Goal: Task Accomplishment & Management: Complete application form

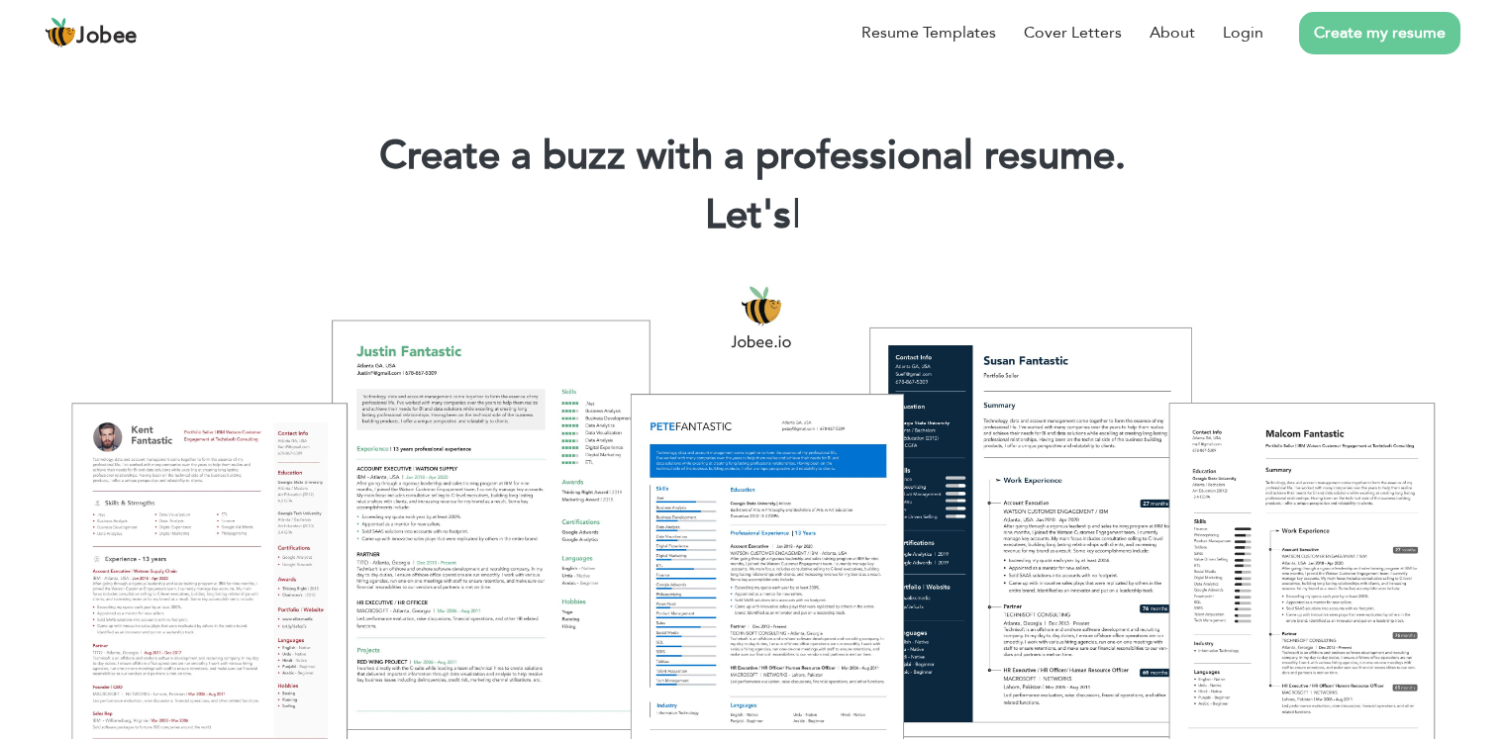
click at [1373, 40] on link "Create my resume" at bounding box center [1379, 33] width 161 height 43
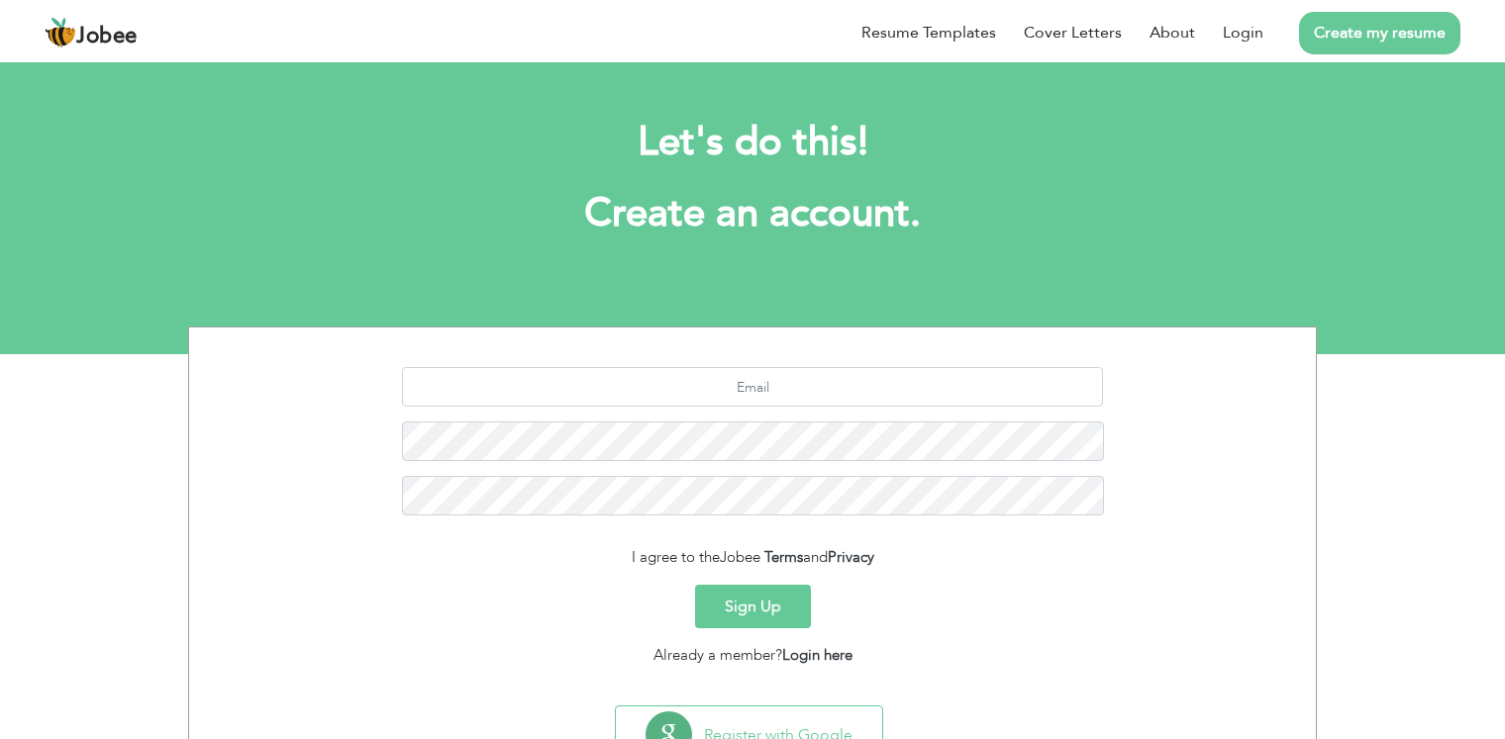
scroll to position [81, 0]
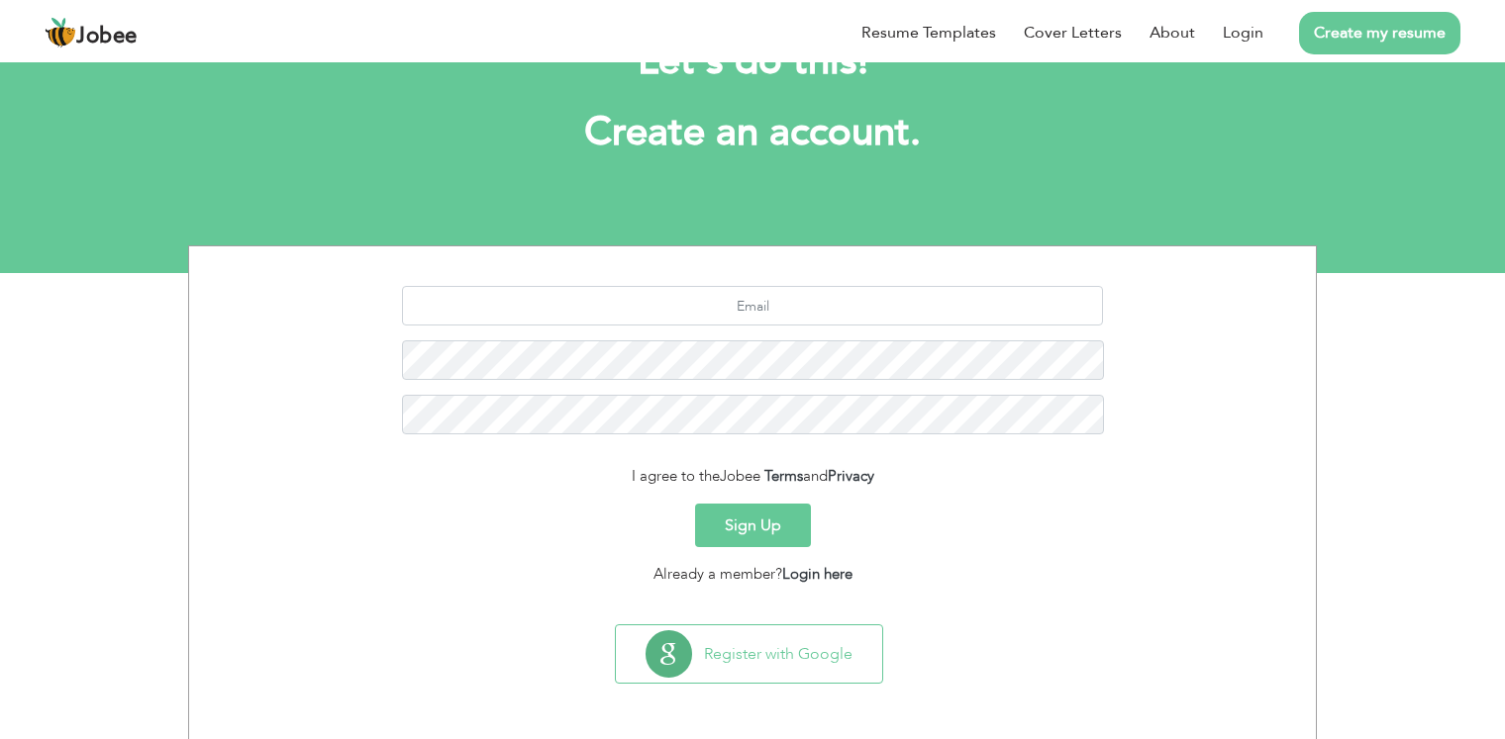
click at [719, 526] on button "Sign Up" at bounding box center [753, 526] width 116 height 44
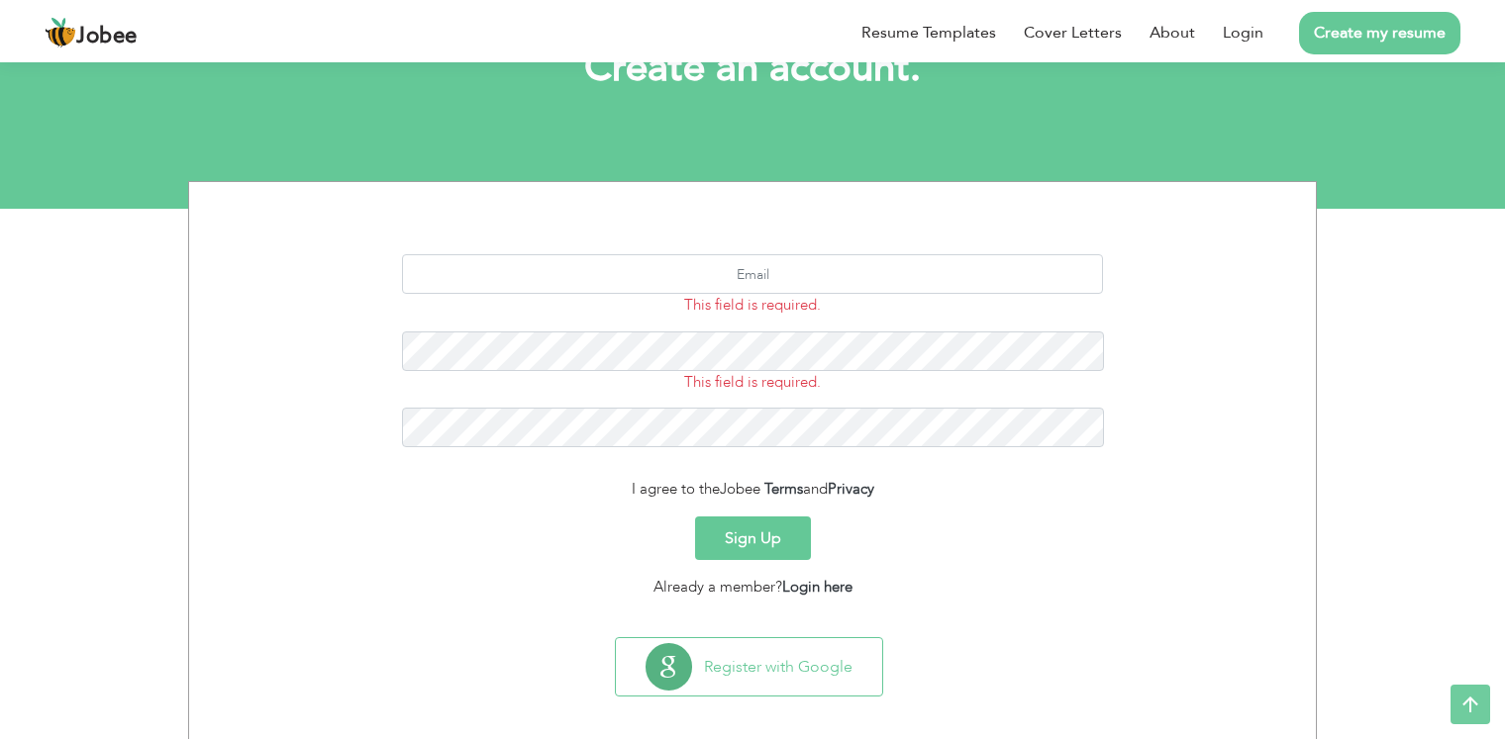
scroll to position [158, 0]
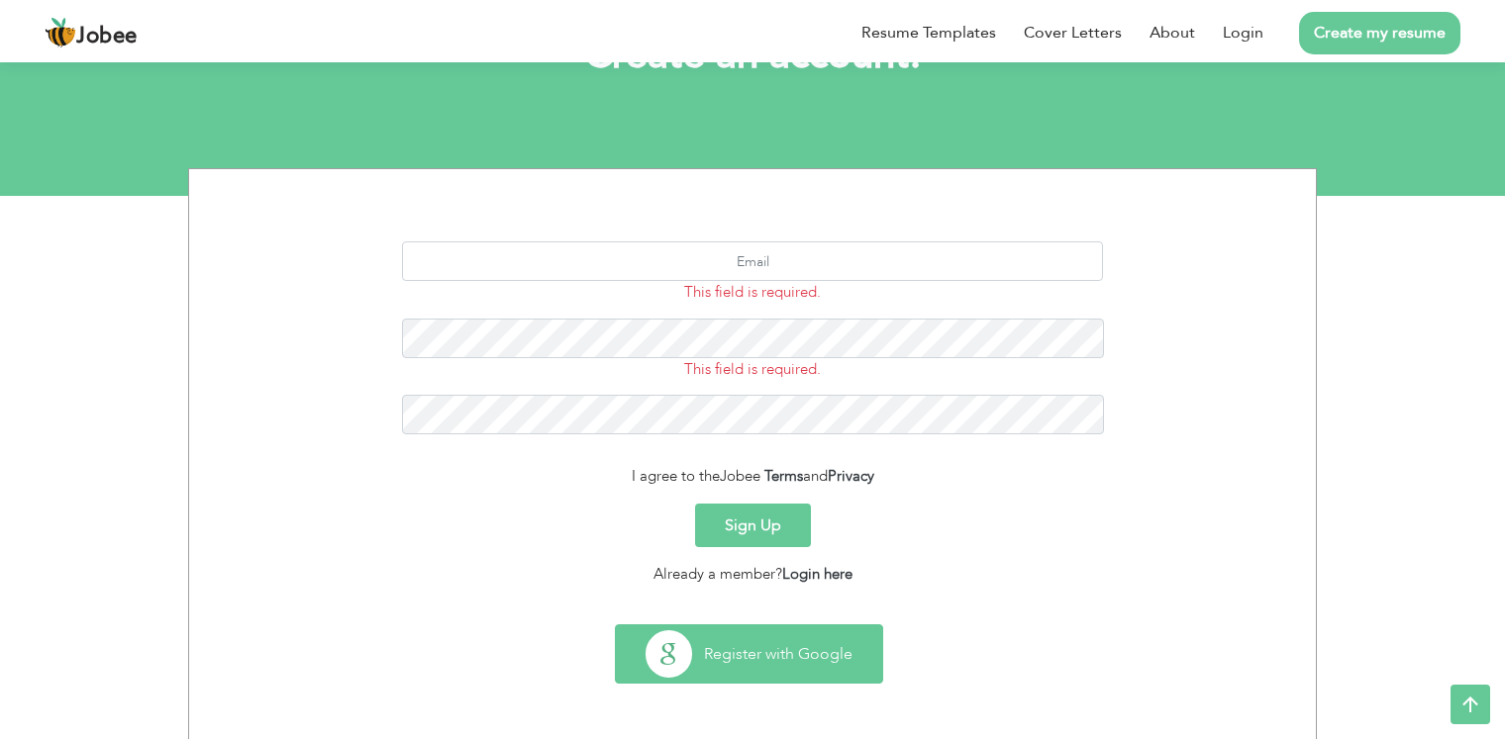
click at [743, 664] on button "Register with Google" at bounding box center [749, 654] width 266 height 57
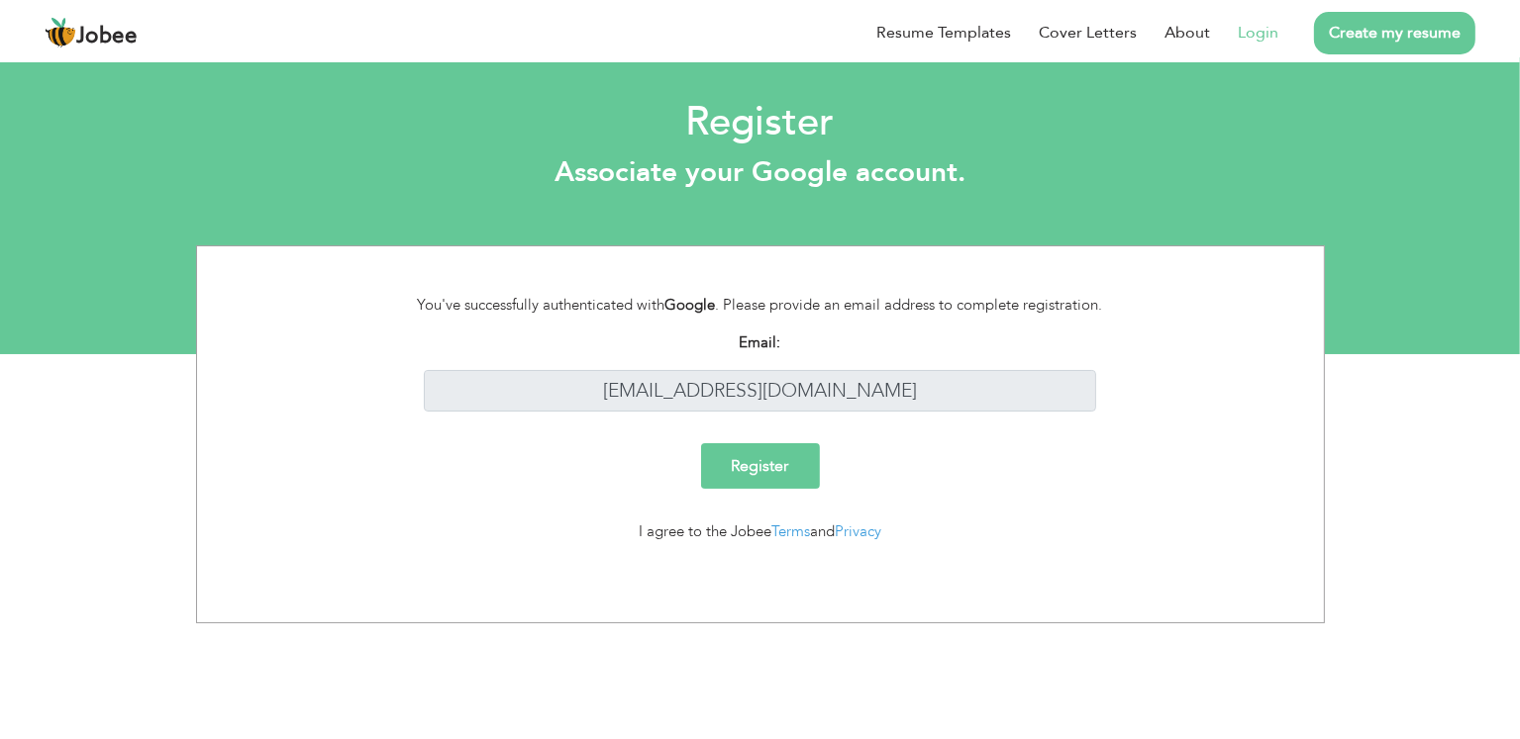
click at [738, 477] on input "Register" at bounding box center [760, 466] width 119 height 46
click at [906, 395] on input "hafizshahbaz870@gmail.com" at bounding box center [760, 391] width 672 height 43
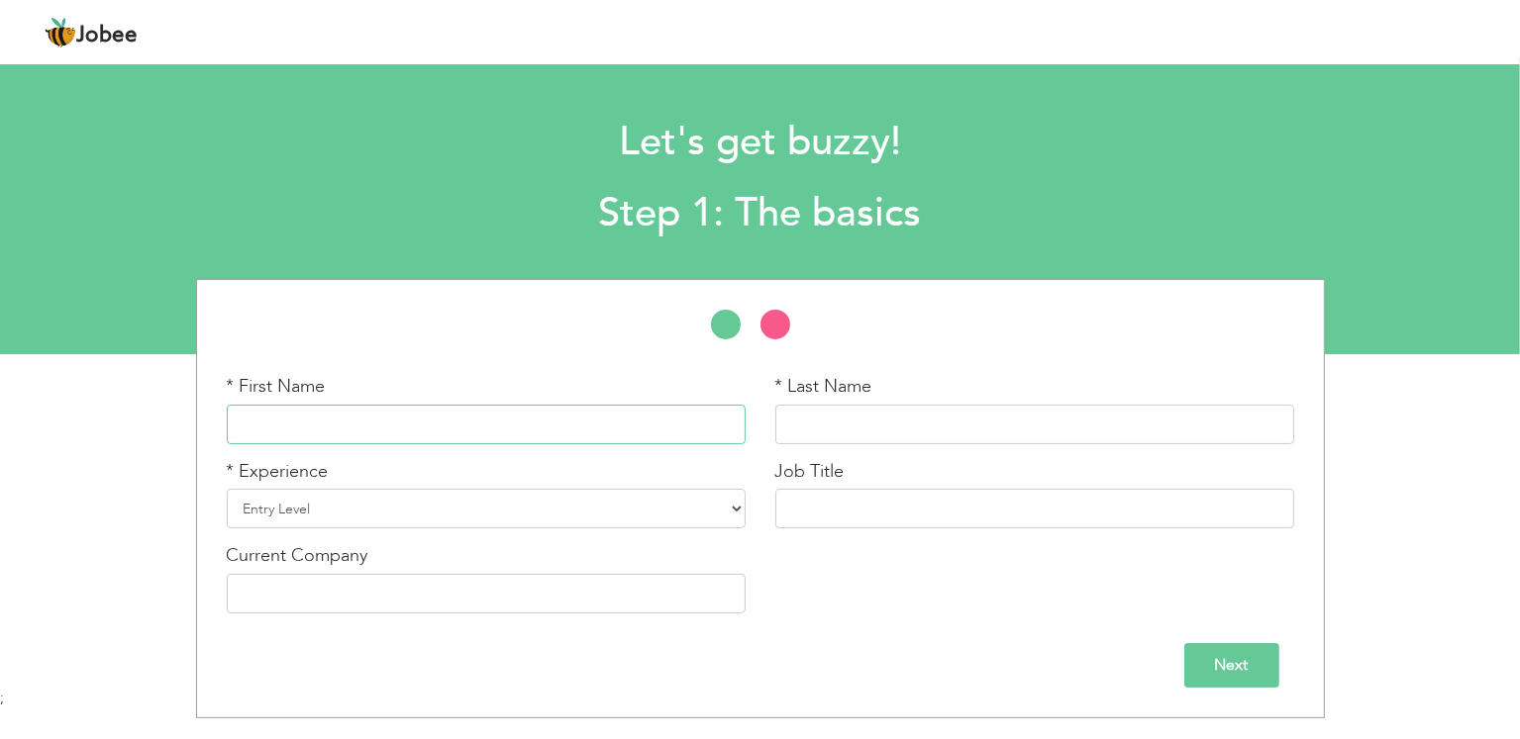
click at [524, 433] on input "text" at bounding box center [486, 425] width 519 height 40
type input "Hafiz"
type input "[PERSON_NAME]"
click at [575, 515] on select "Entry Level Less than 1 Year 1 Year 2 Years 3 Years 4 Years 5 Years 6 Years 7 Y…" at bounding box center [486, 509] width 519 height 40
click at [857, 594] on div "* First Name Hafiz * Last Name Qureshi * Experience Entry Level Less than 1 Yea…" at bounding box center [760, 501] width 1097 height 254
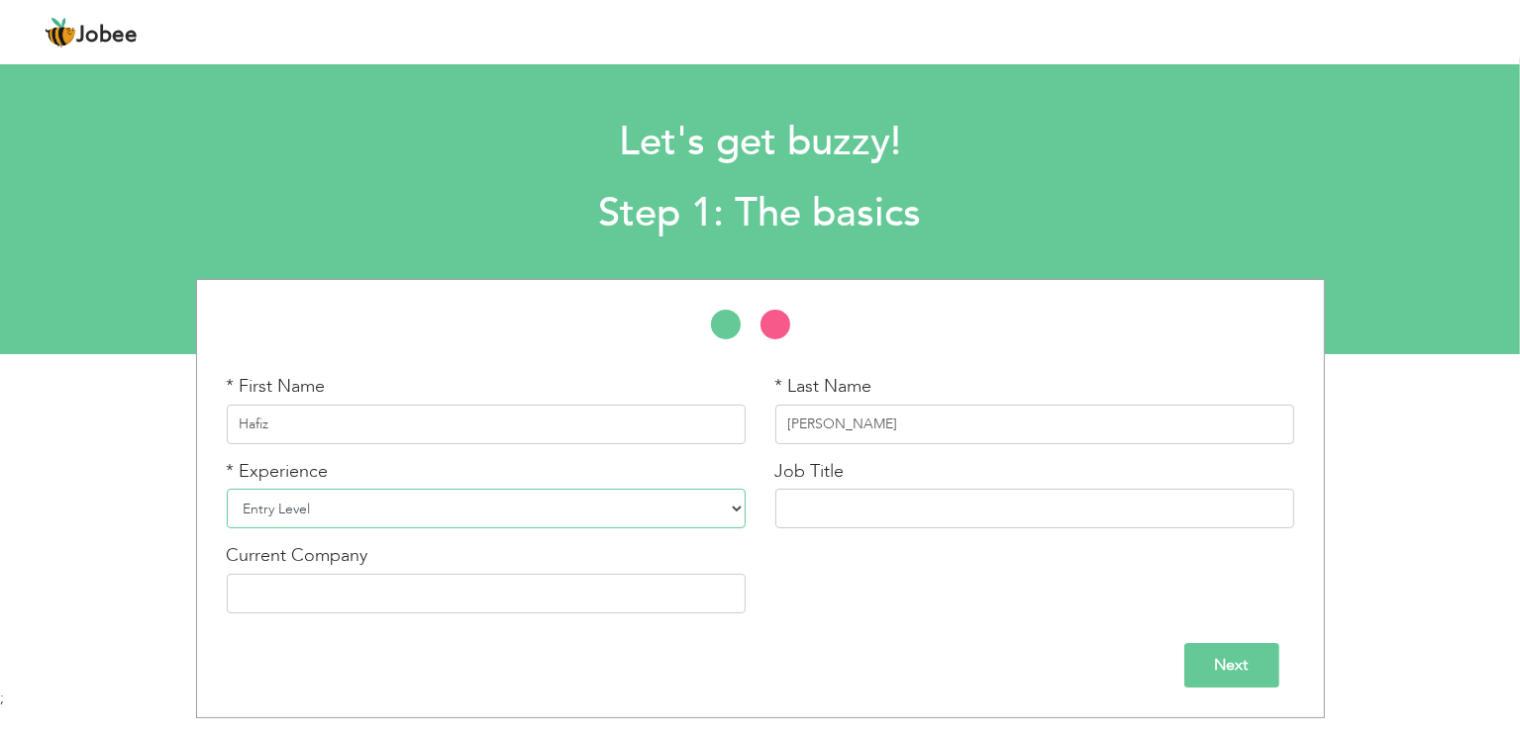
click at [658, 518] on select "Entry Level Less than 1 Year 1 Year 2 Years 3 Years 4 Years 5 Years 6 Years 7 Y…" at bounding box center [486, 509] width 519 height 40
select select "5"
click at [227, 489] on select "Entry Level Less than 1 Year 1 Year 2 Years 3 Years 4 Years 5 Years 6 Years 7 Y…" at bounding box center [486, 509] width 519 height 40
click at [868, 505] on input "text" at bounding box center [1034, 509] width 519 height 40
click at [1241, 670] on input "Next" at bounding box center [1231, 665] width 95 height 45
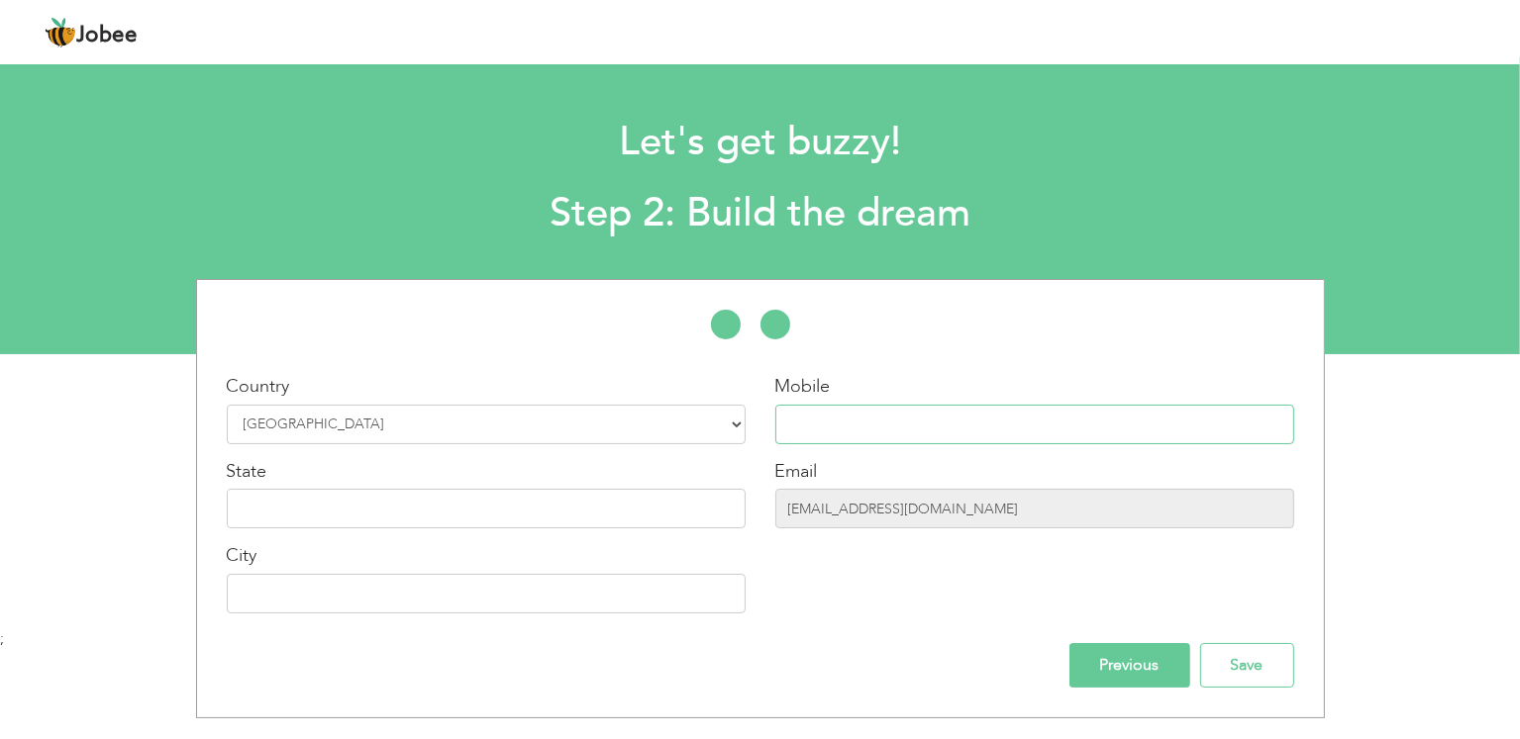
click at [946, 419] on input "text" at bounding box center [1034, 425] width 519 height 40
type input "03064317810"
type input "[GEOGRAPHIC_DATA]"
click at [551, 501] on input "text" at bounding box center [486, 509] width 519 height 40
click at [1237, 650] on input "Save" at bounding box center [1247, 665] width 94 height 45
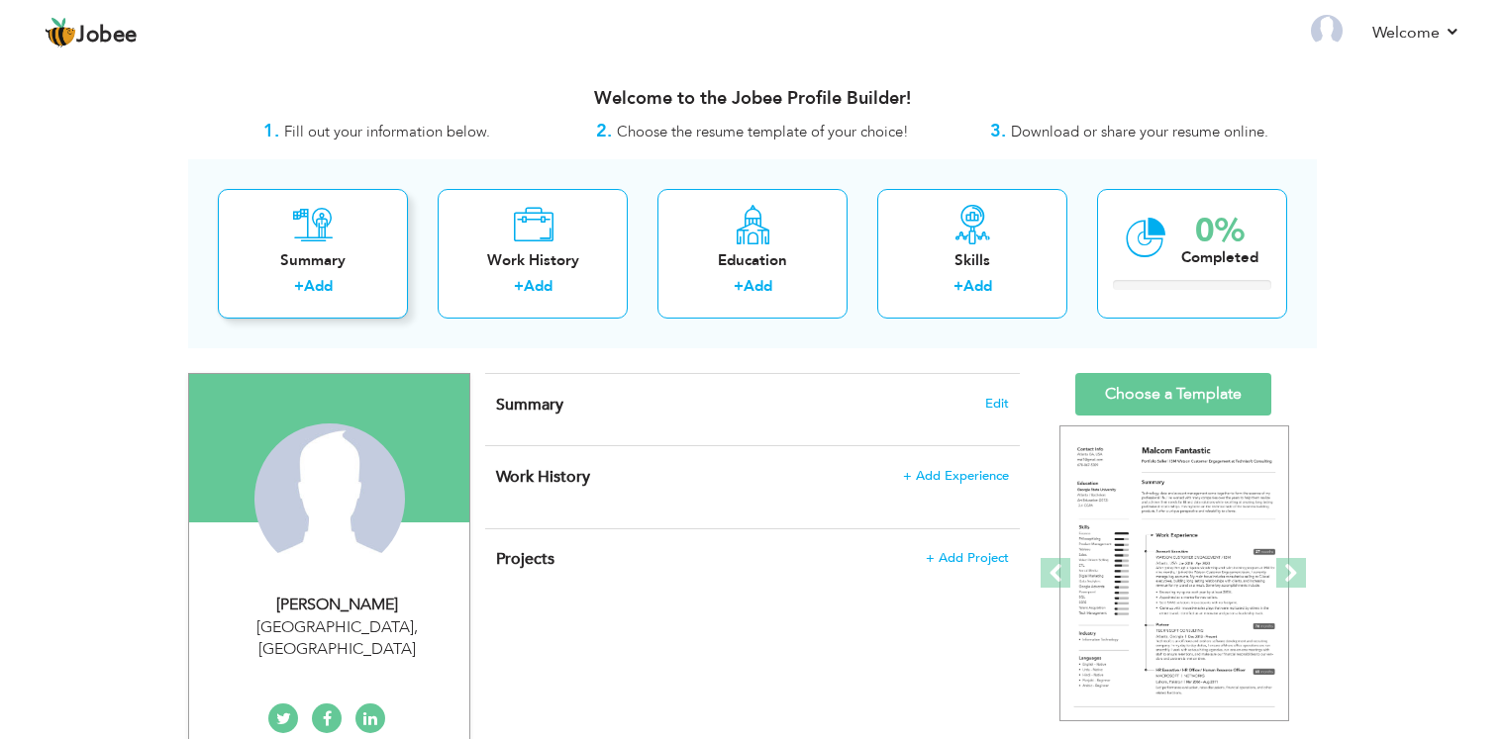
click at [337, 254] on div "Summary" at bounding box center [313, 260] width 158 height 21
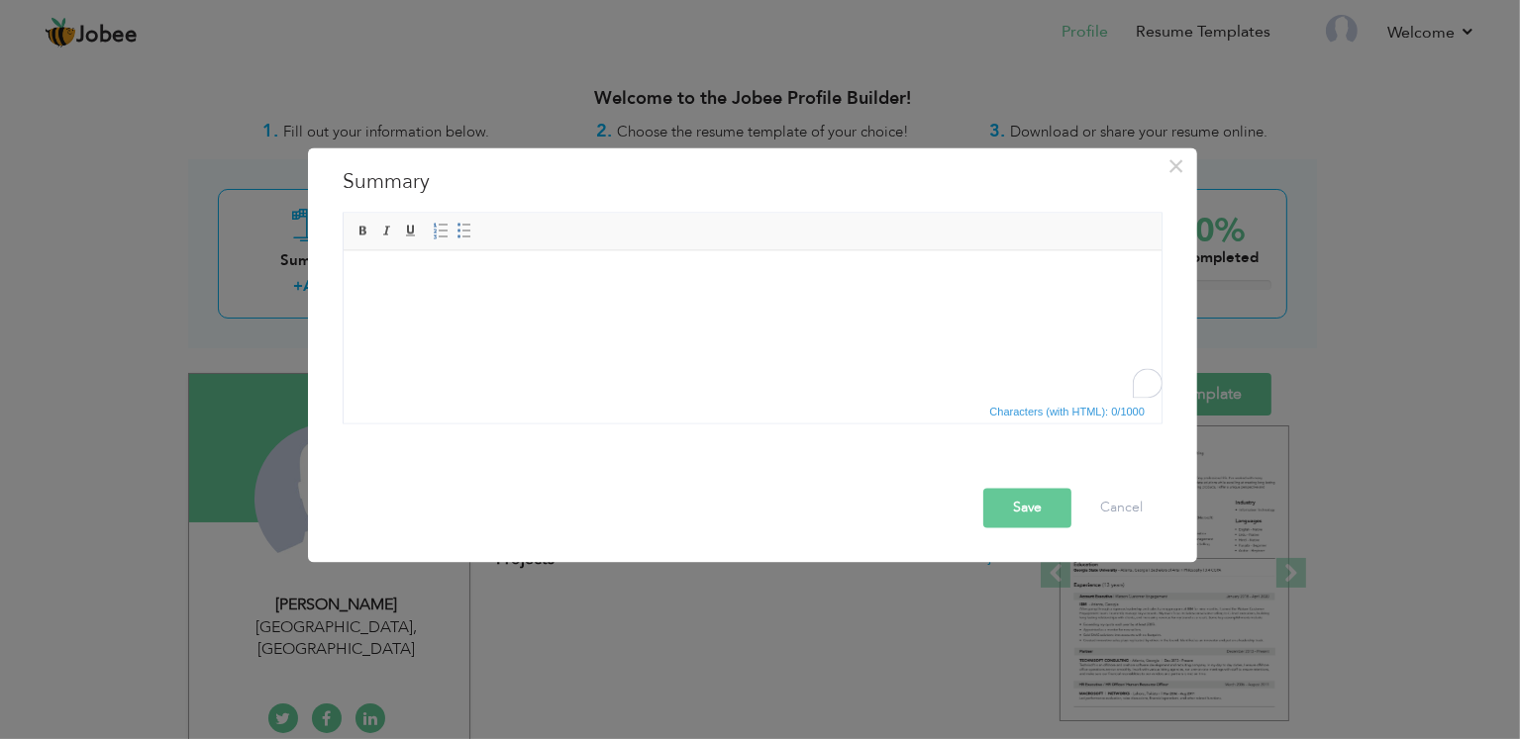
click at [555, 310] on html at bounding box center [752, 279] width 818 height 60
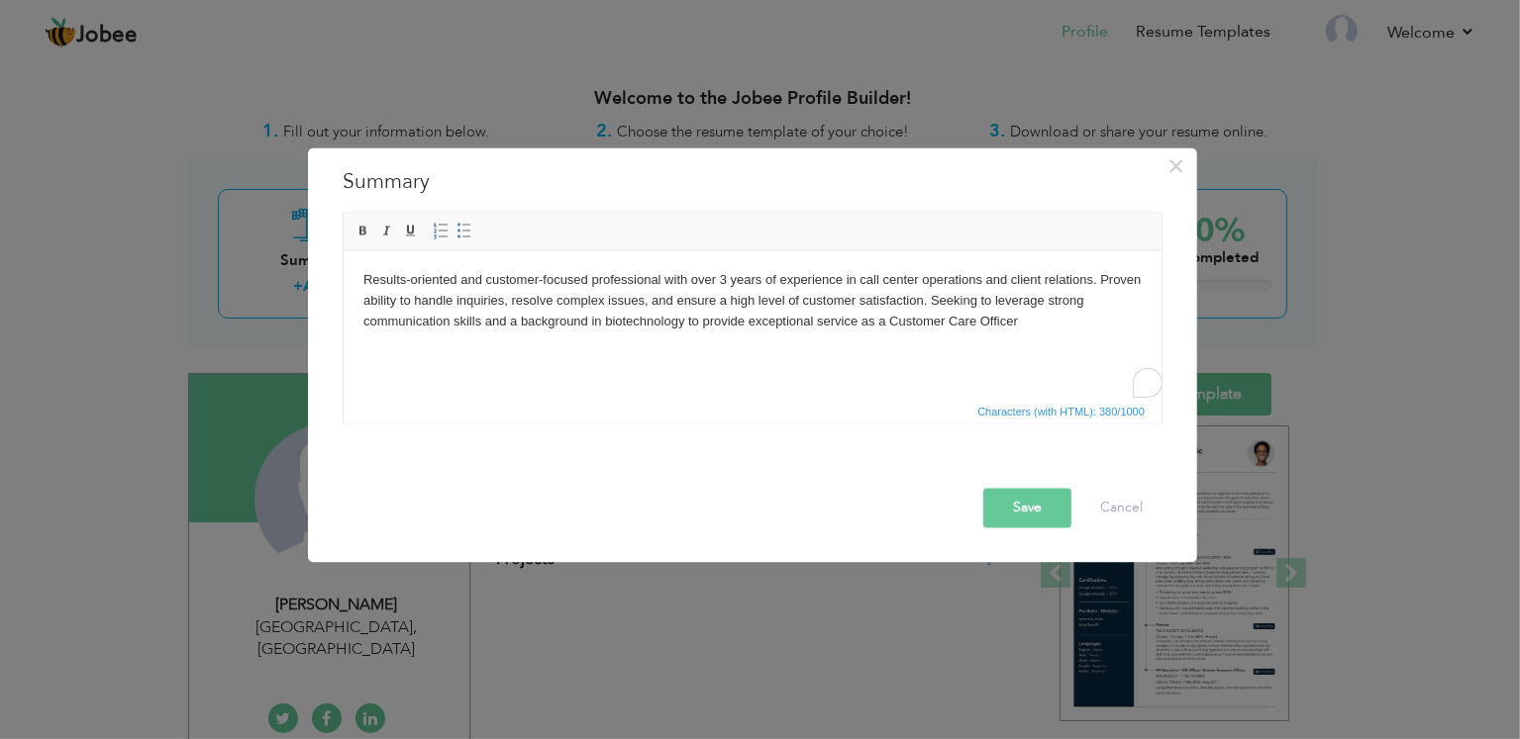
click at [1038, 518] on button "Save" at bounding box center [1027, 508] width 88 height 40
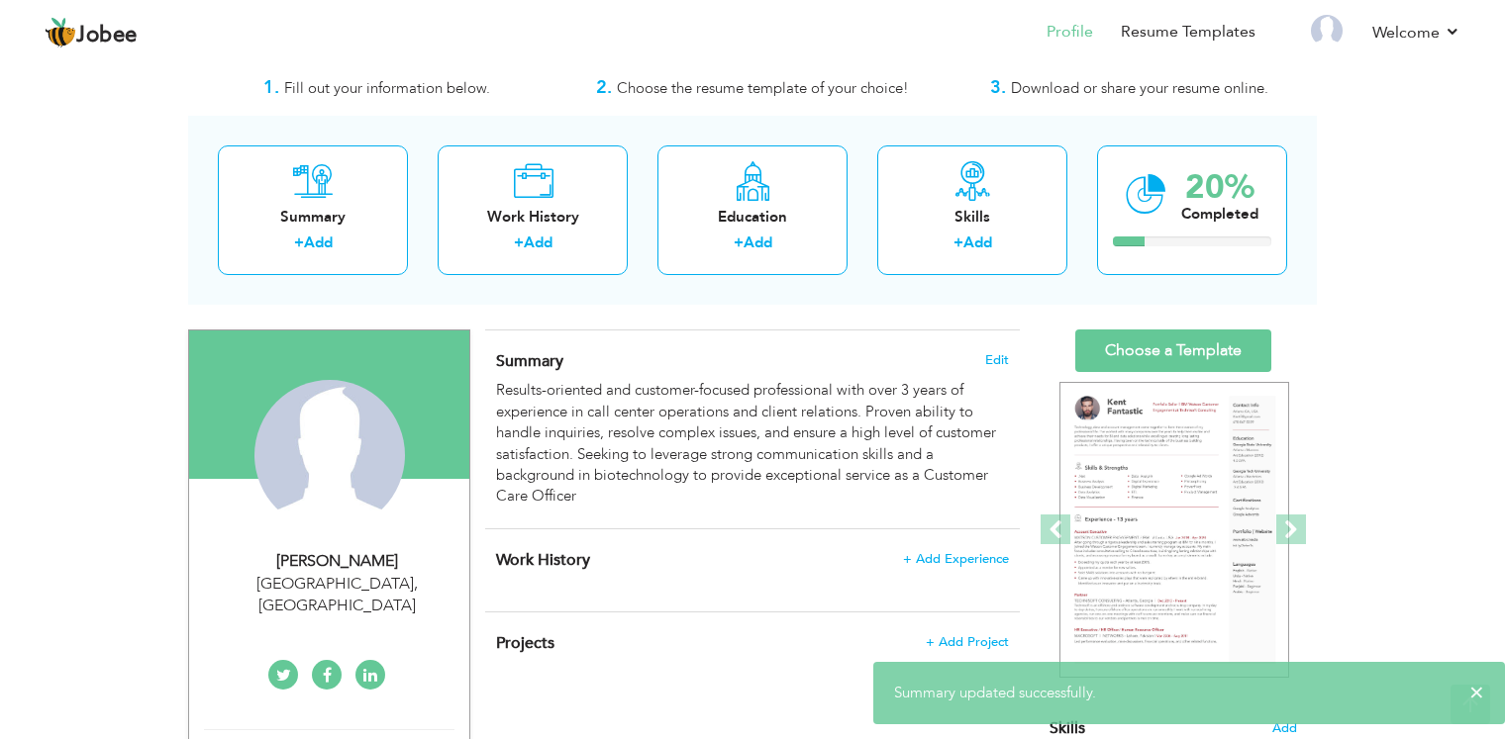
scroll to position [43, 0]
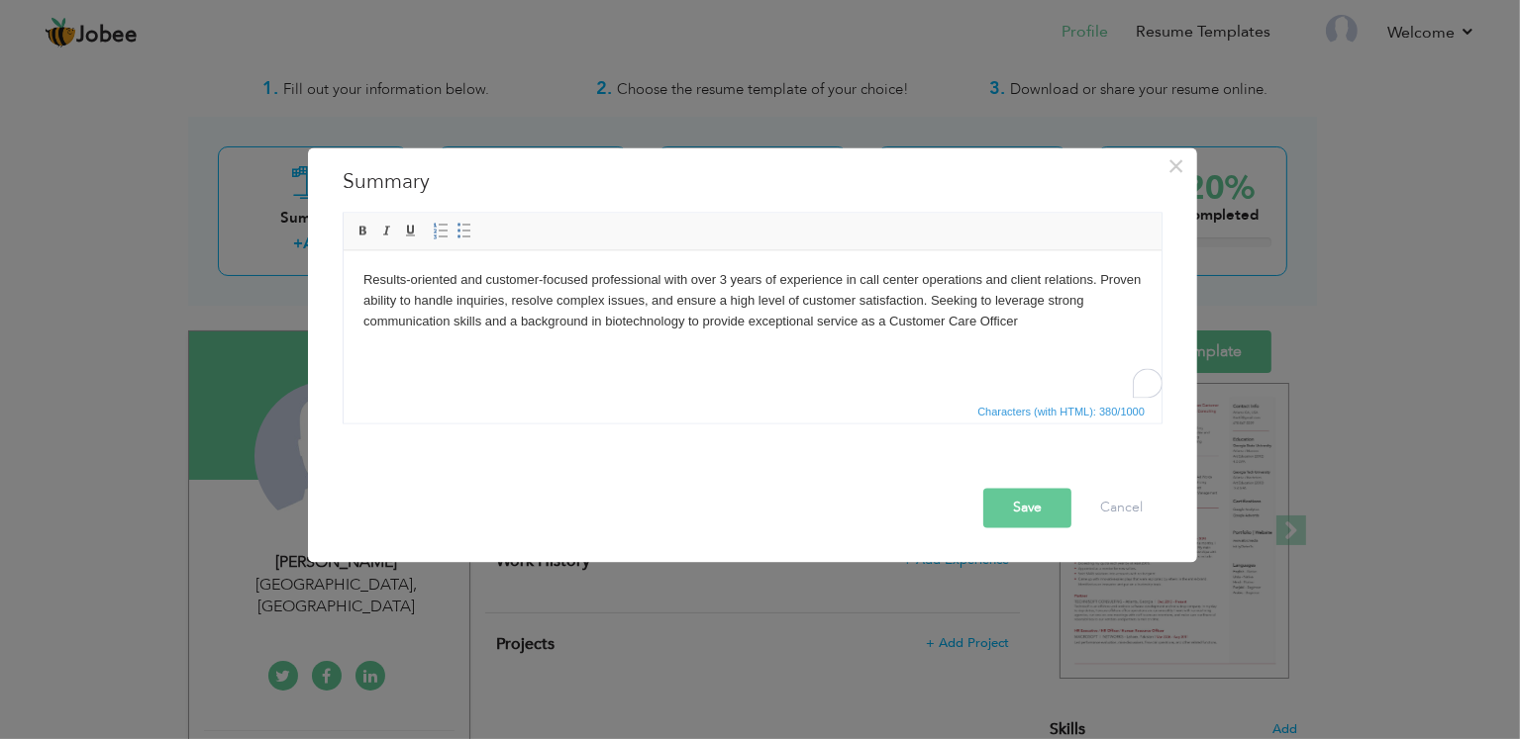
click at [1026, 327] on body "Results-oriented and customer-focused professional with over 3 years of experie…" at bounding box center [751, 299] width 778 height 61
click at [1022, 524] on button "Save" at bounding box center [1027, 508] width 88 height 40
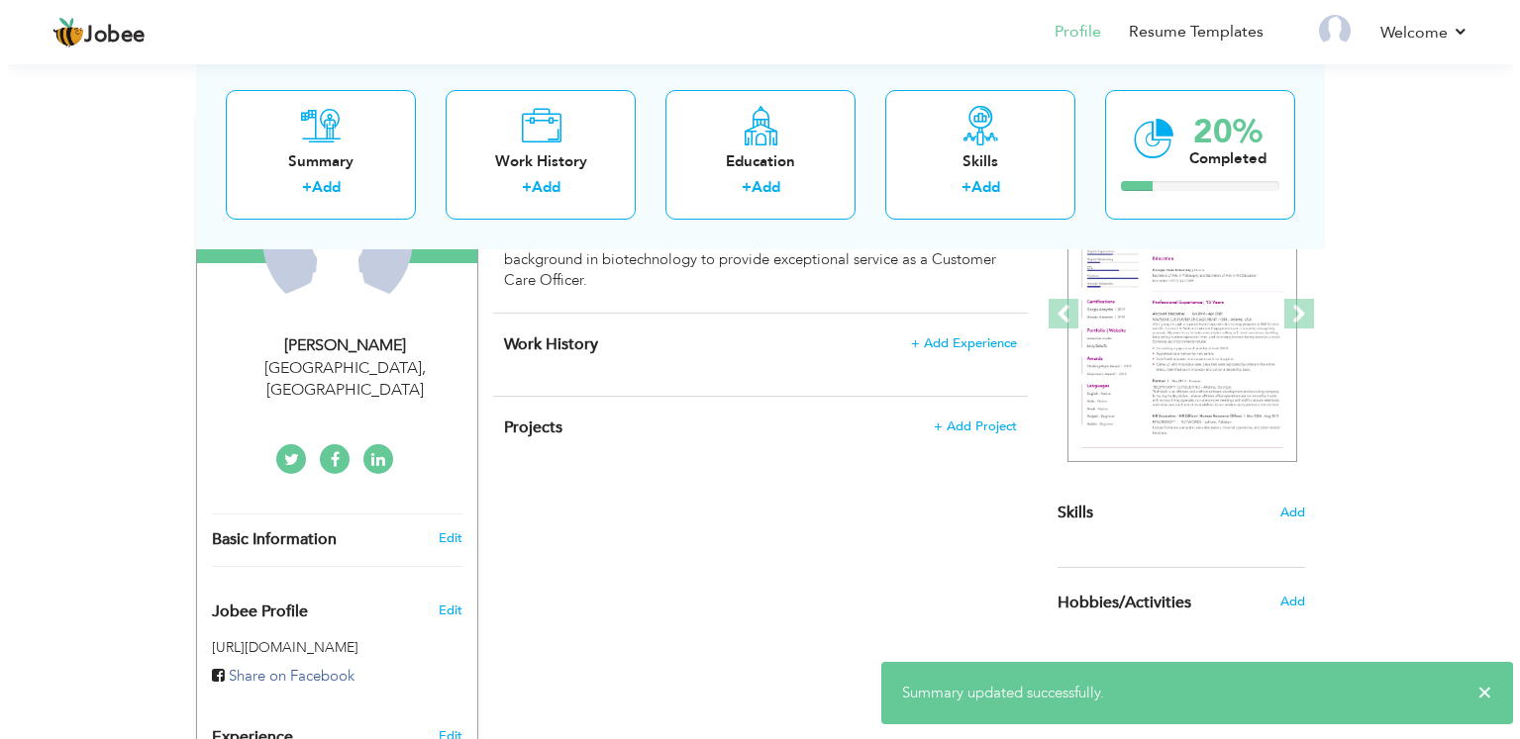
scroll to position [236, 0]
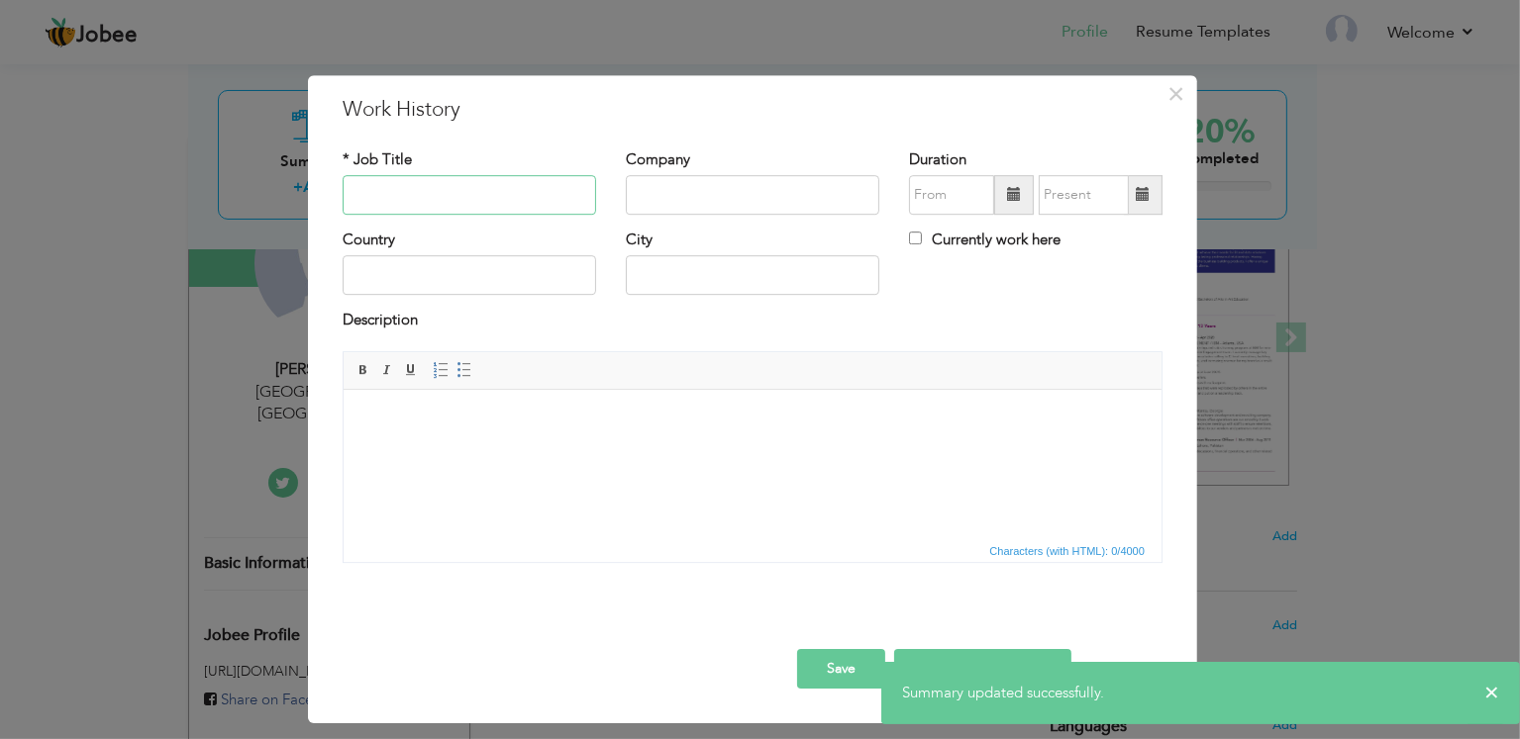
click at [503, 190] on input "text" at bounding box center [469, 195] width 253 height 40
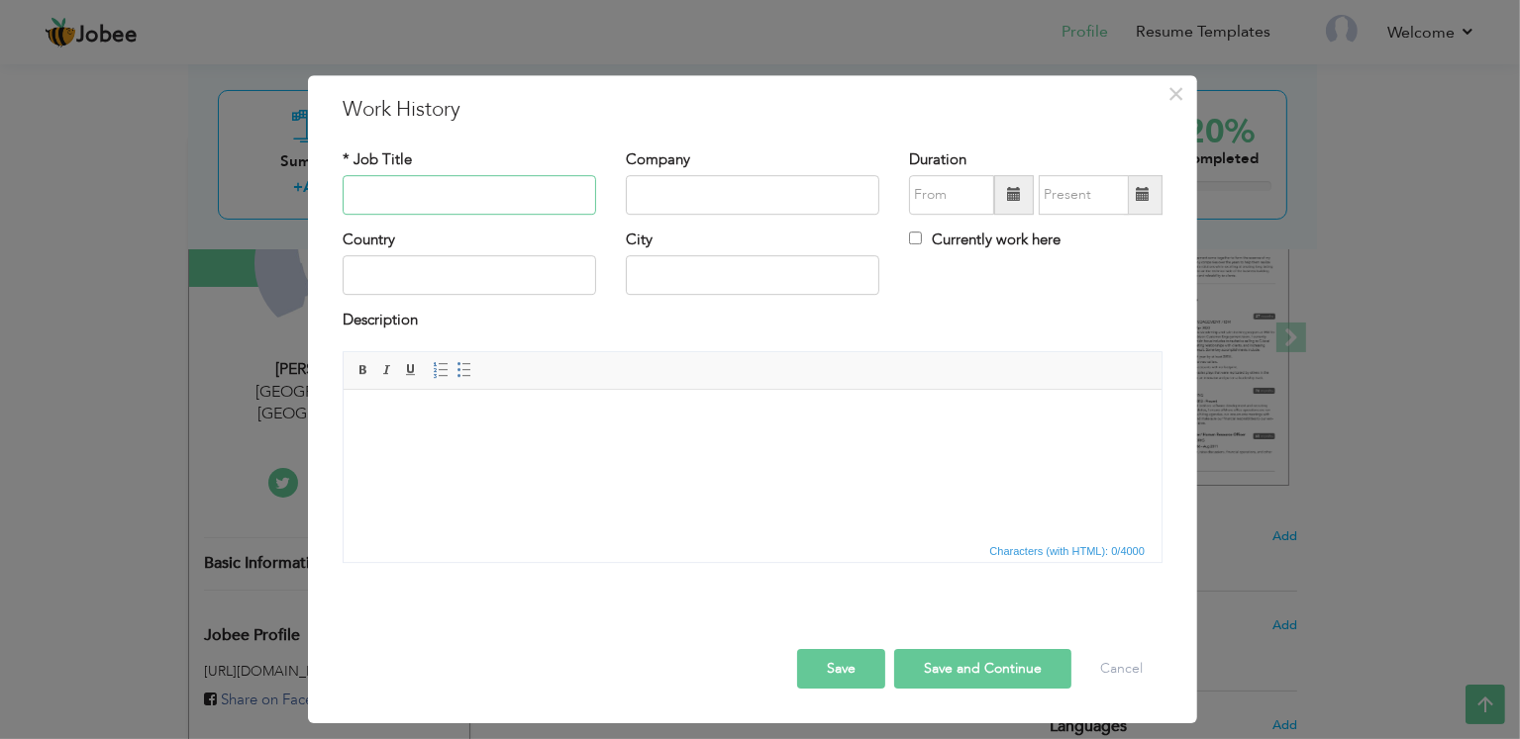
paste input "Coordinator – Home Sample Collection"
type input "Coordinator – Home Sample Collection"
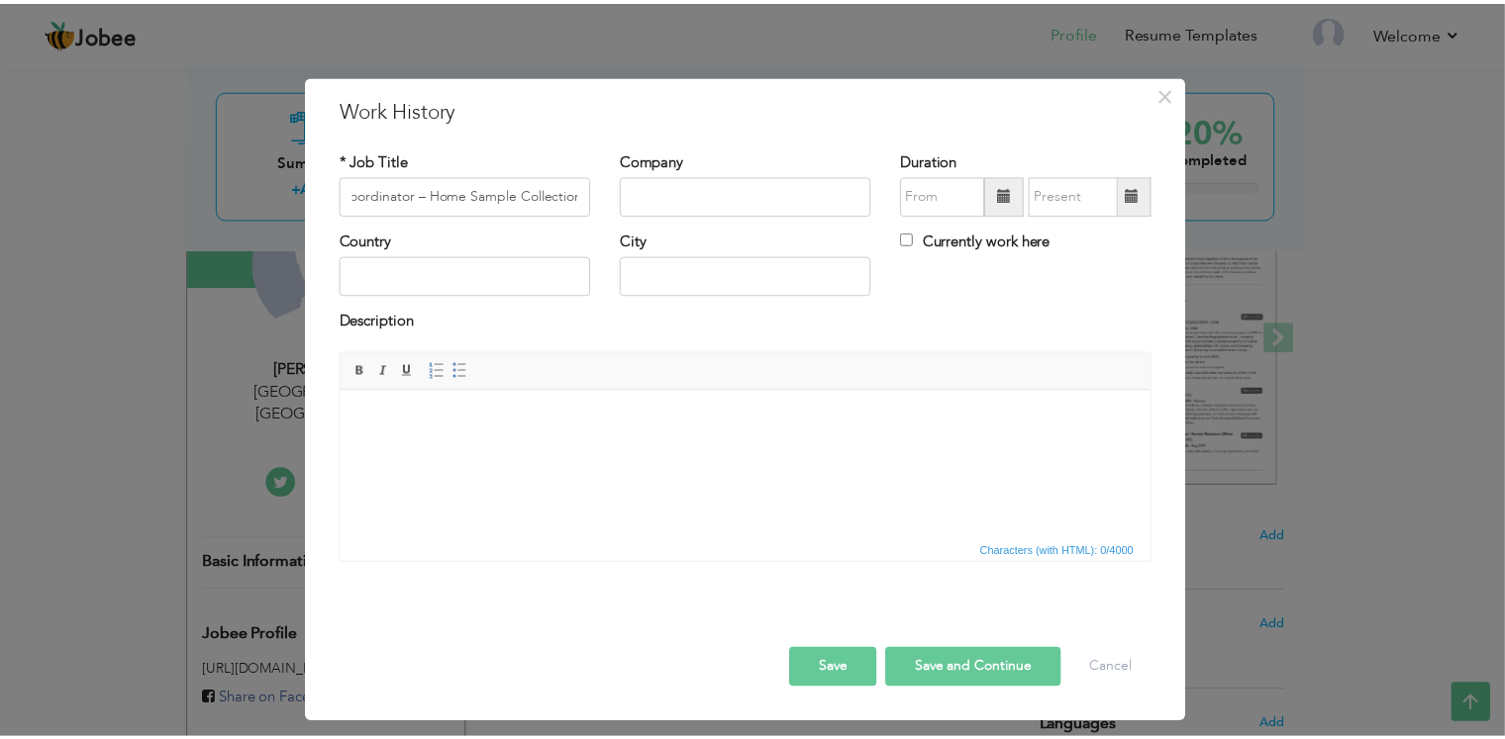
scroll to position [0, 0]
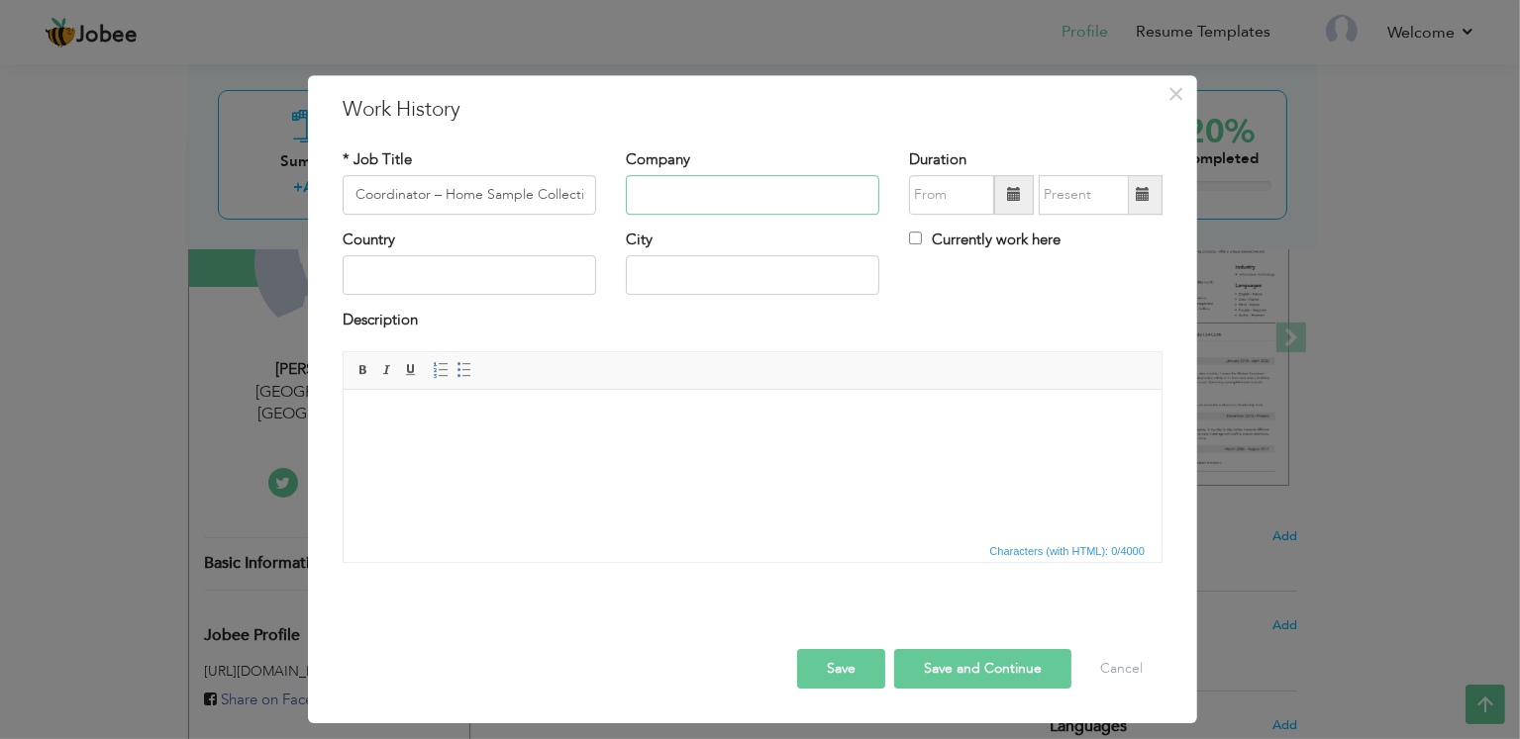
click at [743, 185] on input "text" at bounding box center [752, 195] width 253 height 40
paste input "Islamabad Diagnostic Centre (IDC)"
type input "Islamabad Diagnostic Centre (IDC)"
click at [974, 197] on input "text" at bounding box center [951, 195] width 85 height 40
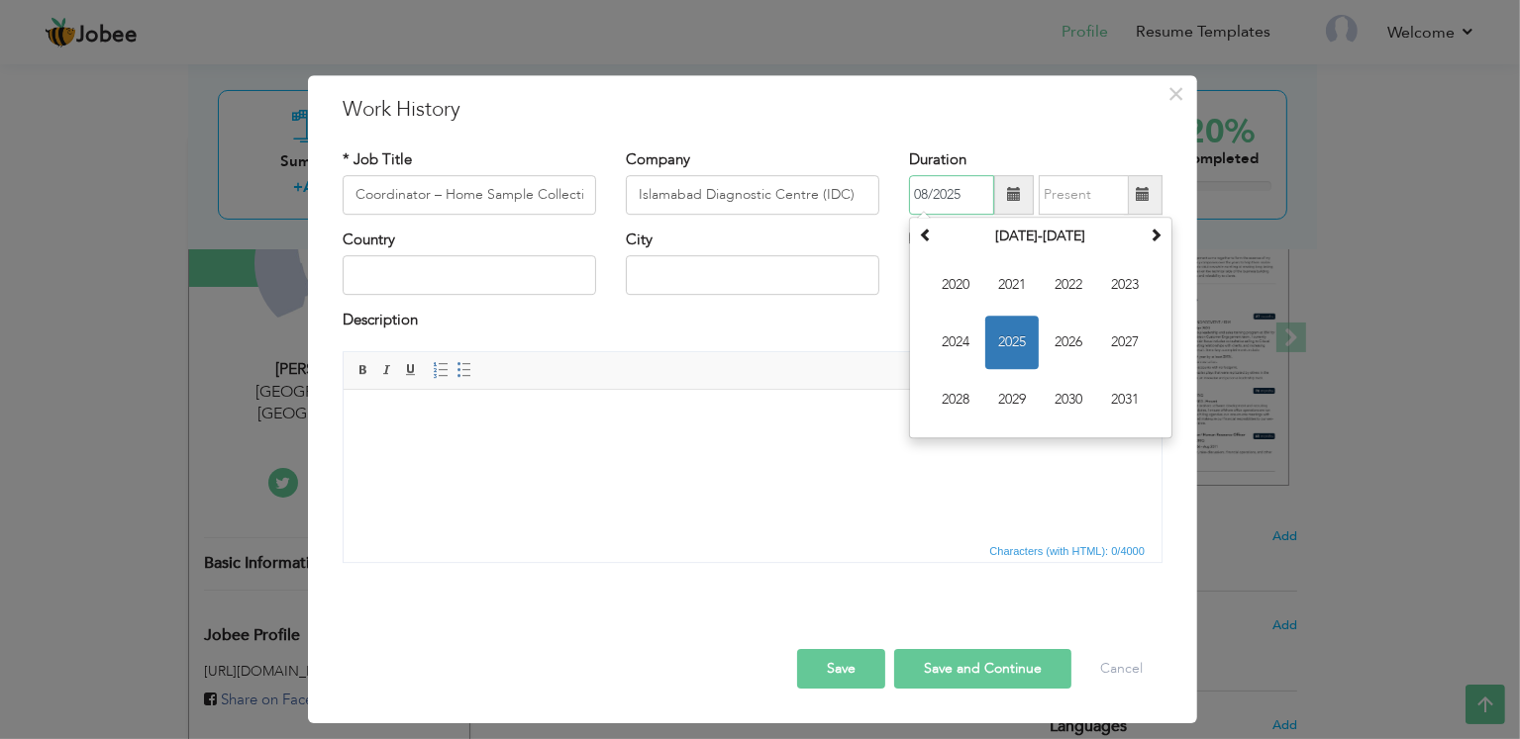
click at [1014, 347] on span "2025" at bounding box center [1011, 342] width 53 height 53
click at [1018, 290] on span "Feb" at bounding box center [1011, 284] width 53 height 53
type input "02/2025"
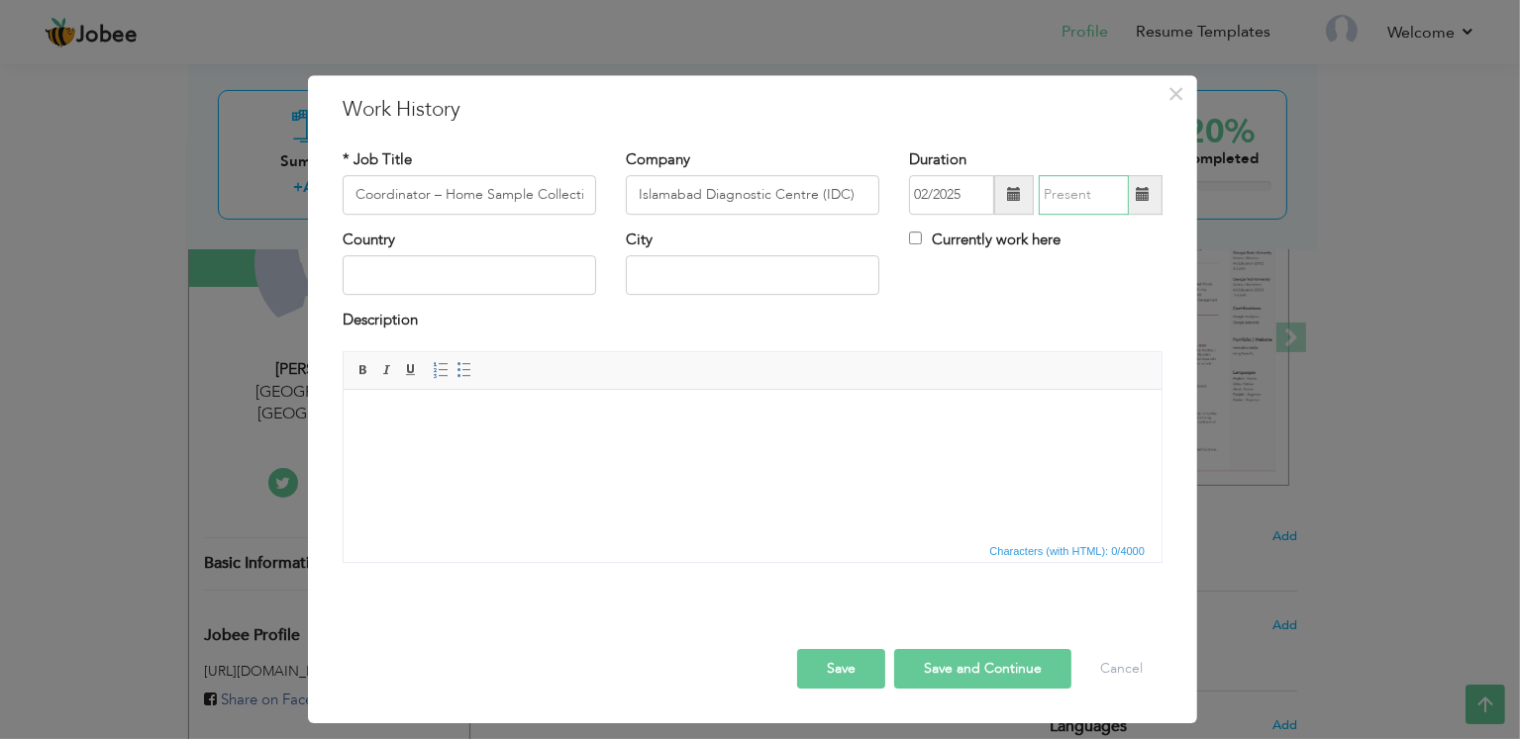
click at [1073, 193] on input "text" at bounding box center [1083, 195] width 90 height 40
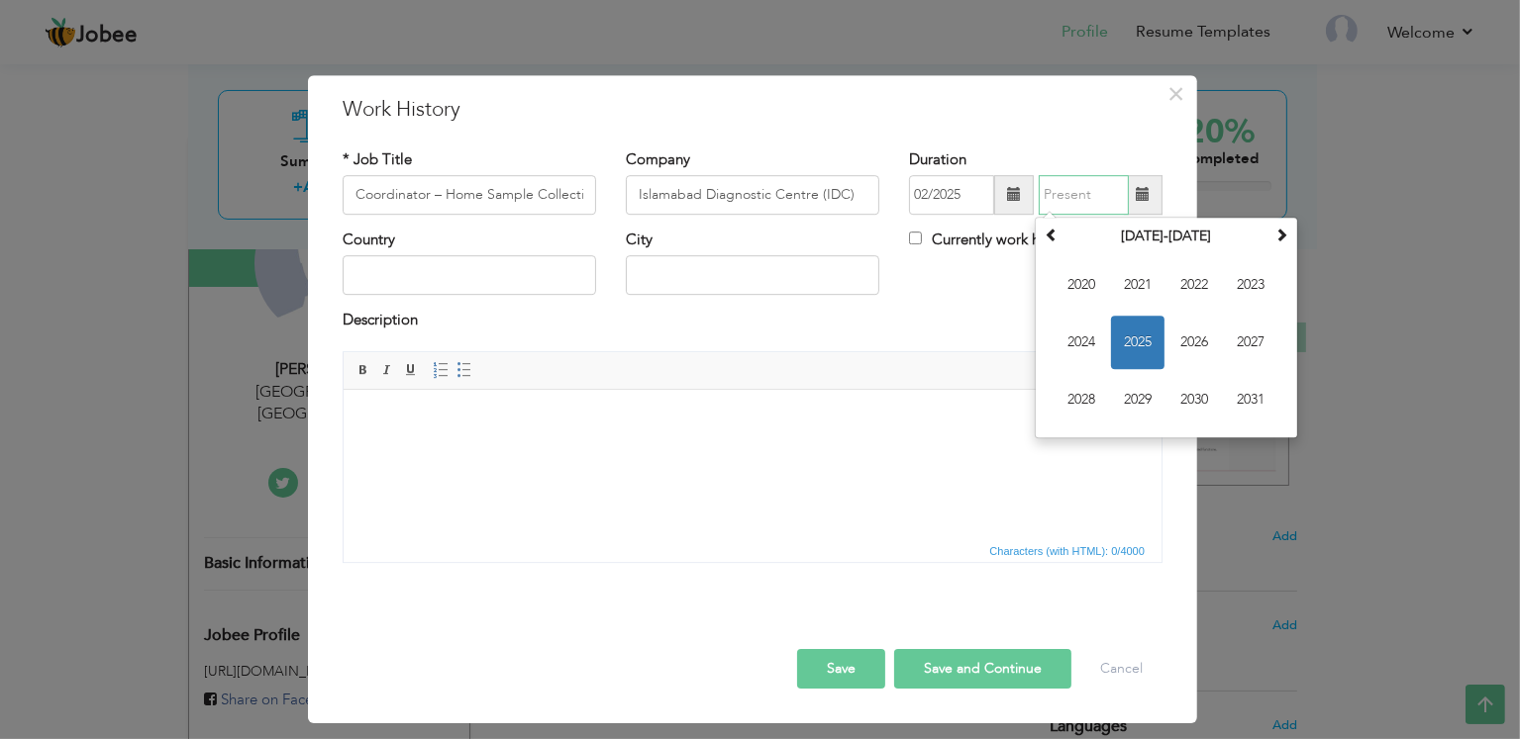
type input "08/2025"
click at [1148, 344] on span "2025" at bounding box center [1137, 342] width 53 height 53
click at [1264, 346] on span "Aug" at bounding box center [1250, 342] width 53 height 53
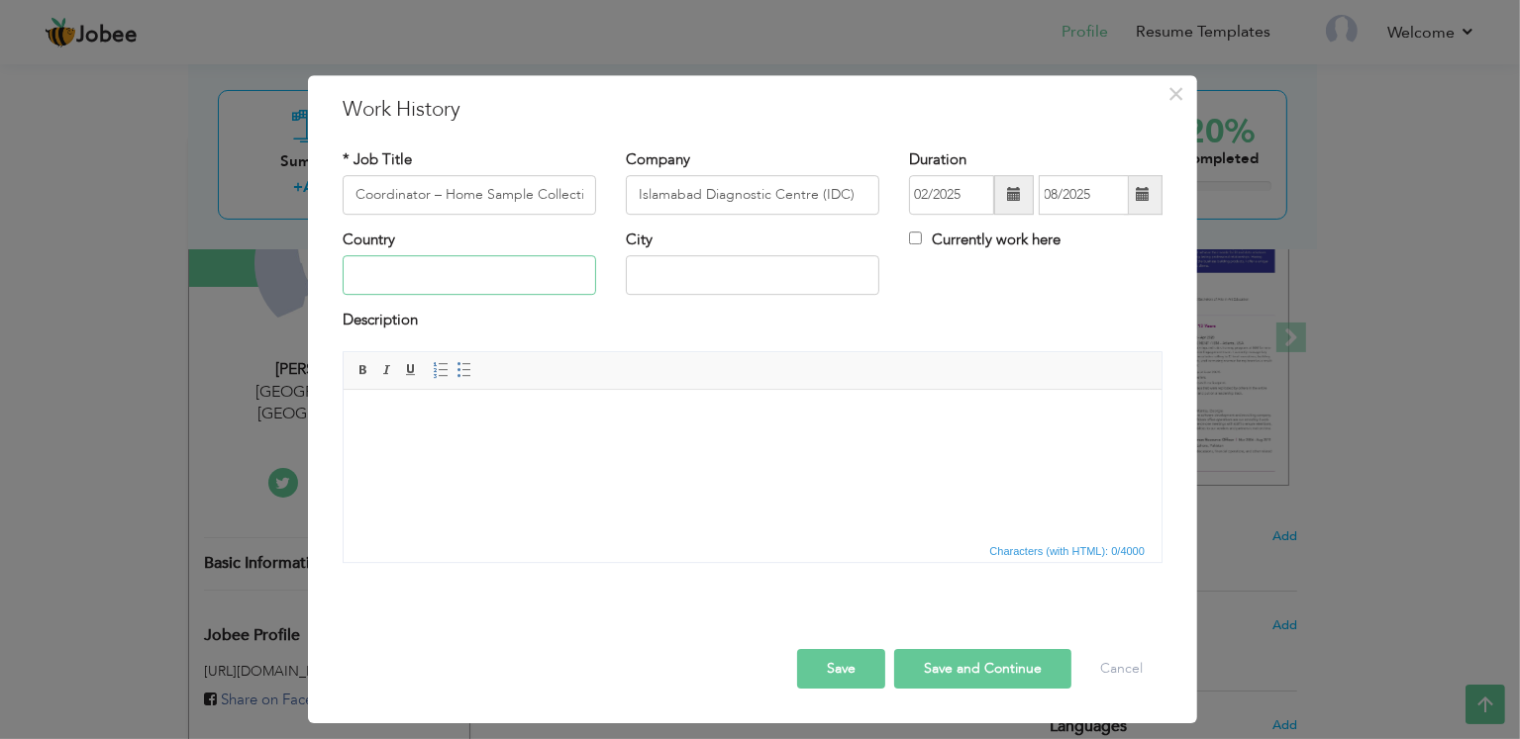
click at [498, 275] on input "text" at bounding box center [469, 276] width 253 height 40
type input "[GEOGRAPHIC_DATA]"
click at [527, 449] on html at bounding box center [752, 419] width 818 height 60
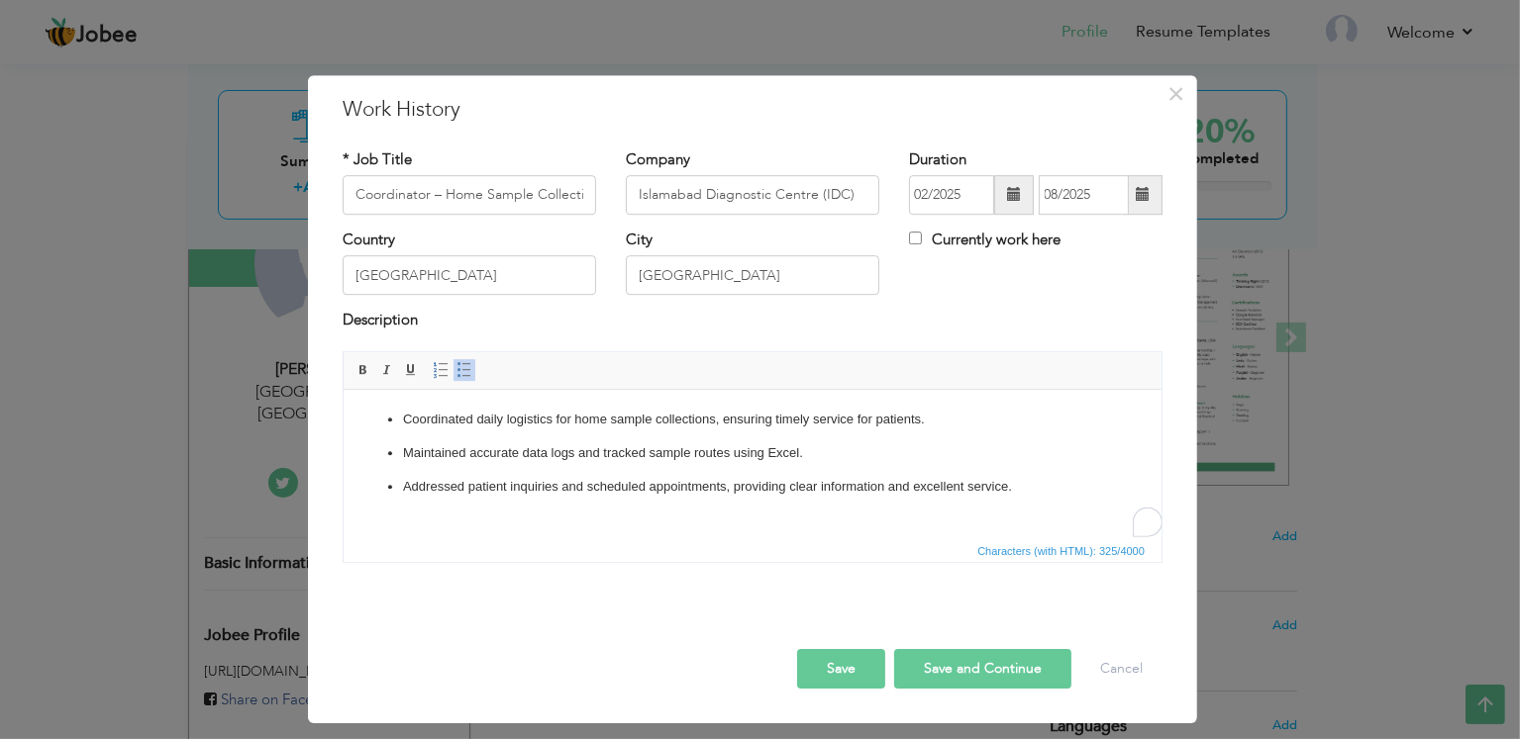
click at [859, 678] on button "Save" at bounding box center [841, 669] width 88 height 40
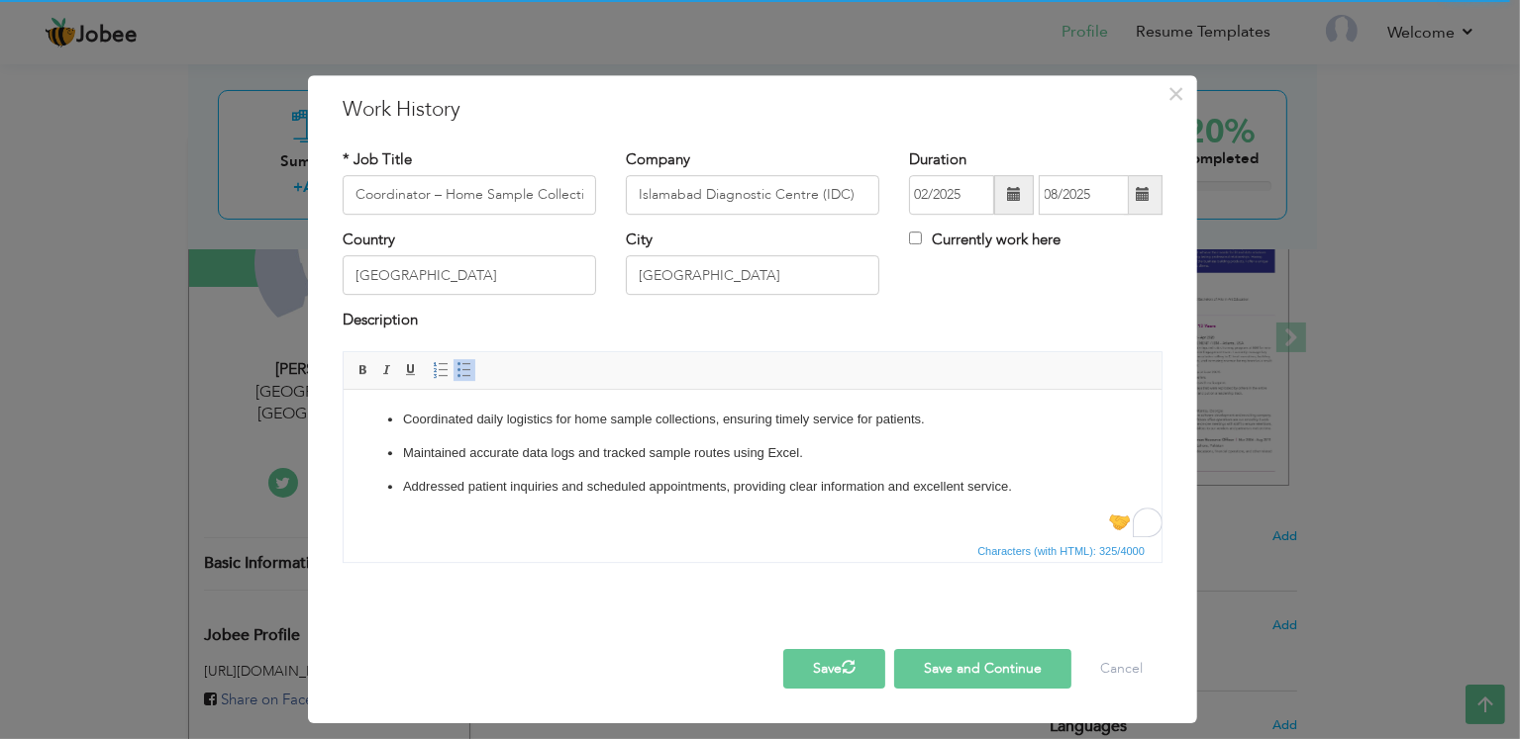
click at [830, 665] on button "Save" at bounding box center [834, 669] width 102 height 40
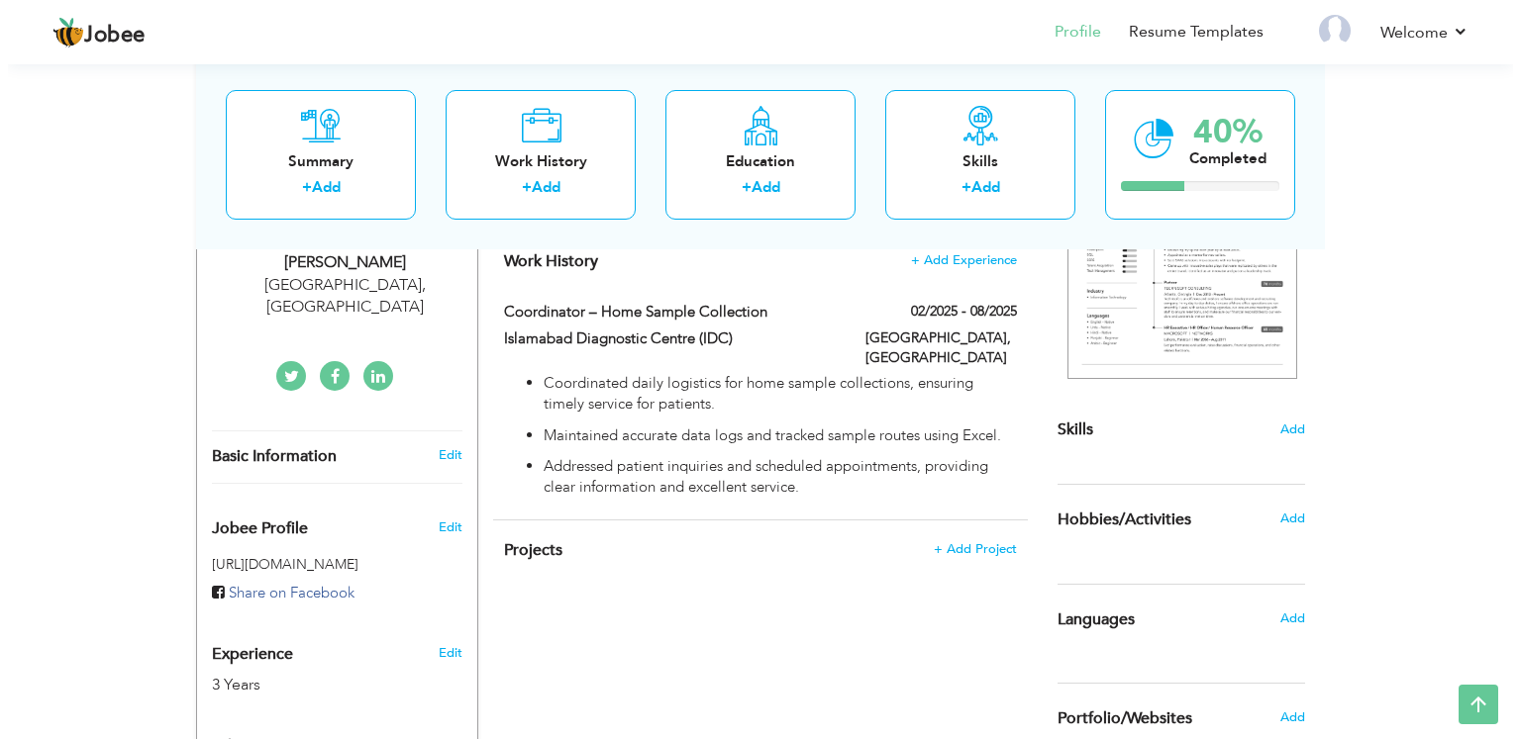
scroll to position [262, 0]
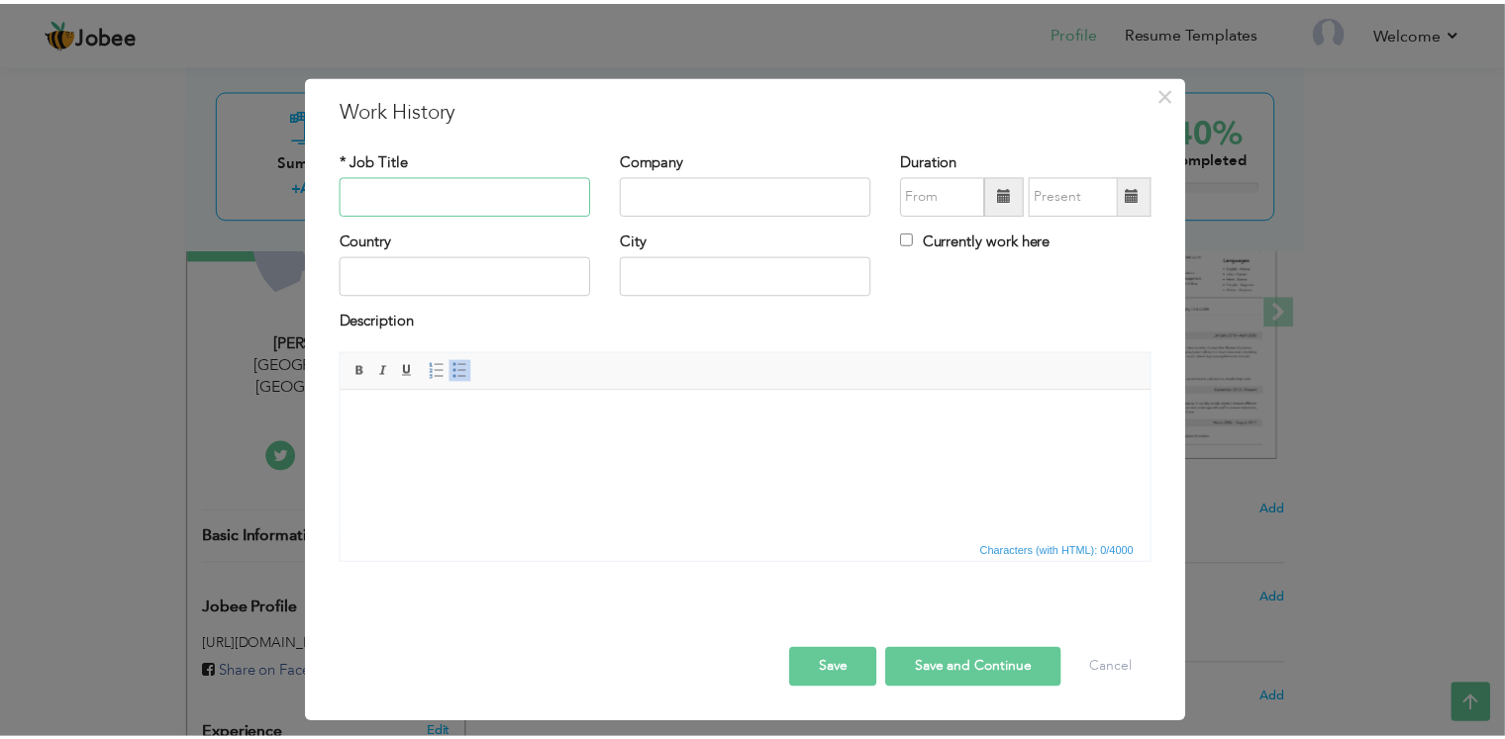
scroll to position [262, 0]
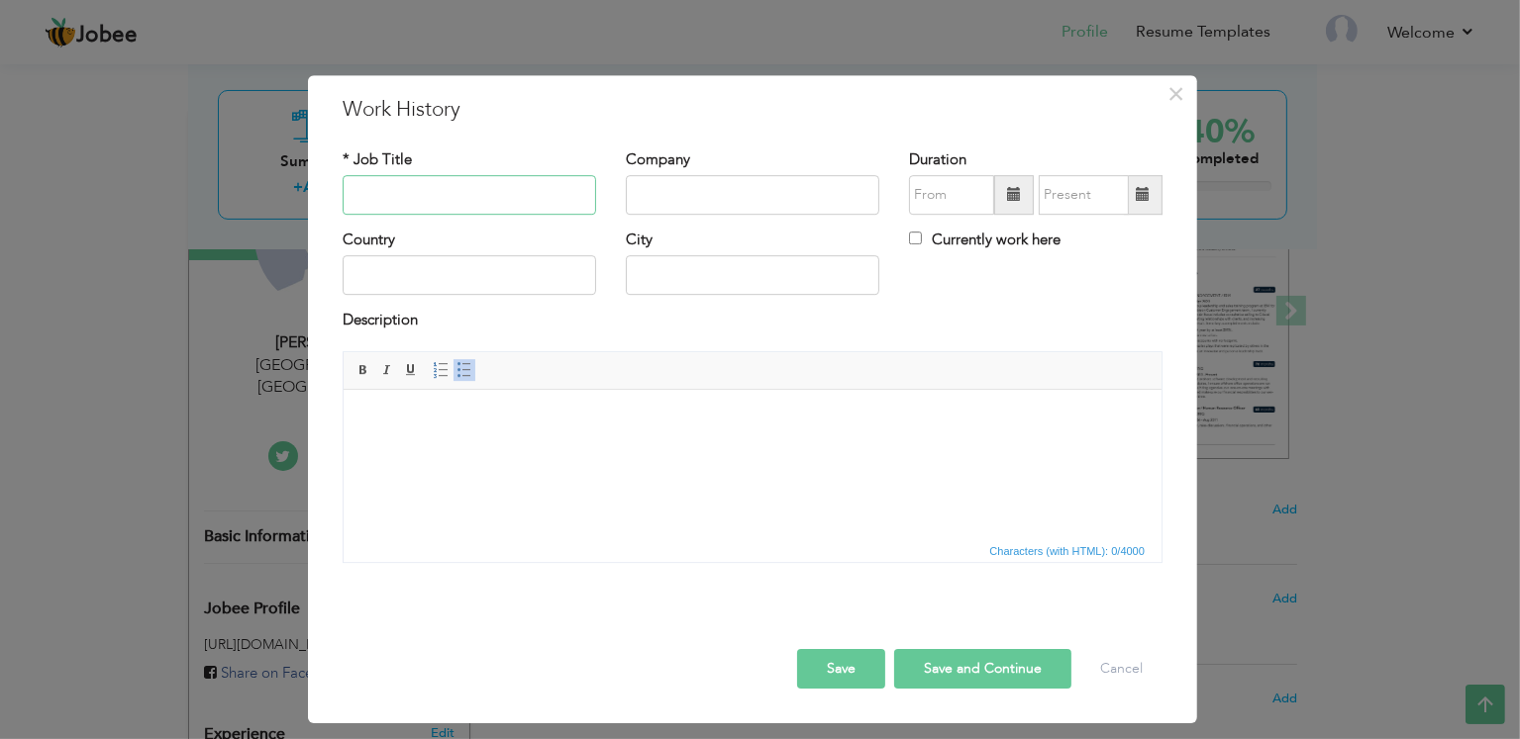
paste input "Customer Care Representative (CCR)"
type input "Customer Care Representative (CCR)"
click at [701, 214] on input "text" at bounding box center [752, 195] width 253 height 40
paste input "Mindbridge (Telenor)"
type input "Mindbridge (Telenor)"
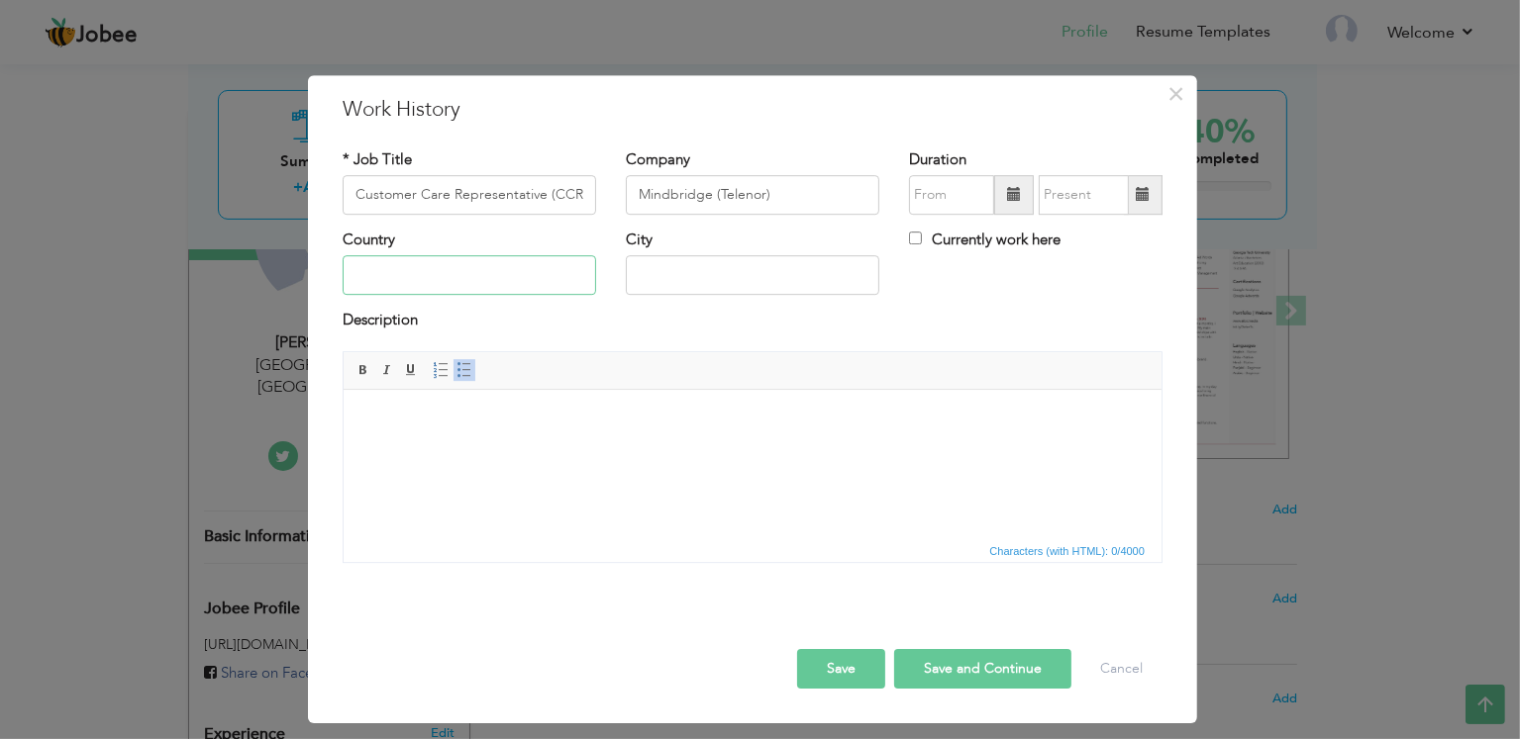
click at [515, 277] on input "text" at bounding box center [469, 276] width 253 height 40
type input "[GEOGRAPHIC_DATA]"
click at [1014, 201] on span at bounding box center [1014, 195] width 14 height 14
click at [1012, 198] on span at bounding box center [1014, 195] width 14 height 14
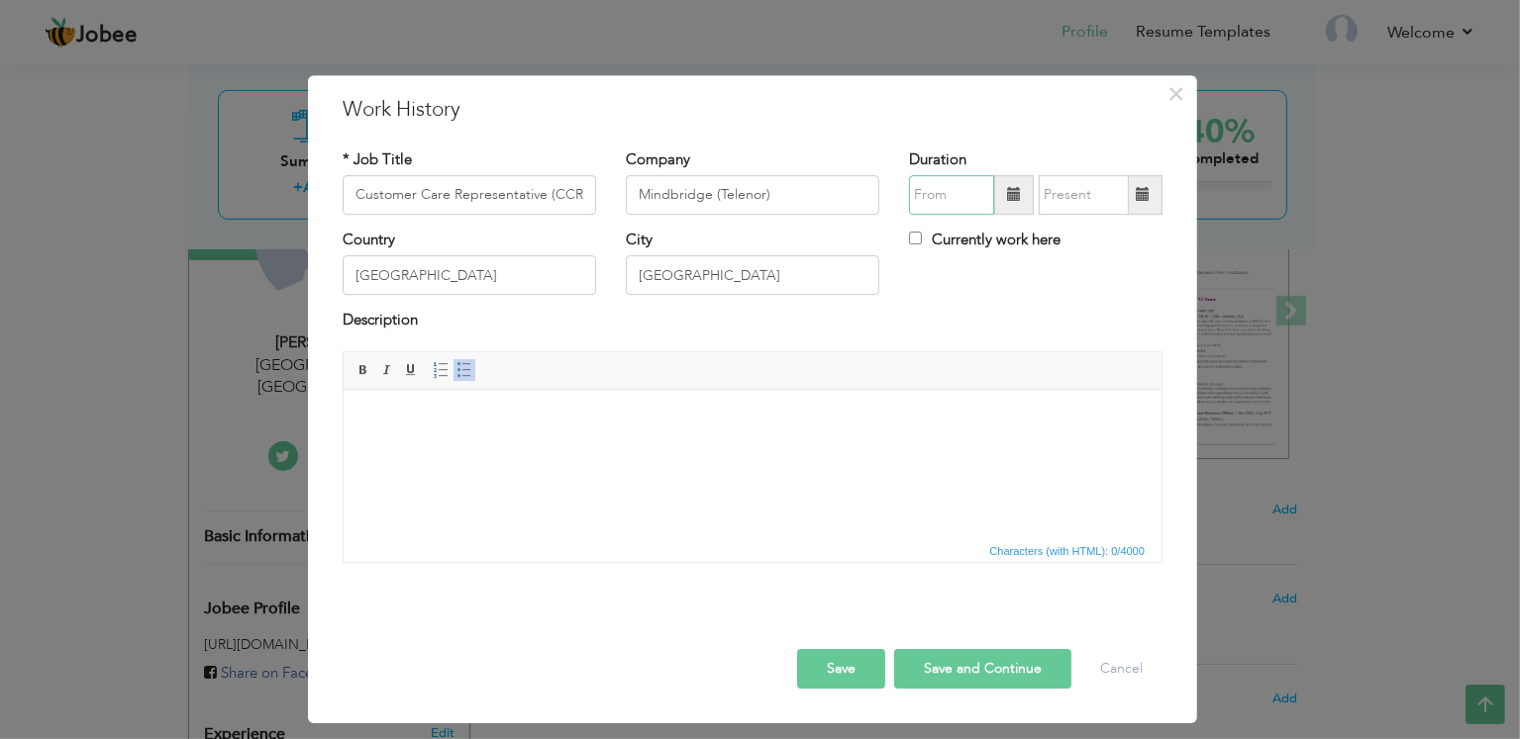
click at [938, 194] on input "text" at bounding box center [951, 195] width 85 height 40
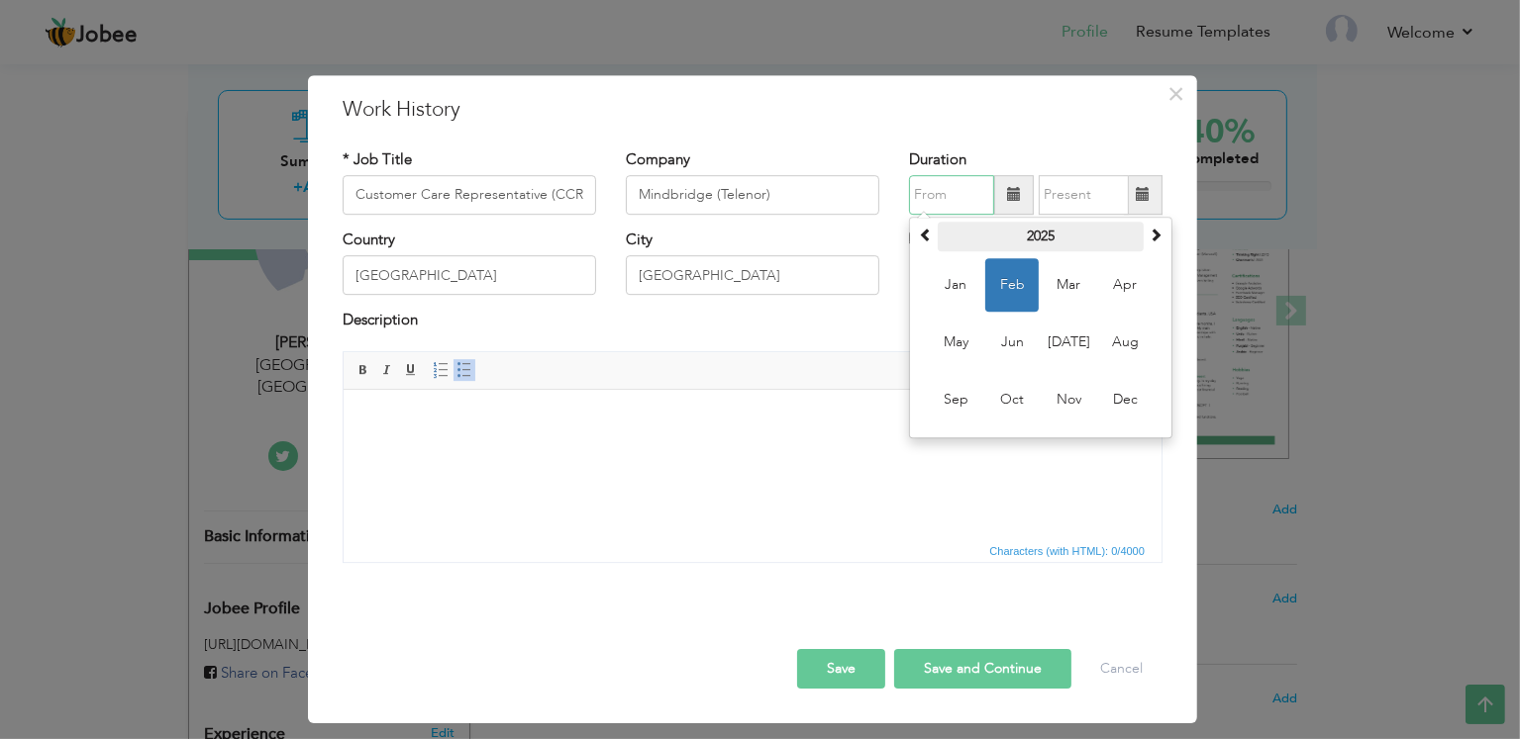
click at [1046, 240] on th "2025" at bounding box center [1040, 237] width 206 height 30
click at [927, 242] on span at bounding box center [926, 235] width 14 height 14
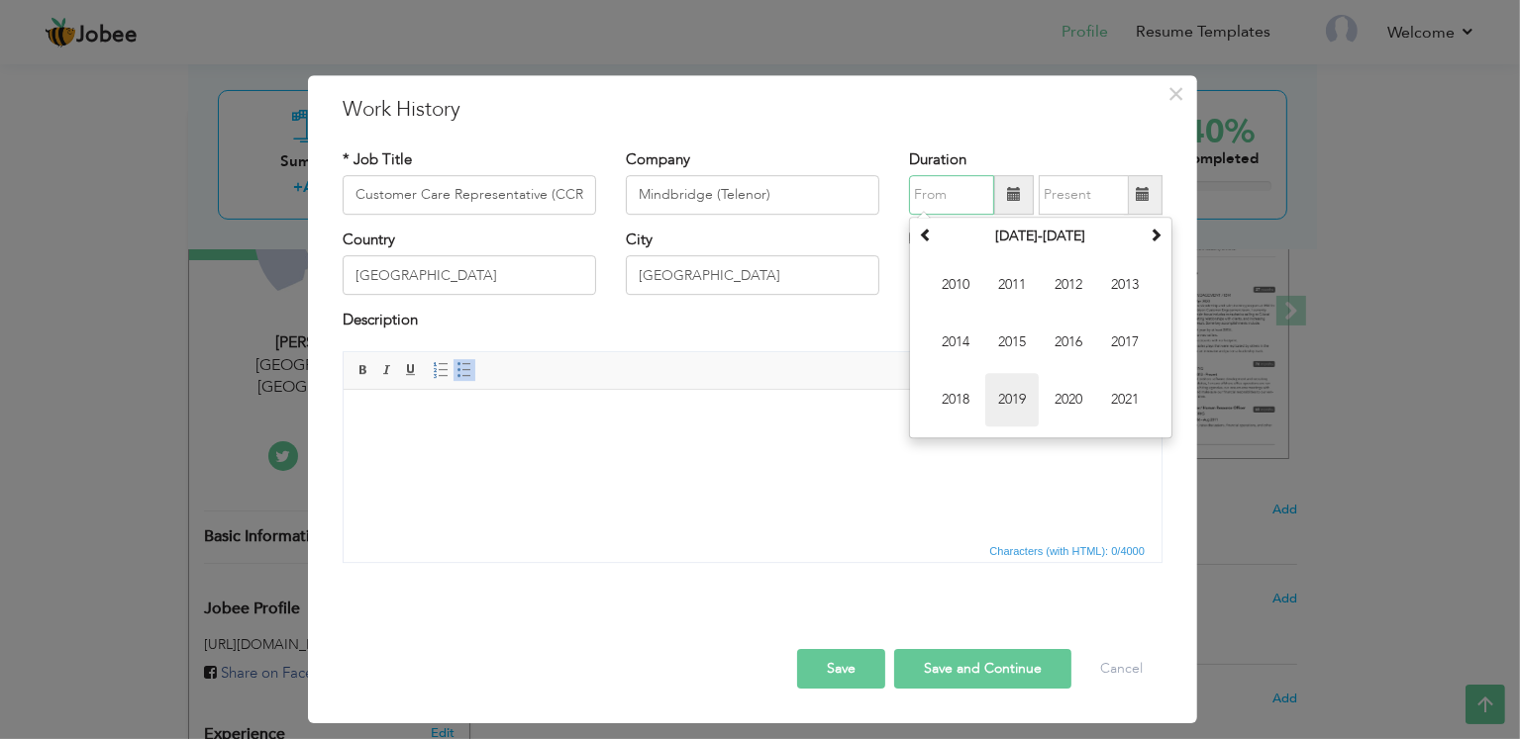
click at [1027, 394] on span "2019" at bounding box center [1011, 399] width 53 height 53
click at [946, 404] on span "Sep" at bounding box center [955, 399] width 53 height 53
type input "09/2019"
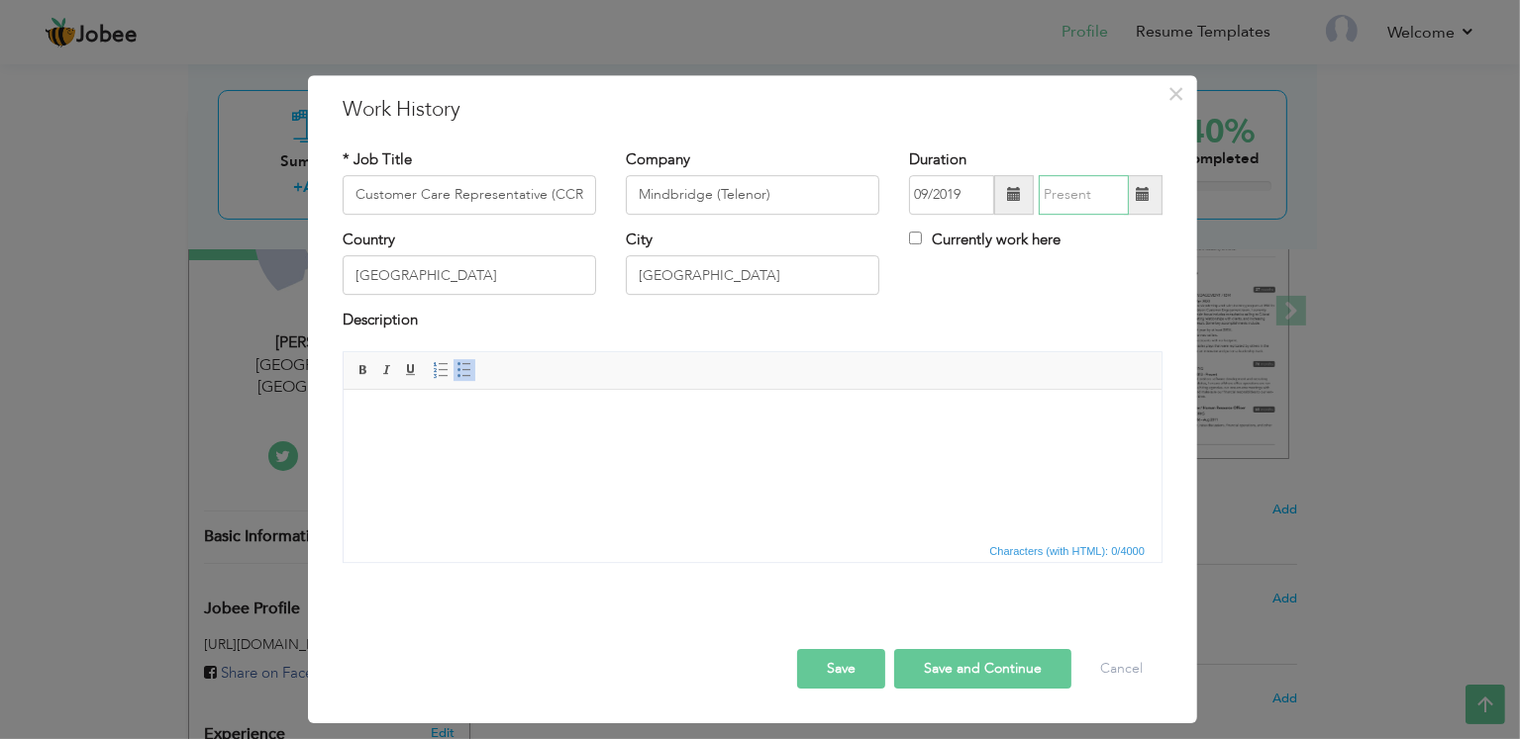
click at [1081, 198] on input "text" at bounding box center [1083, 195] width 90 height 40
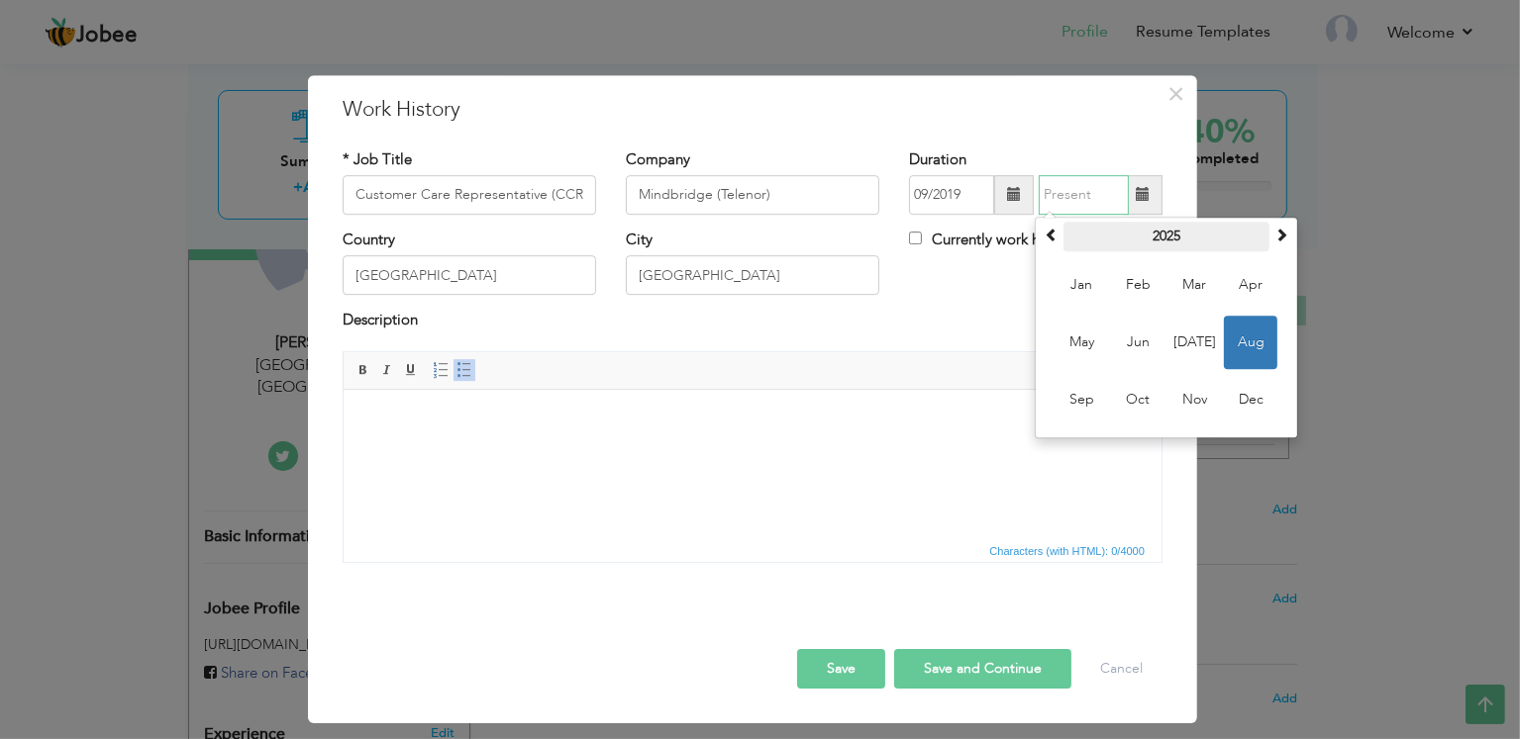
click at [1162, 232] on th "2025" at bounding box center [1166, 237] width 206 height 30
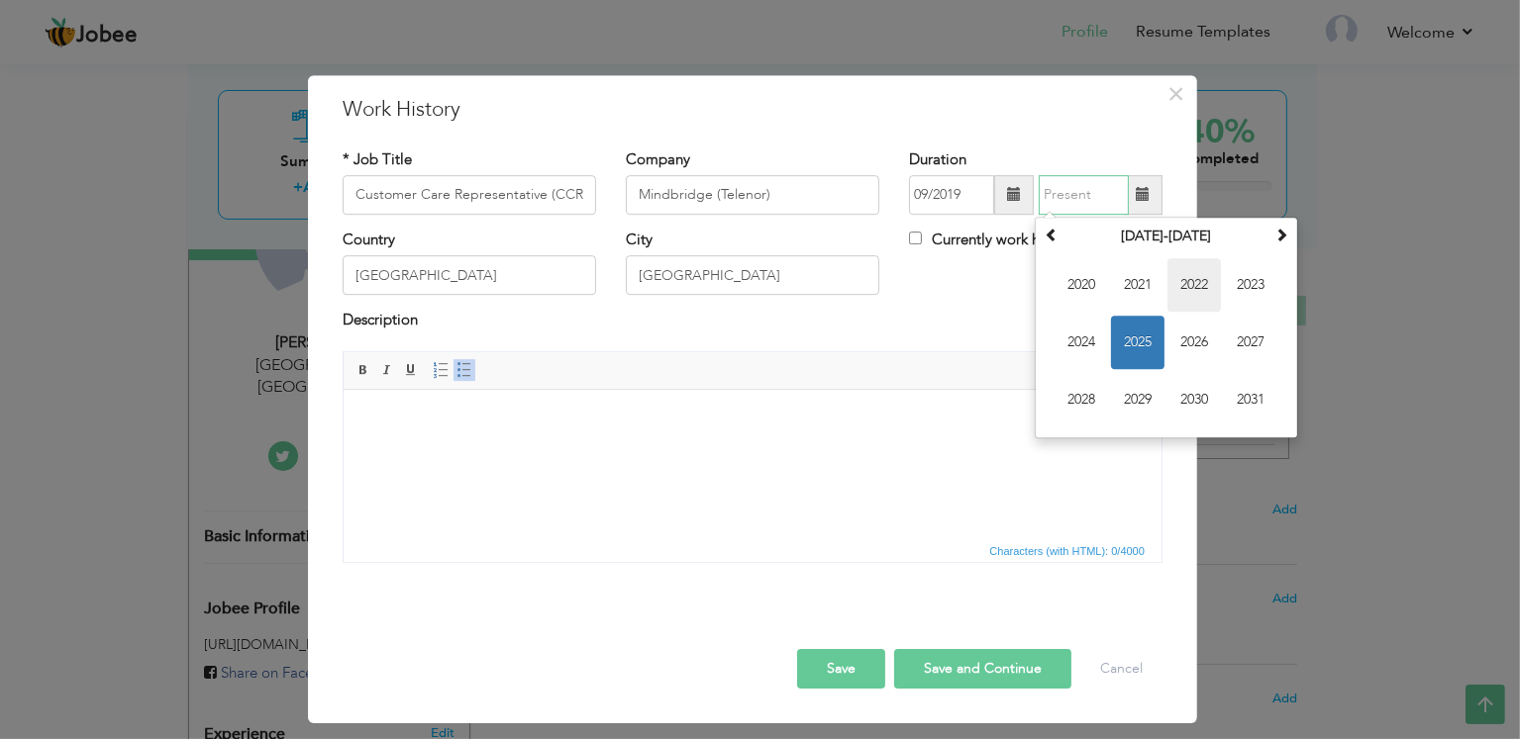
click at [1201, 289] on span "2022" at bounding box center [1193, 284] width 53 height 53
click at [1197, 292] on span "Mar" at bounding box center [1193, 284] width 53 height 53
type input "03/2022"
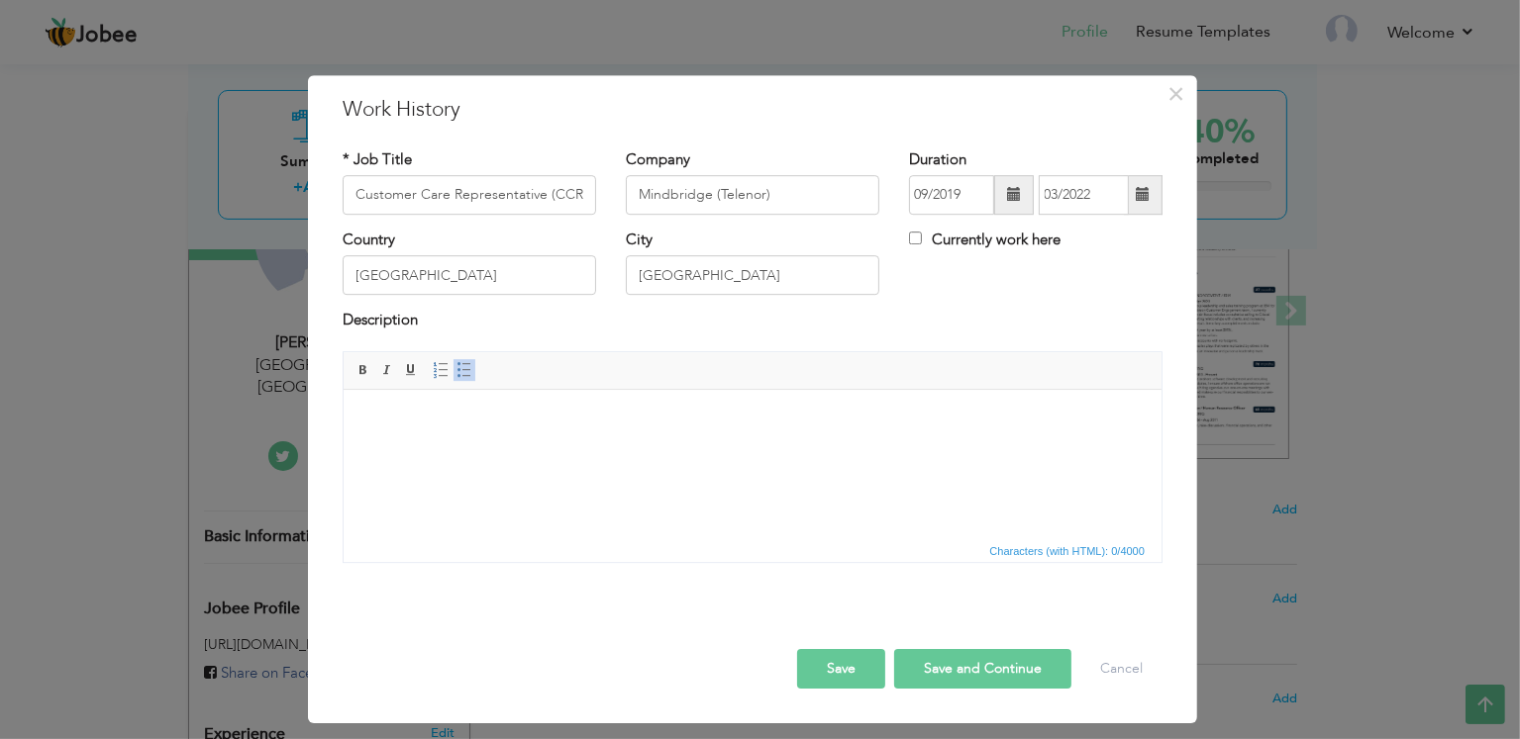
click at [753, 449] on html at bounding box center [752, 419] width 818 height 60
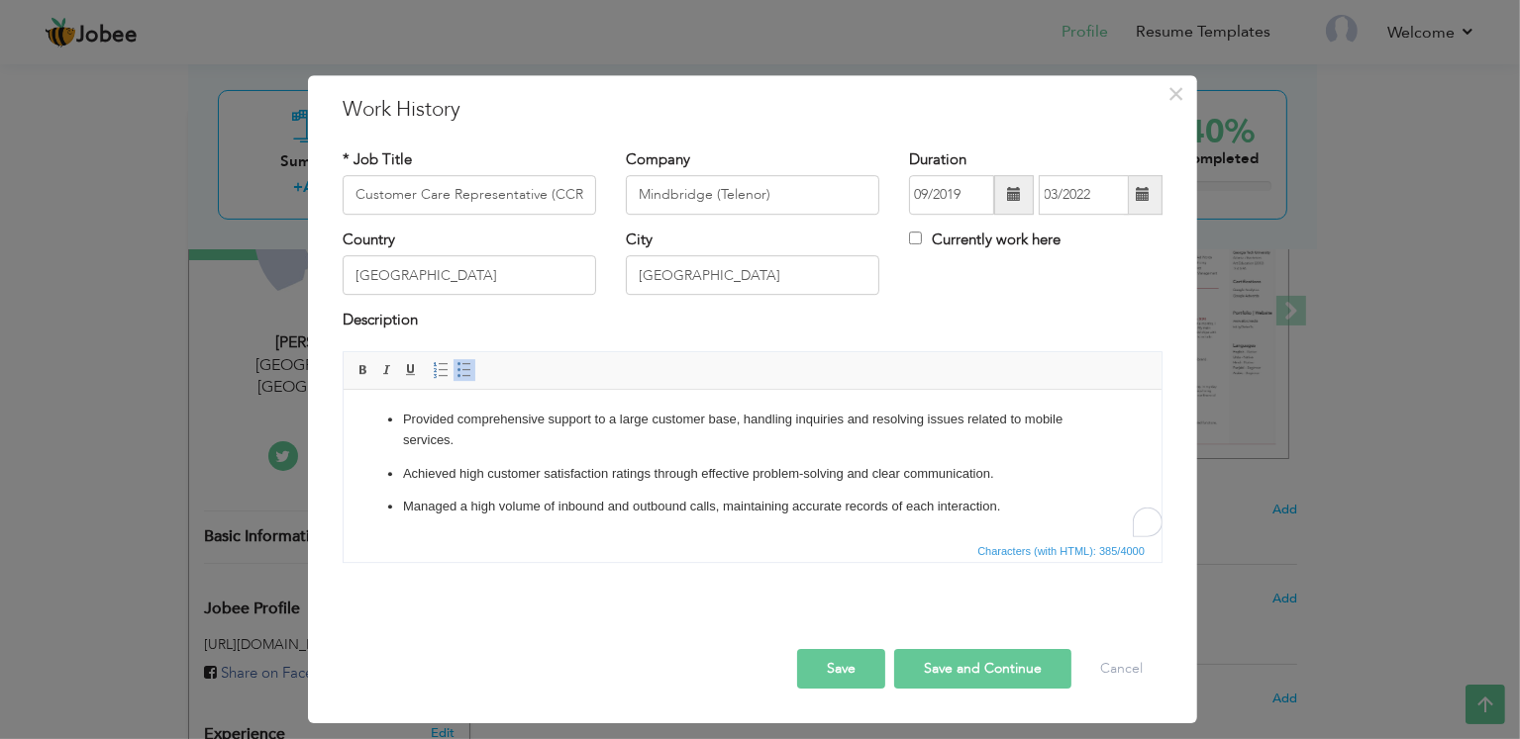
click at [839, 668] on button "Save" at bounding box center [841, 669] width 88 height 40
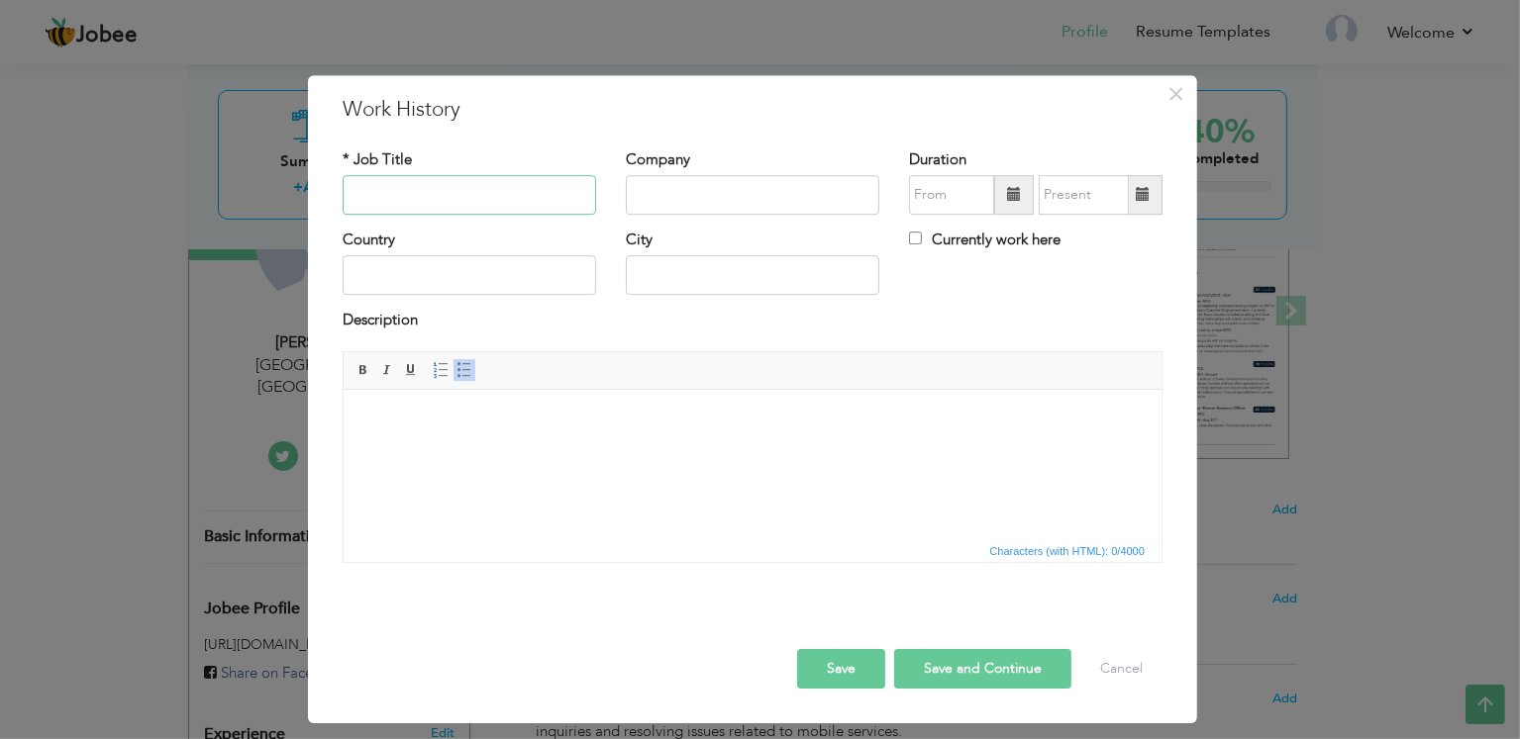
paste input "Customer Service Representative"
type input "Customer Service Representative"
click at [703, 194] on input "text" at bounding box center [752, 195] width 253 height 40
paste input "PTCL"
type input "PTCL"
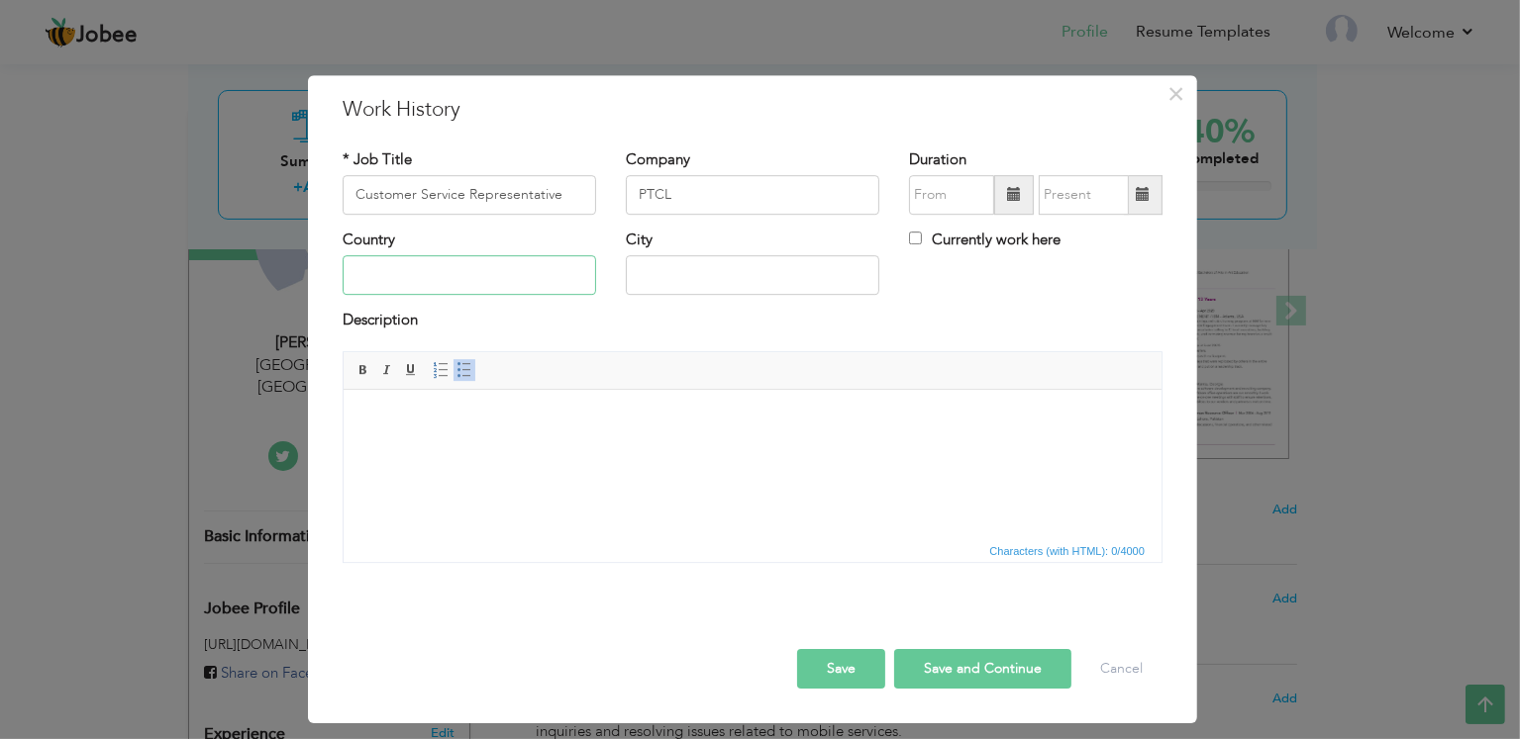
click at [505, 272] on input "text" at bounding box center [469, 276] width 253 height 40
type input "[GEOGRAPHIC_DATA]"
click at [1018, 188] on span at bounding box center [1014, 195] width 14 height 14
click at [957, 201] on input "text" at bounding box center [951, 195] width 85 height 40
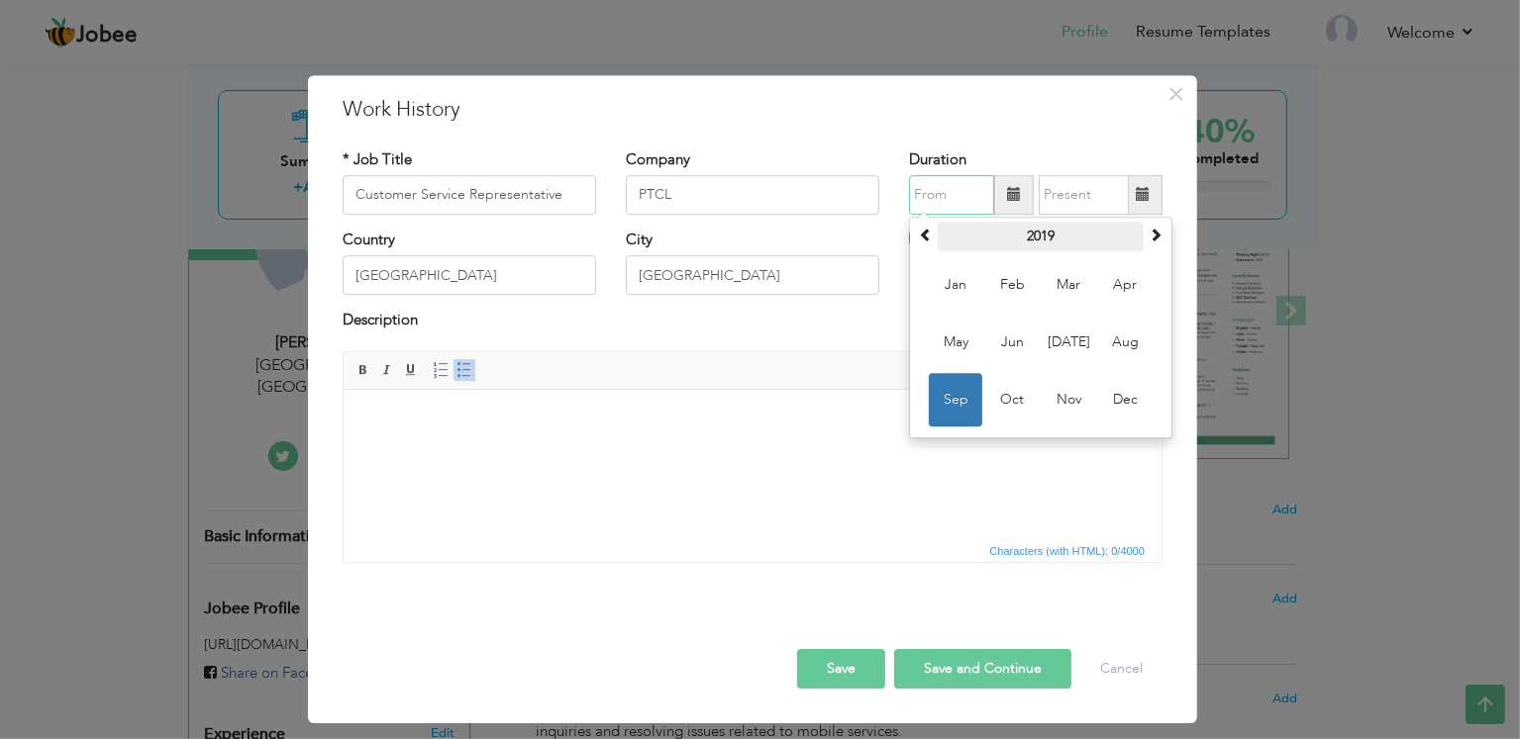
click at [1045, 238] on th "2019" at bounding box center [1040, 237] width 206 height 30
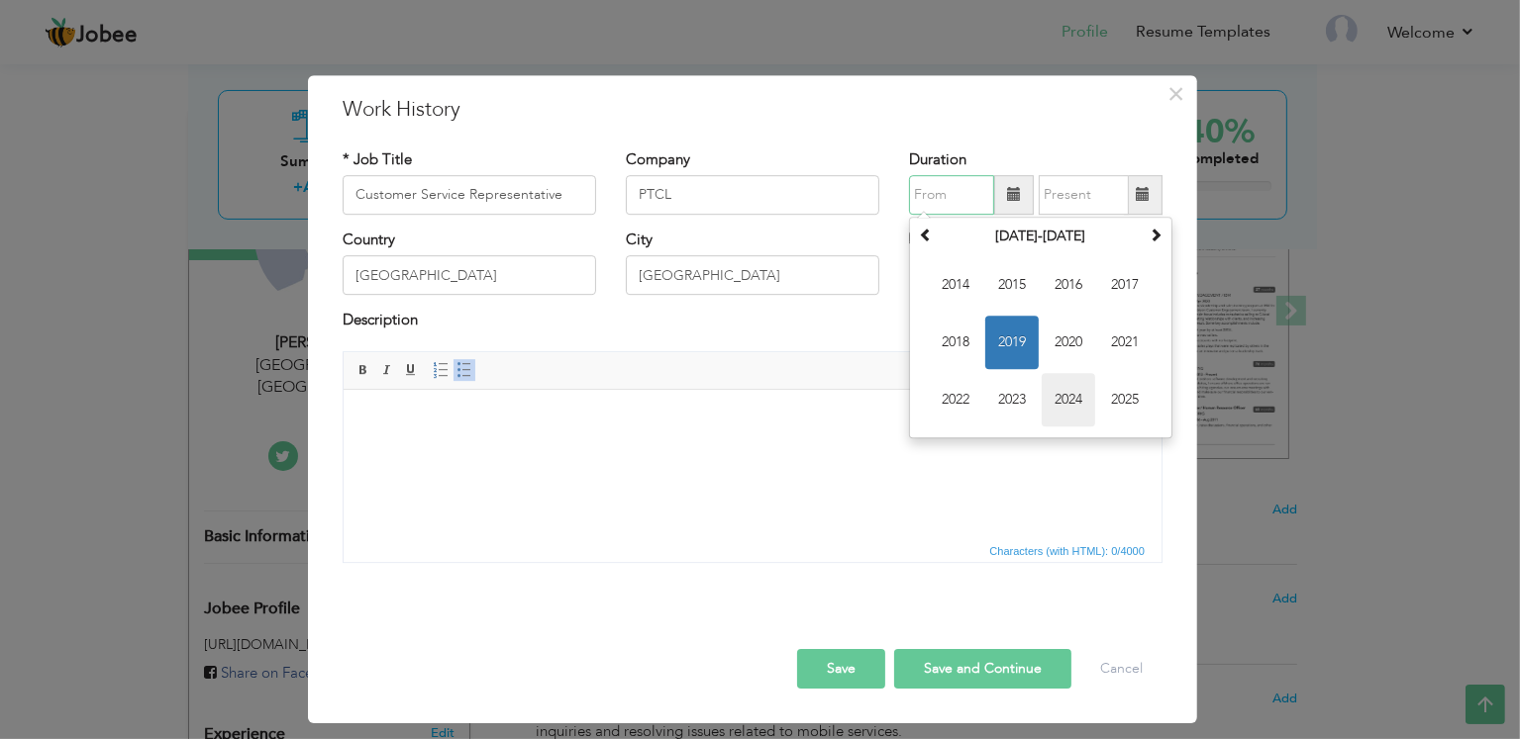
click at [1073, 400] on span "2024" at bounding box center [1067, 399] width 53 height 53
click at [954, 404] on span "Sep" at bounding box center [955, 399] width 53 height 53
type input "09/2024"
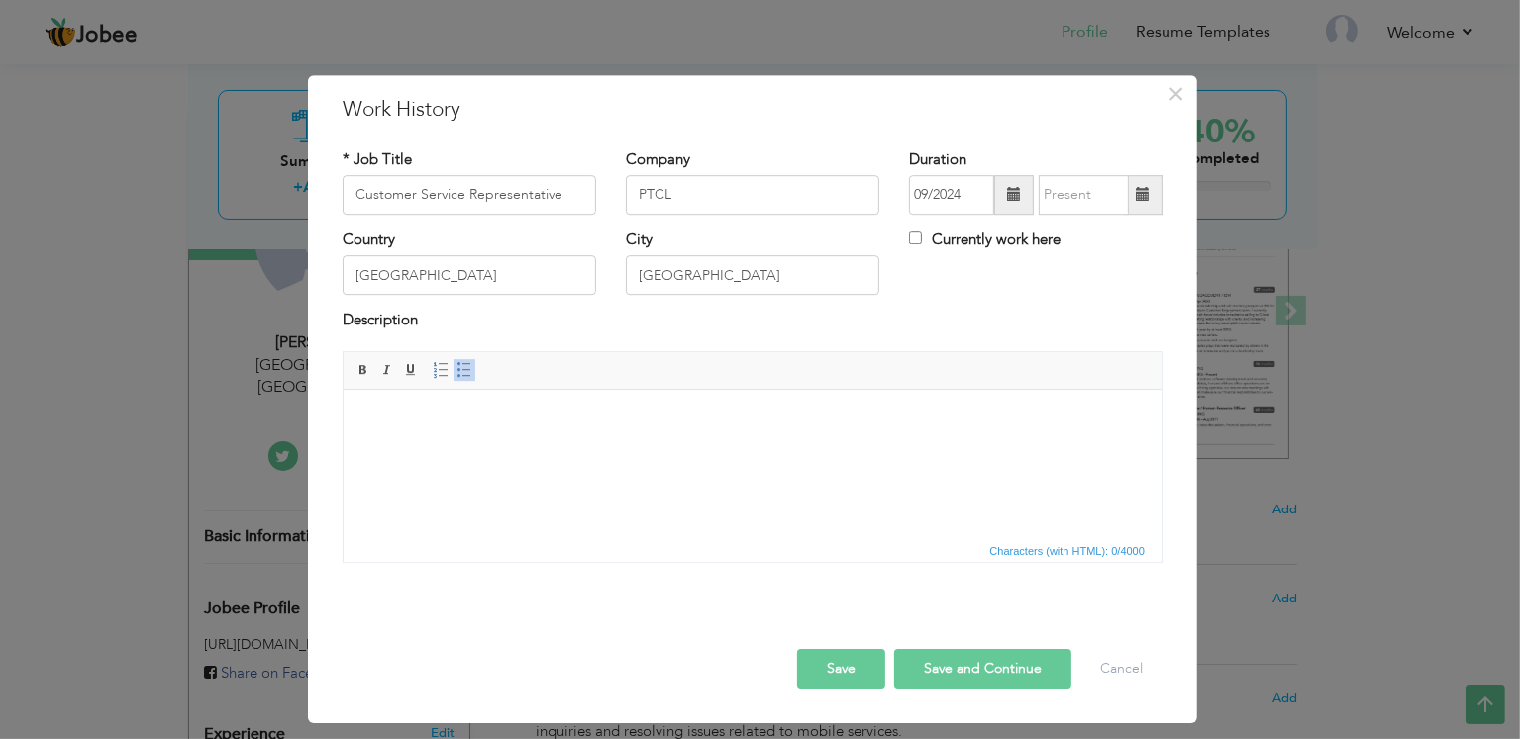
click at [1153, 186] on span at bounding box center [1143, 195] width 39 height 40
click at [1081, 202] on input "text" at bounding box center [1083, 195] width 90 height 40
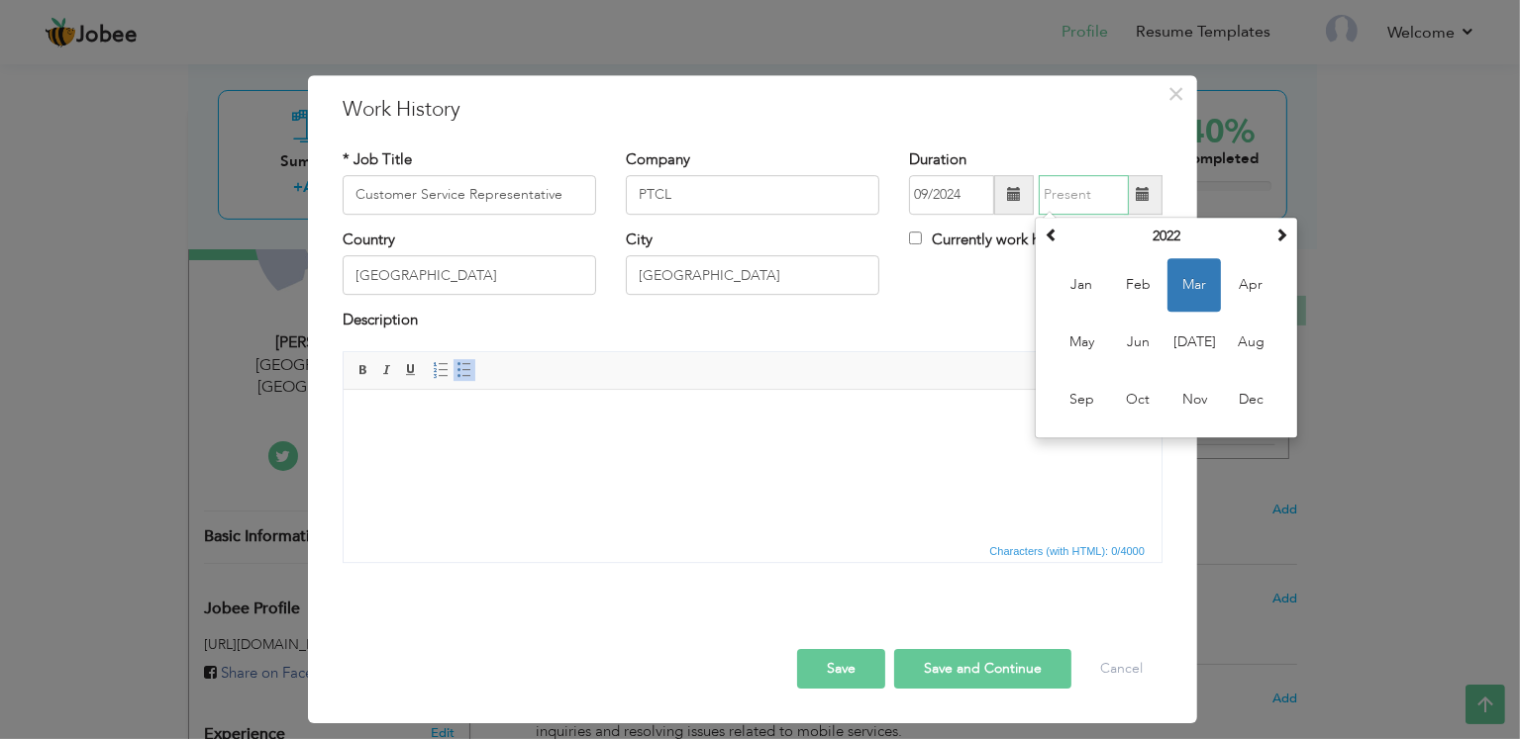
click at [1163, 241] on th "2022" at bounding box center [1166, 237] width 206 height 30
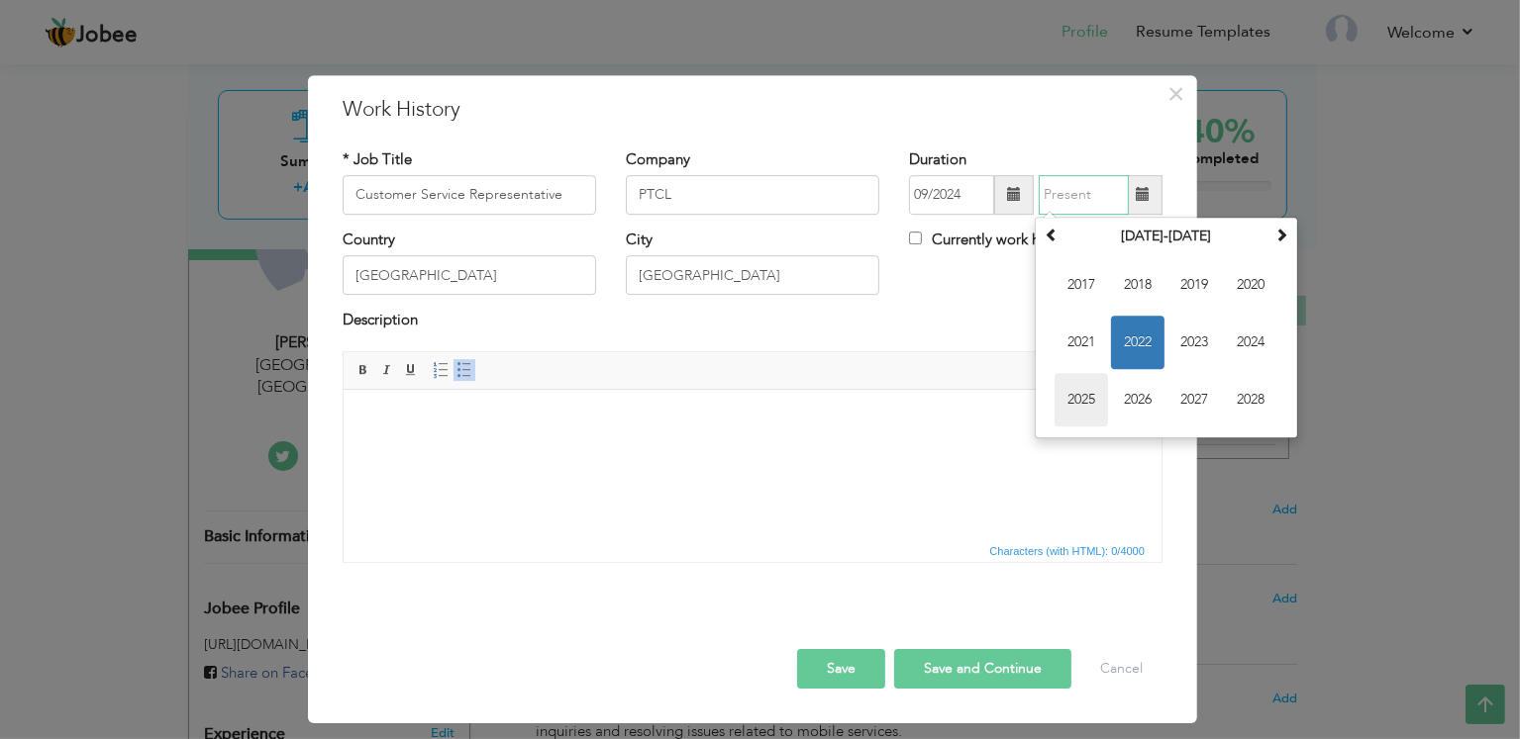
click at [1072, 406] on span "2025" at bounding box center [1080, 399] width 53 height 53
click at [1254, 343] on span "Aug" at bounding box center [1250, 342] width 53 height 53
type input "08/2025"
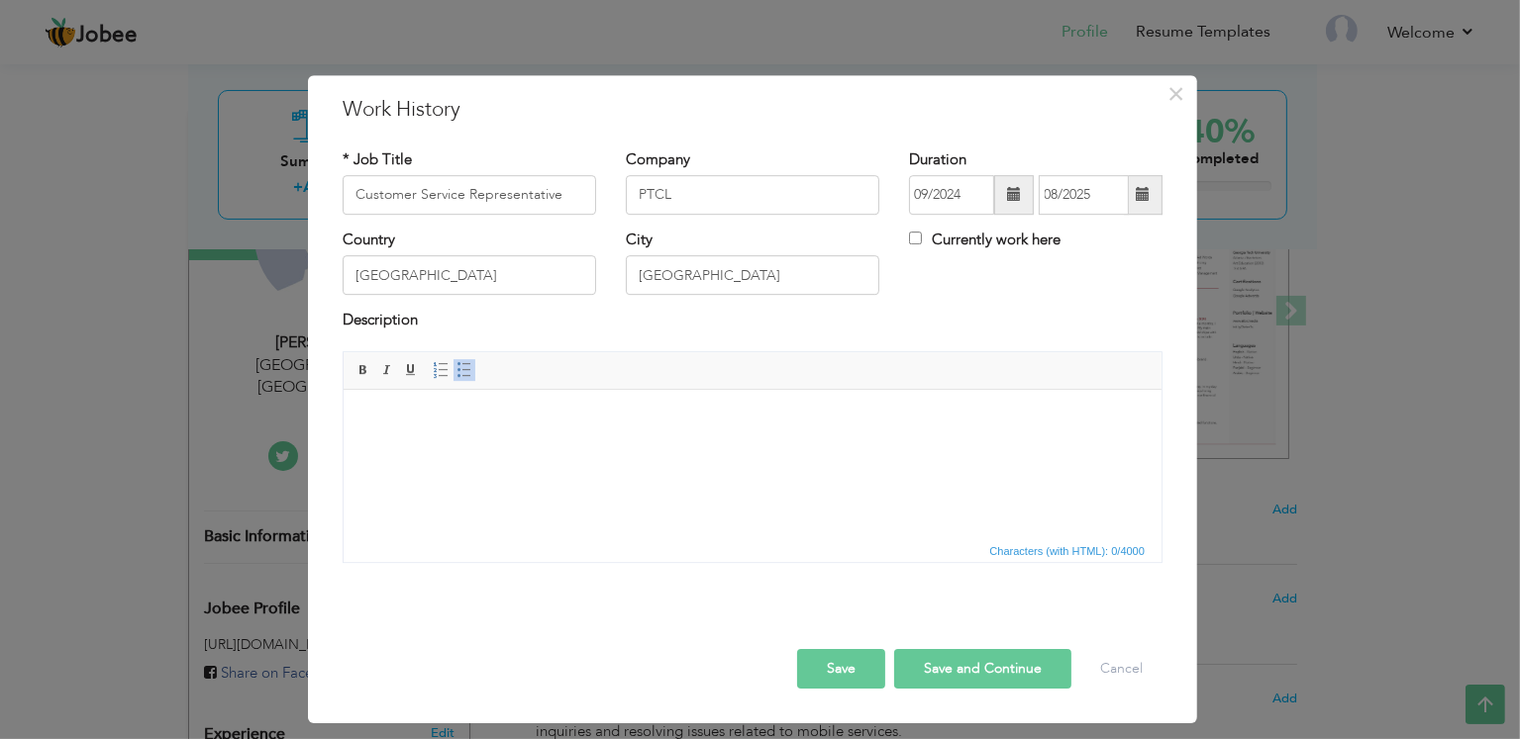
click at [576, 449] on html at bounding box center [752, 419] width 818 height 60
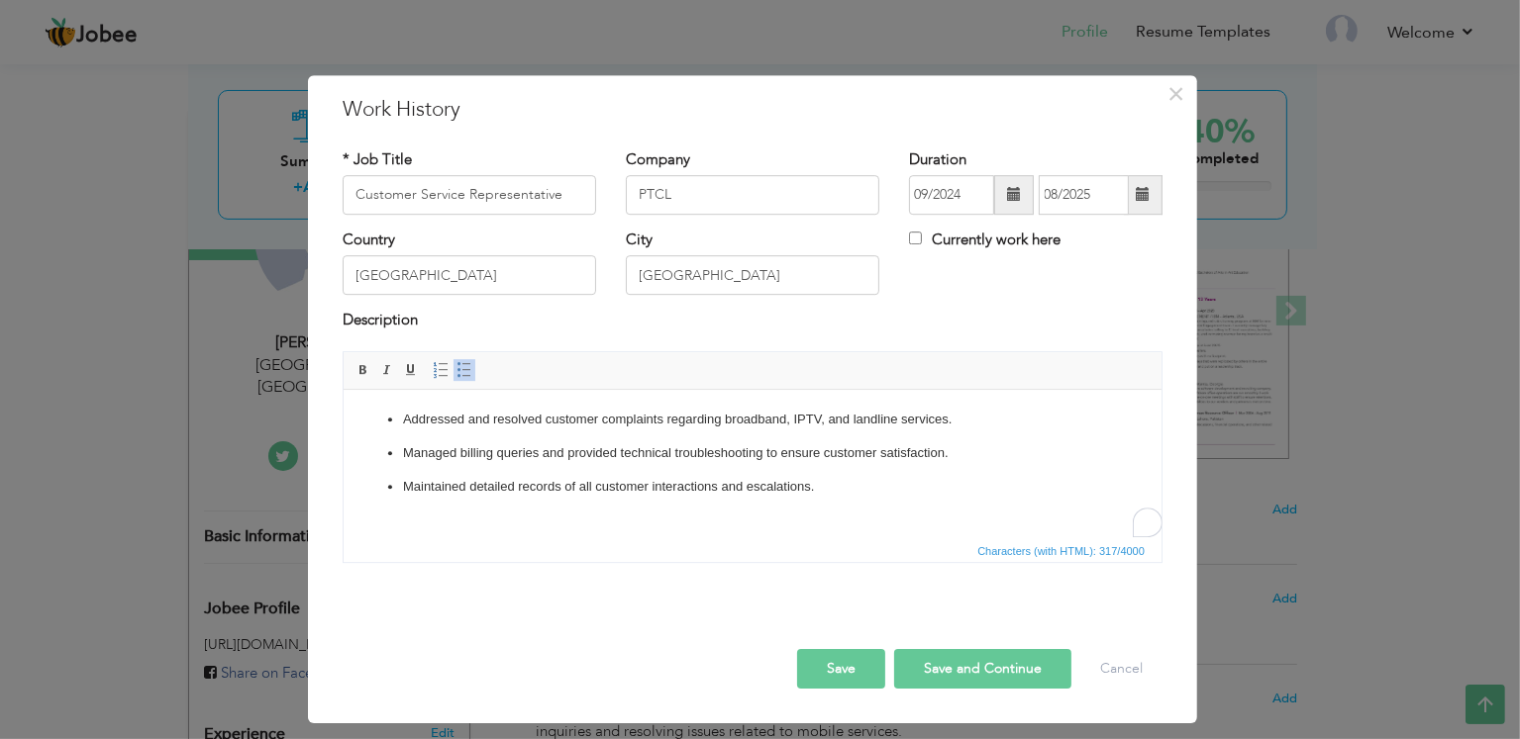
click at [837, 669] on button "Save" at bounding box center [841, 669] width 88 height 40
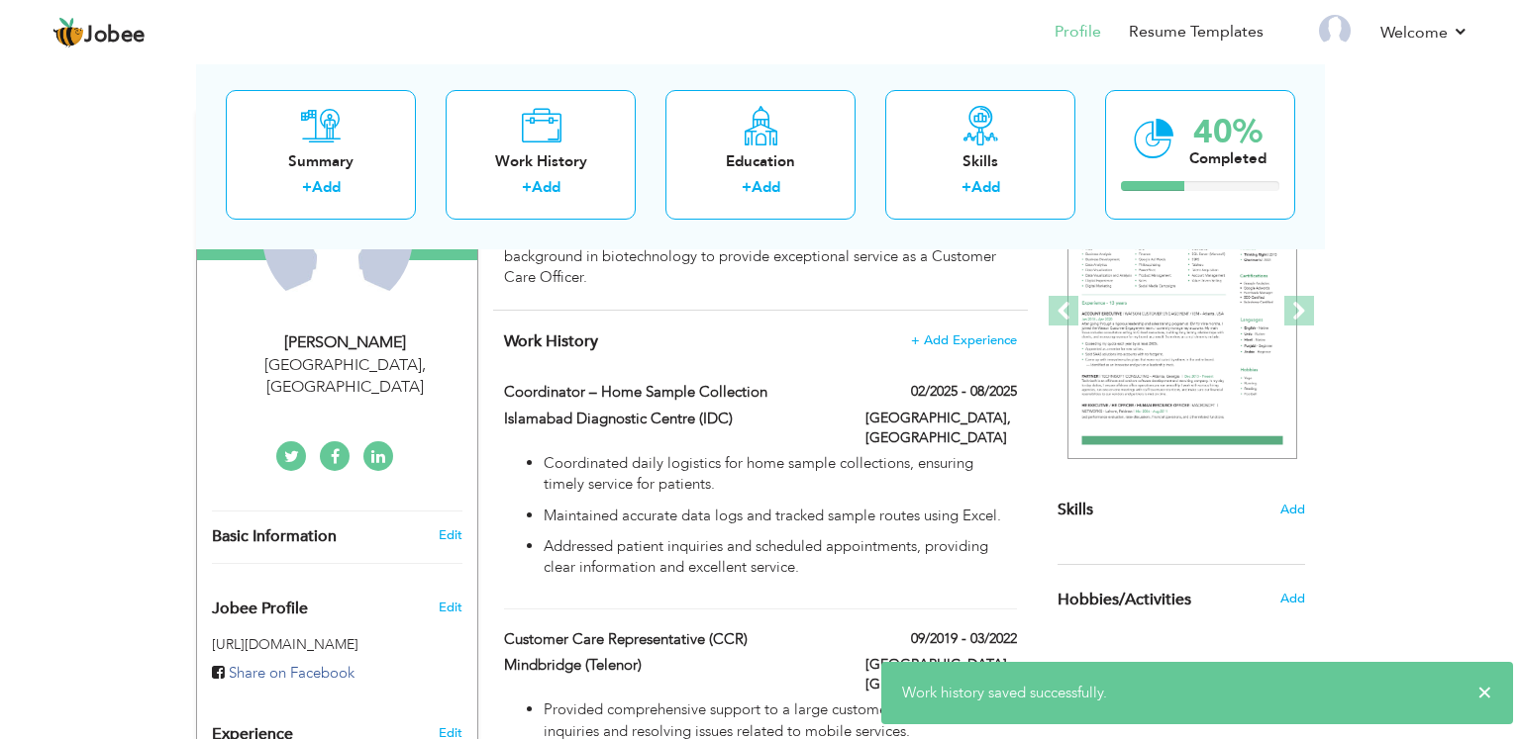
scroll to position [0, 0]
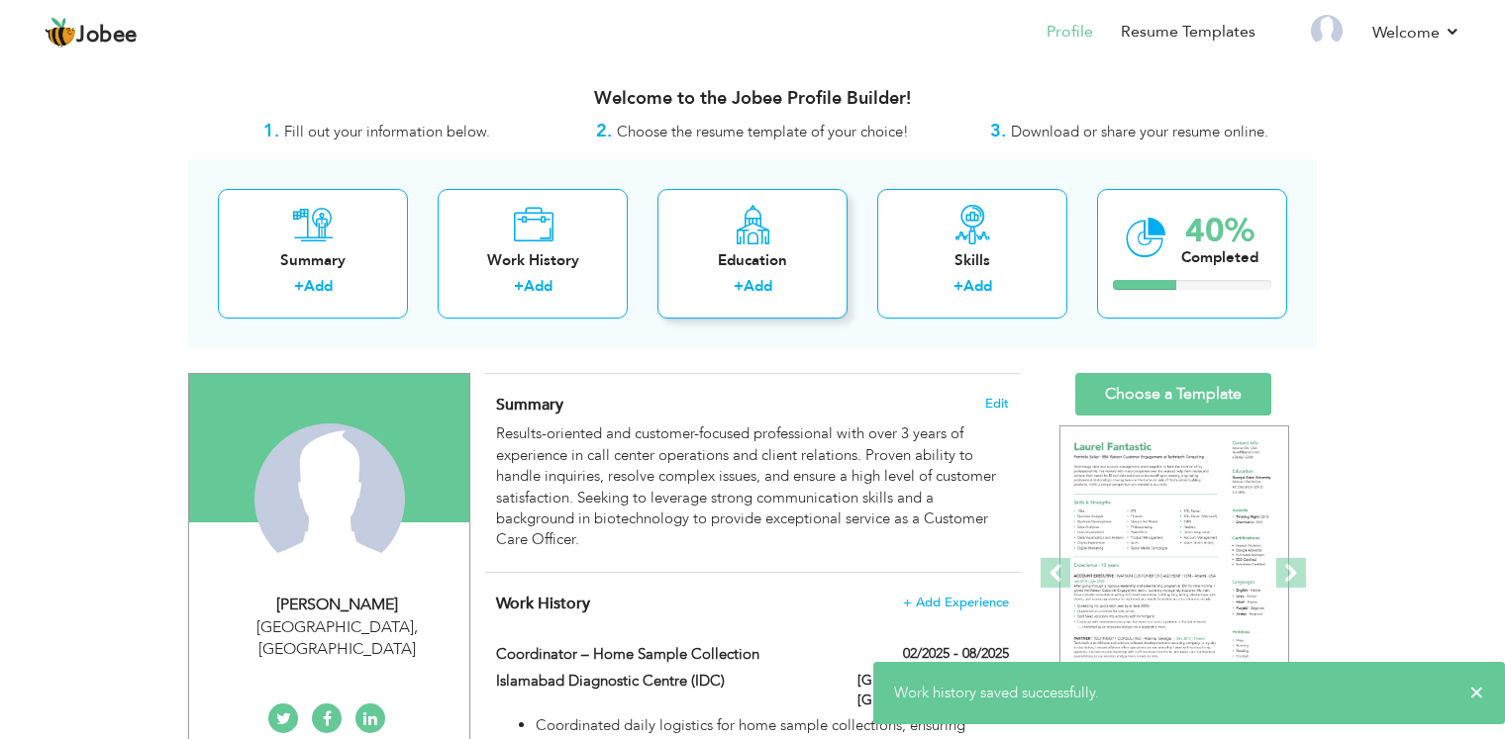
click at [729, 257] on div "Education" at bounding box center [752, 260] width 158 height 21
radio input "true"
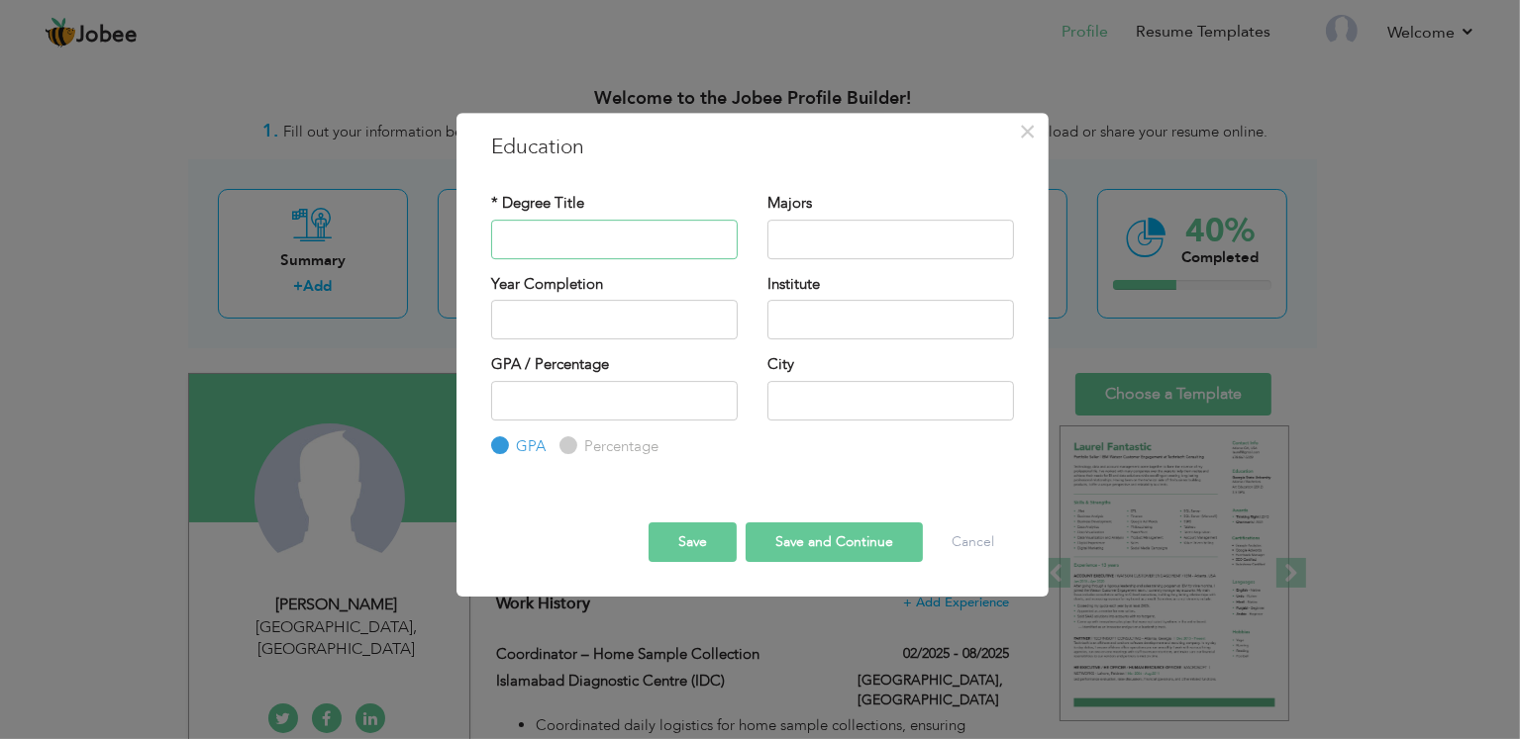
paste input "BS BIOTECHNOLOGY"
type input "BS BIOTECHNOLOGY"
click at [829, 246] on input "text" at bounding box center [890, 240] width 246 height 40
paste input "Biotechnology. Microbiology, Virology, Molecular Biology etc"
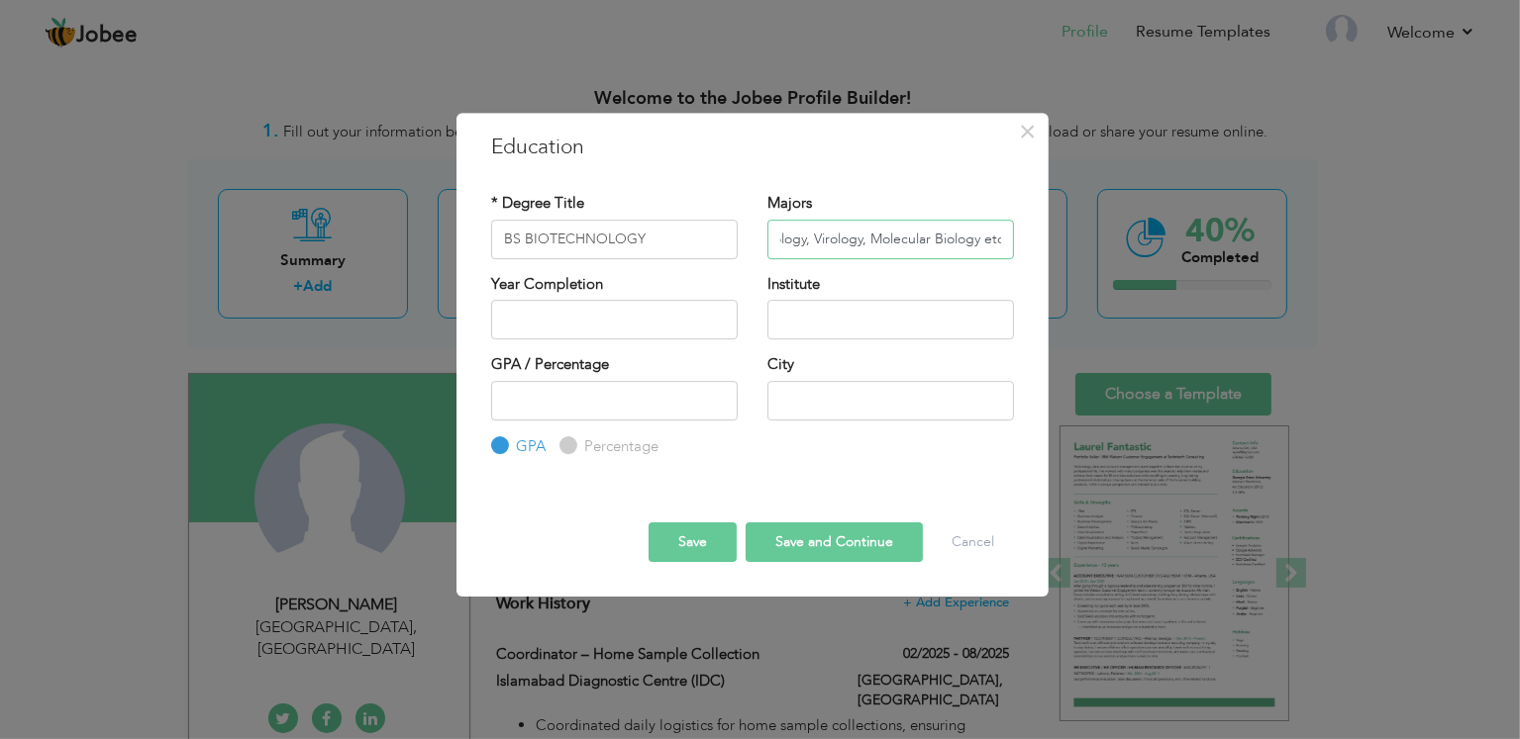
type input "Biotechnology. Microbiology, Virology, Molecular Biology etc"
click at [627, 324] on input "text" at bounding box center [614, 320] width 246 height 40
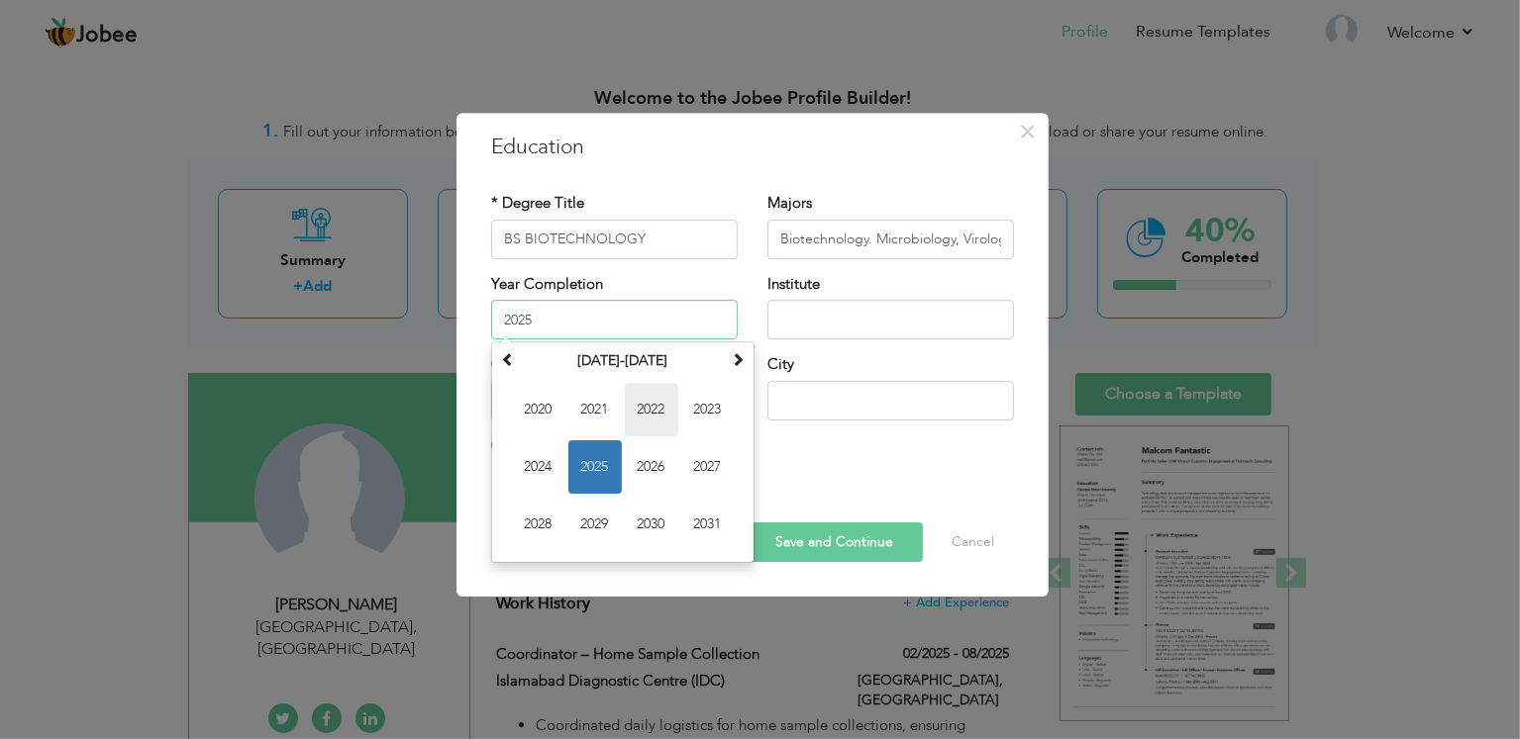
click at [660, 413] on span "2022" at bounding box center [651, 409] width 53 height 53
type input "2022"
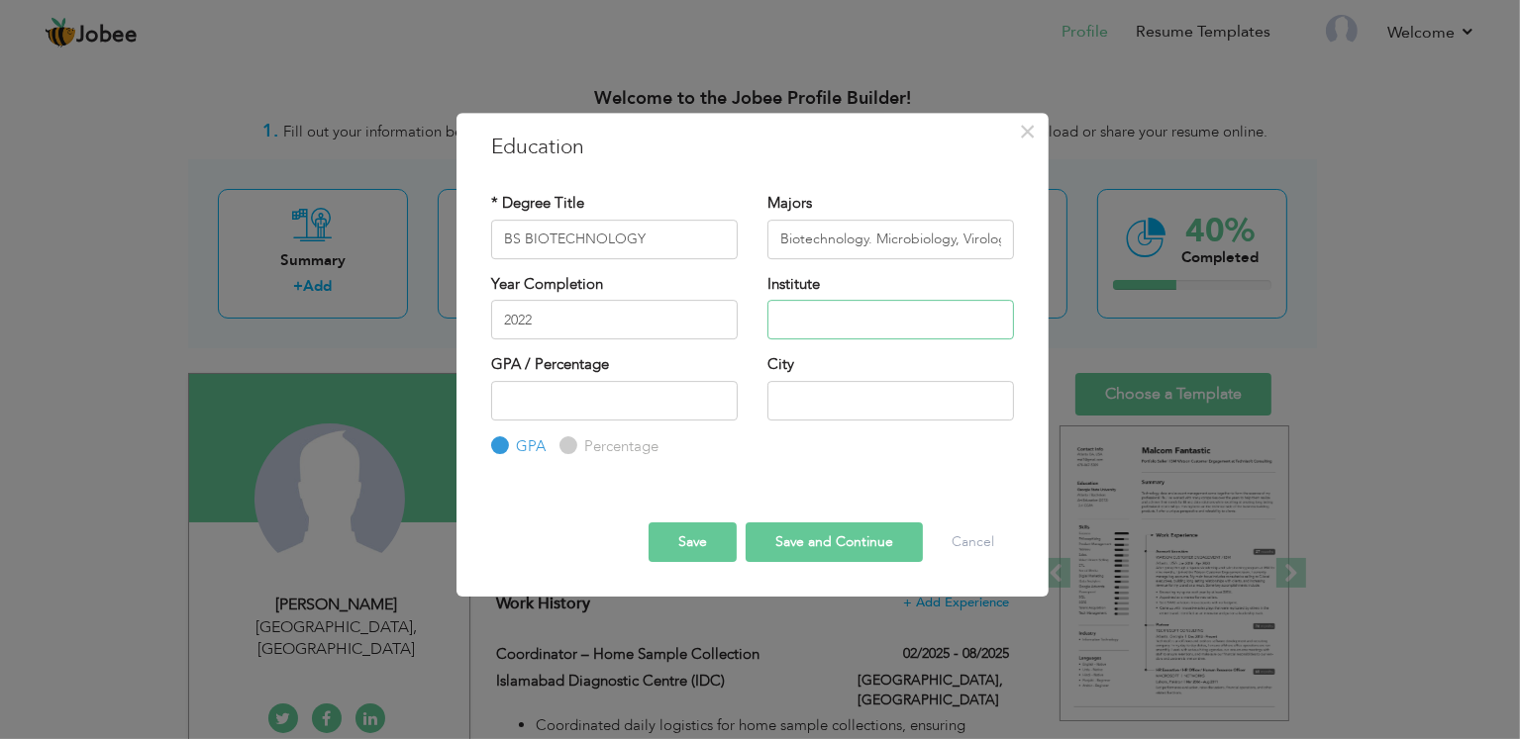
click at [845, 325] on input "text" at bounding box center [890, 320] width 246 height 40
click at [807, 324] on input "text" at bounding box center [890, 320] width 246 height 40
paste input "[GEOGRAPHIC_DATA]"
type input "[GEOGRAPHIC_DATA]"
click at [619, 396] on input "number" at bounding box center [614, 401] width 246 height 40
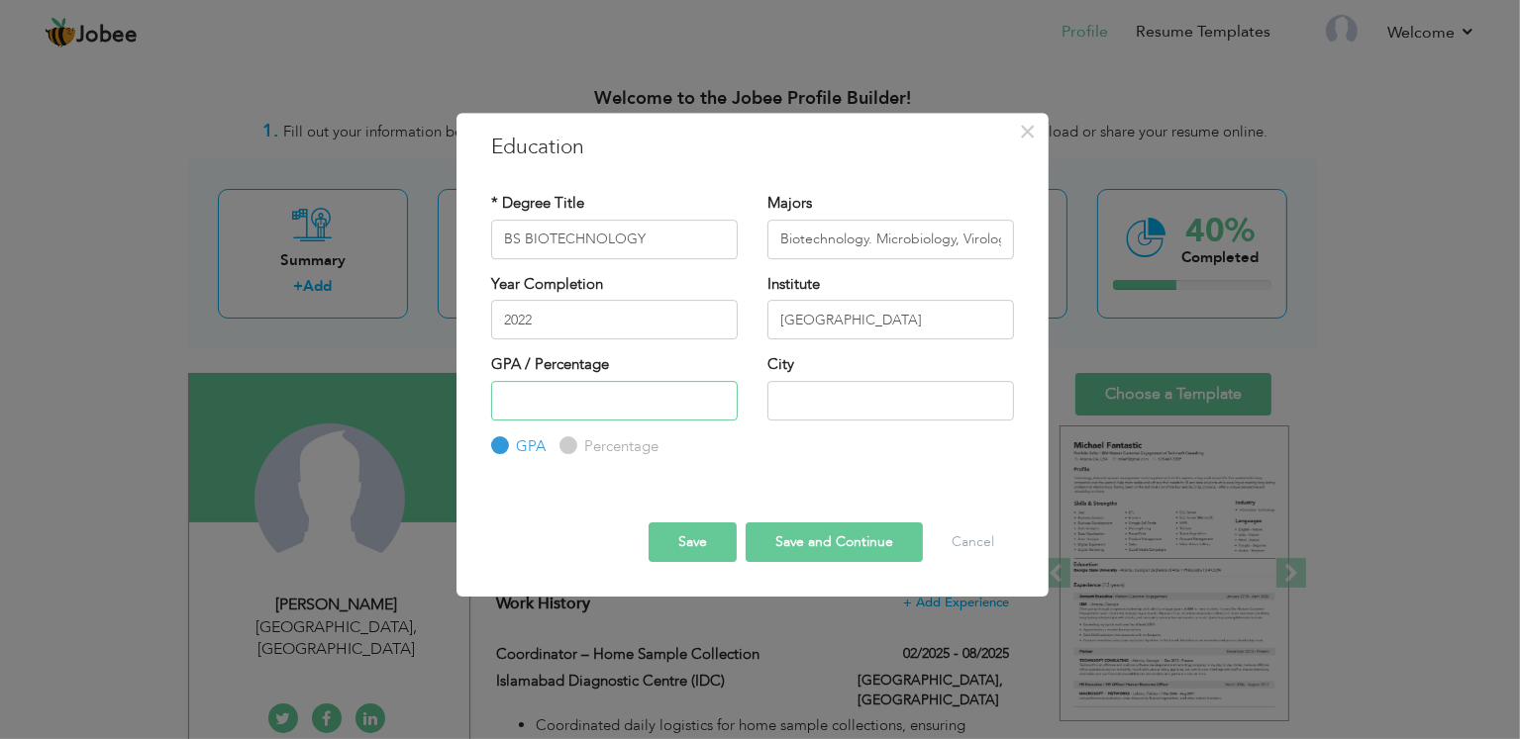
click at [578, 407] on input "number" at bounding box center [614, 401] width 246 height 40
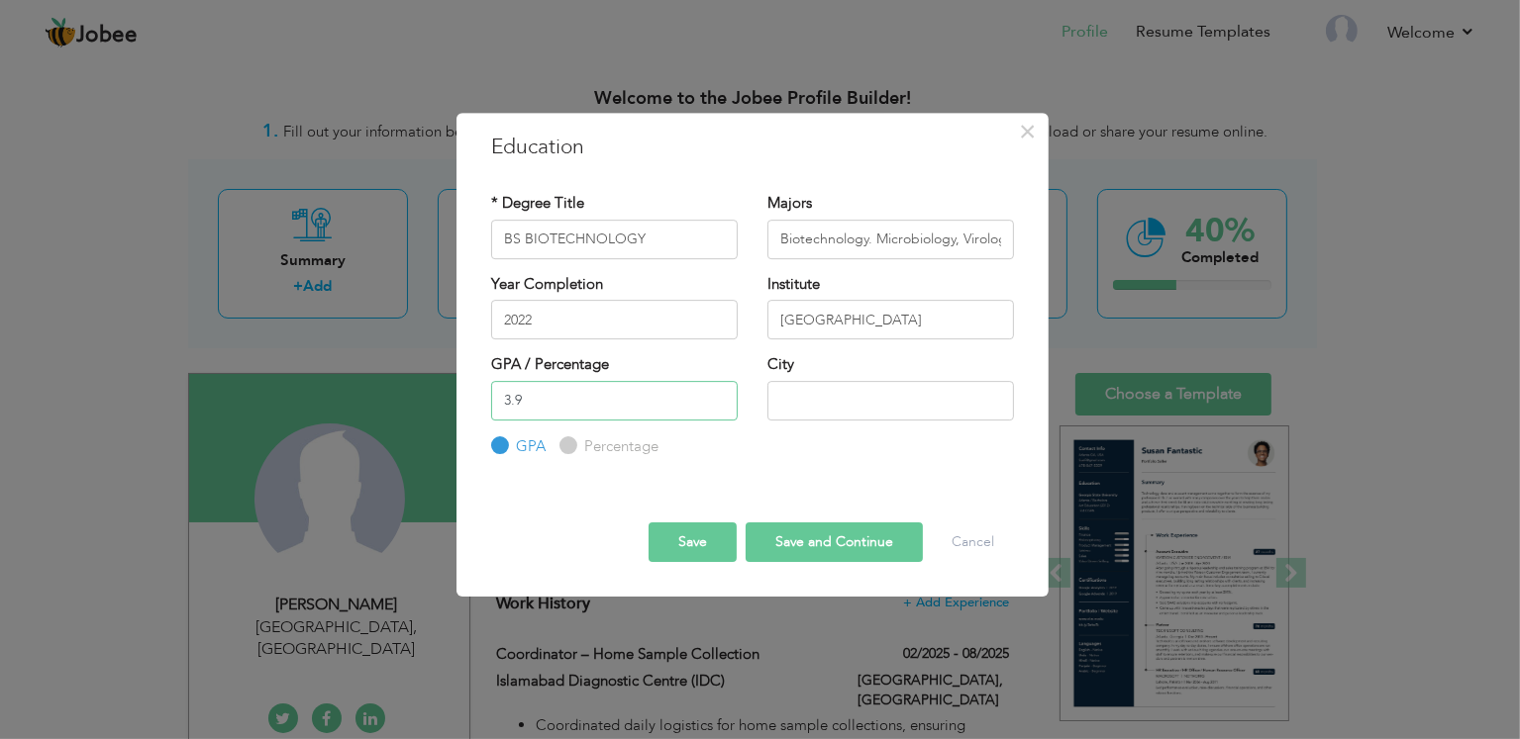
type input "3.9"
click at [862, 407] on input "text" at bounding box center [890, 401] width 246 height 40
type input "[GEOGRAPHIC_DATA]"
click at [685, 550] on button "Save" at bounding box center [692, 543] width 88 height 40
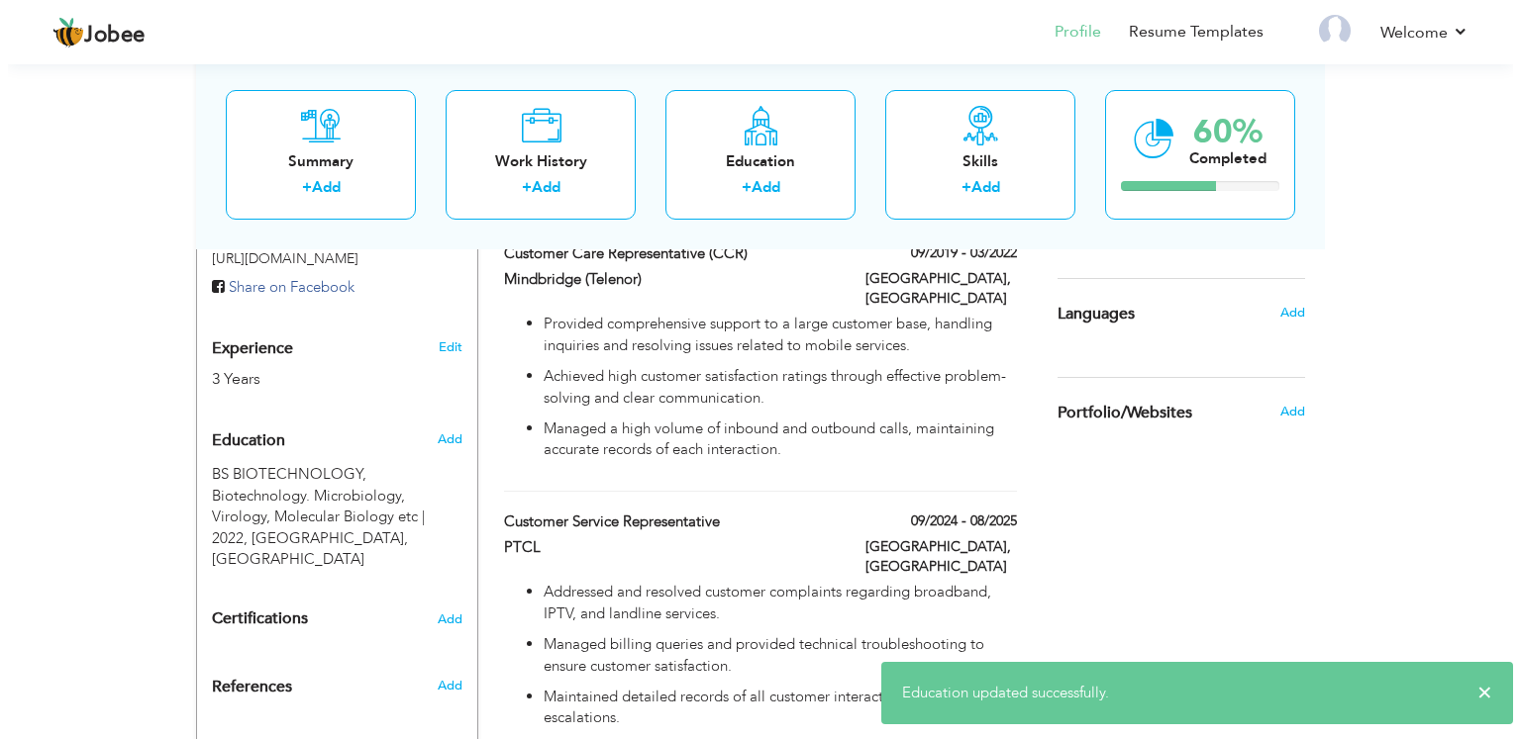
scroll to position [748, 0]
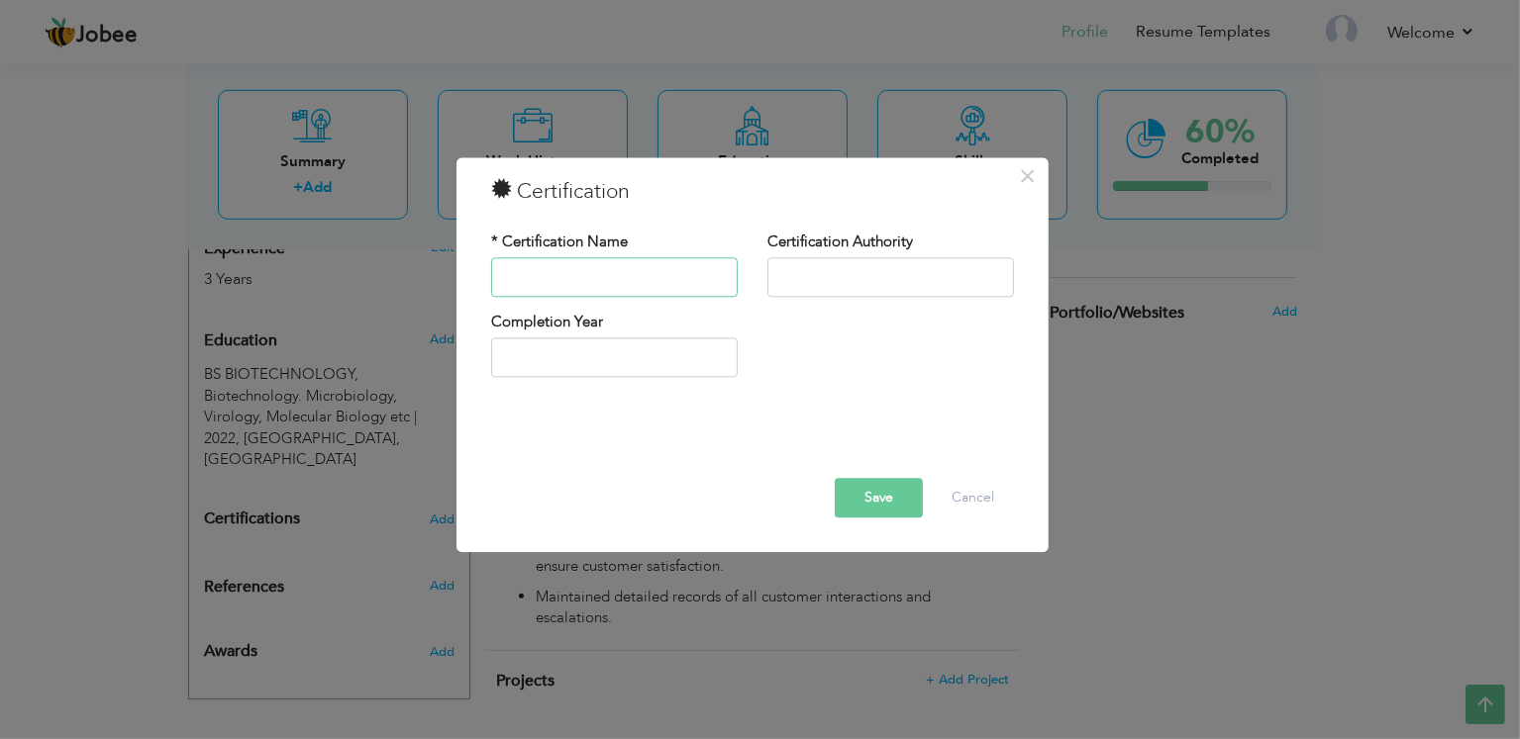
click at [598, 279] on input "text" at bounding box center [614, 277] width 246 height 40
paste input "VOLUNTEER LEAD"
type input "VOLUNTEER LEAD"
click at [863, 284] on input "text" at bounding box center [890, 277] width 246 height 40
paste input "Community Service of [GEOGRAPHIC_DATA]"
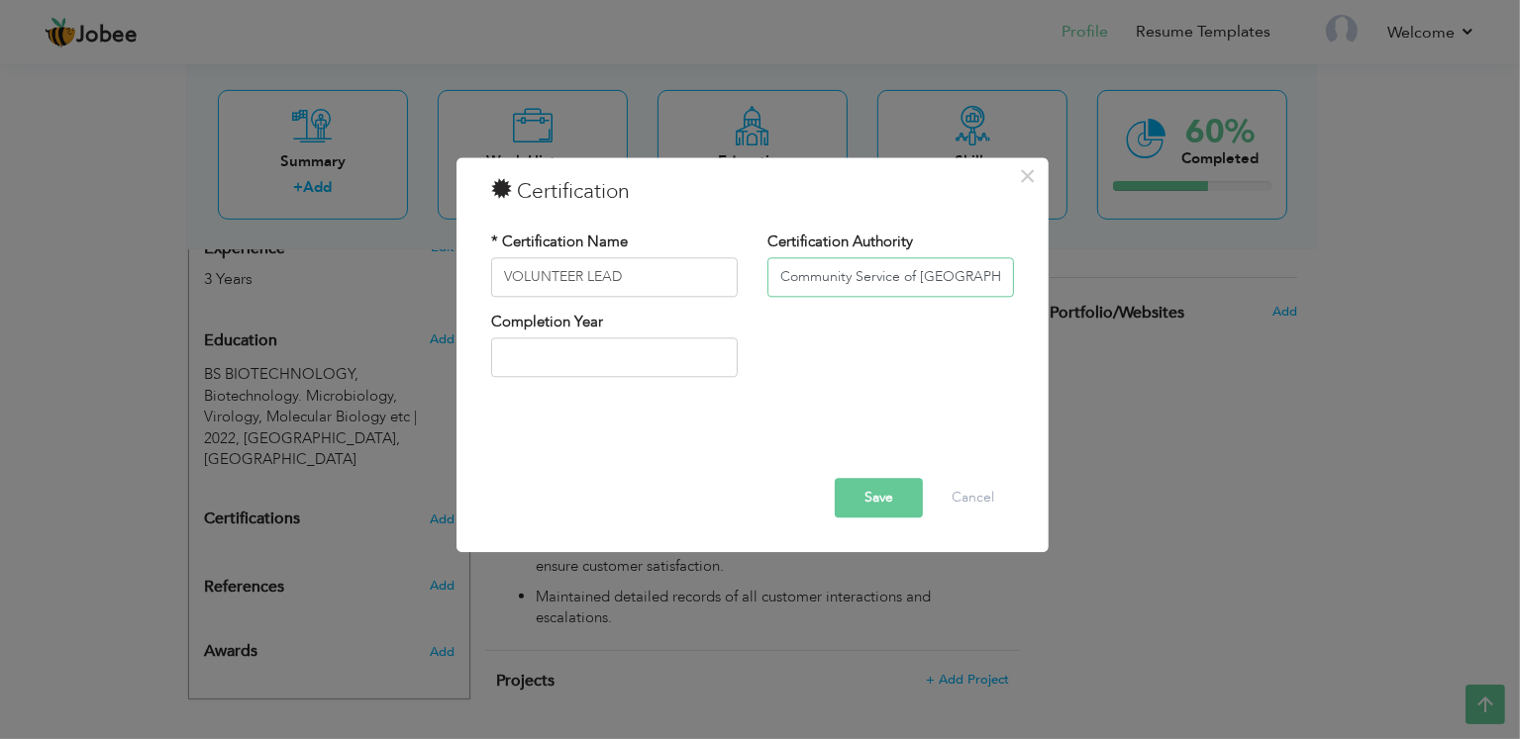
scroll to position [0, 85]
type input "Community Service of [GEOGRAPHIC_DATA]"
click at [606, 356] on input "text" at bounding box center [614, 359] width 246 height 40
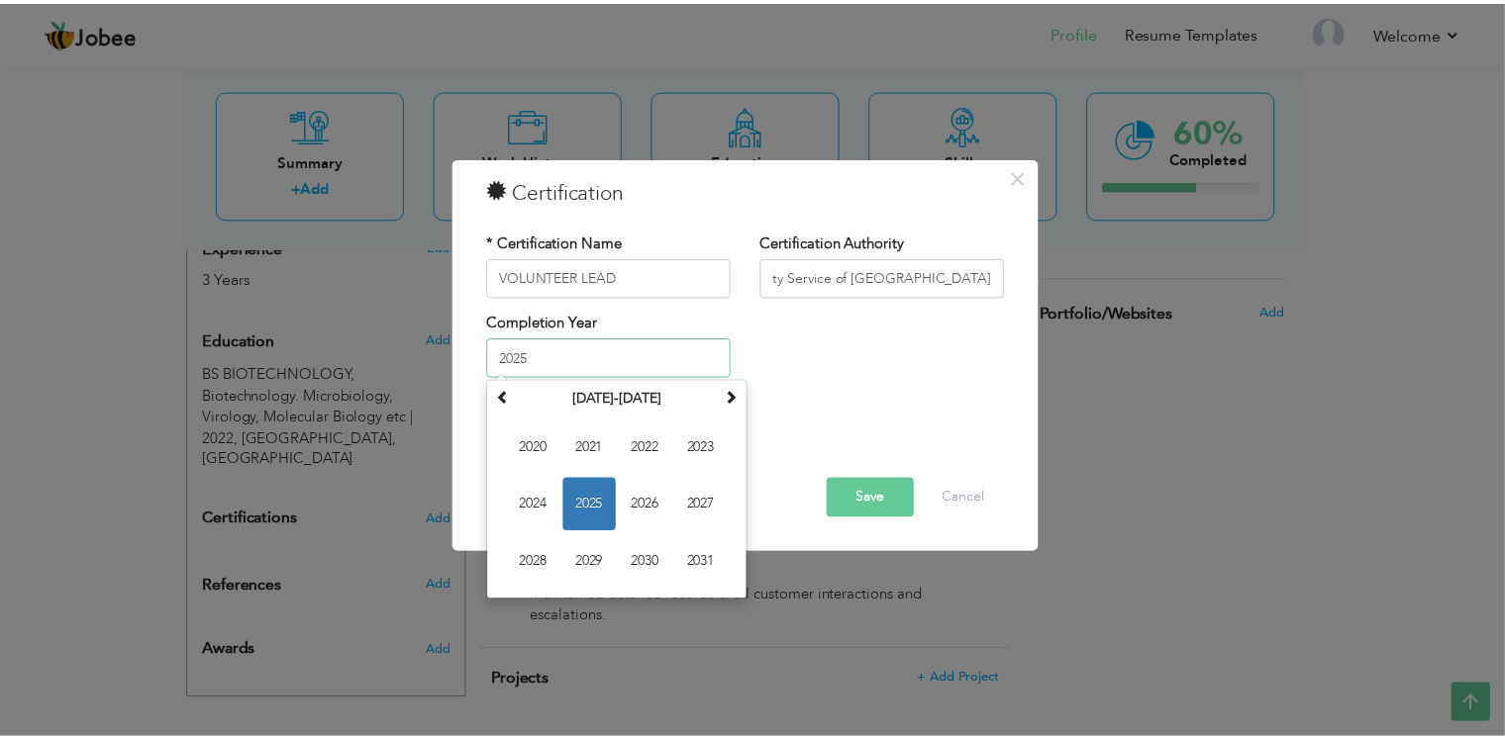
scroll to position [0, 0]
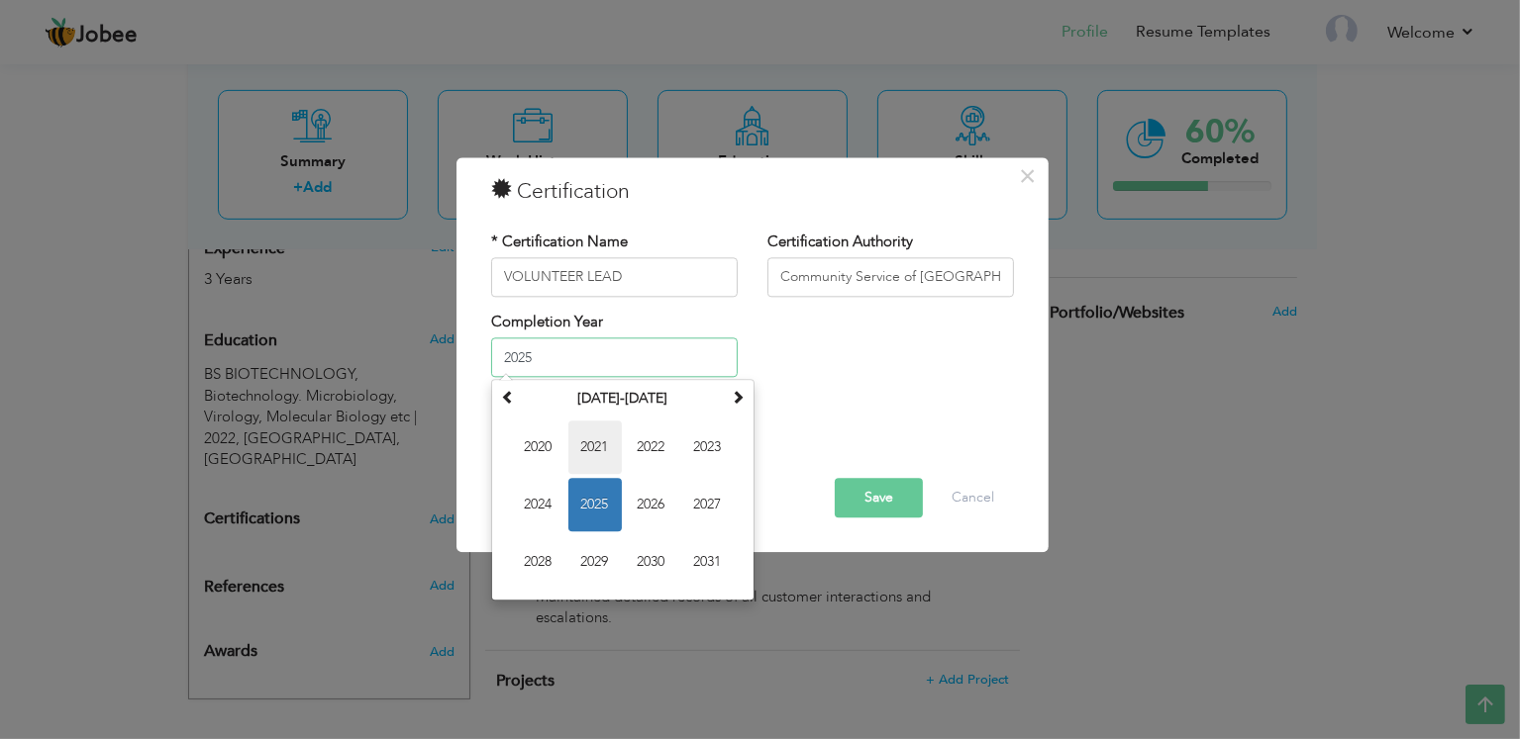
click at [595, 445] on span "2021" at bounding box center [594, 448] width 53 height 53
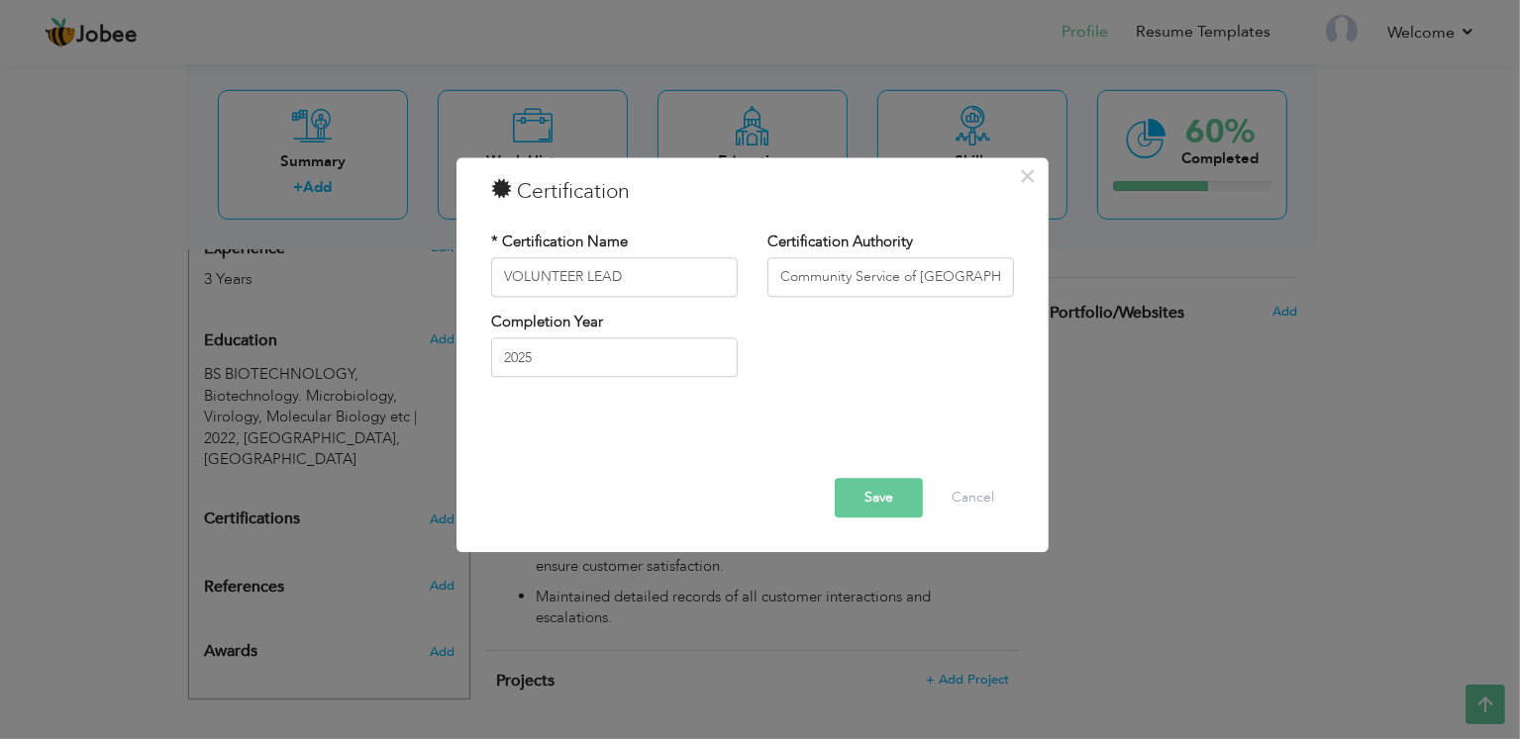
type input "2021"
click at [905, 483] on button "Save" at bounding box center [879, 498] width 88 height 40
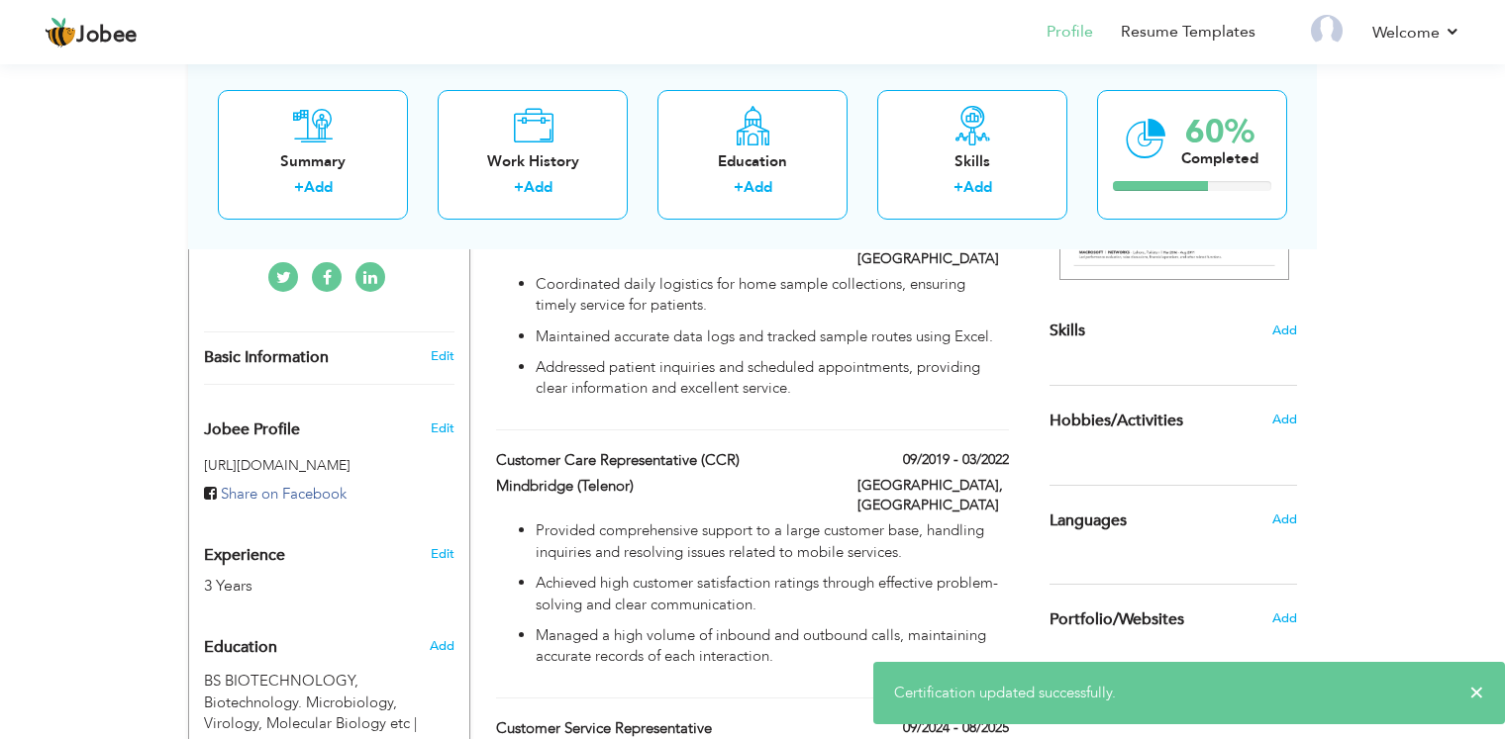
scroll to position [380, 0]
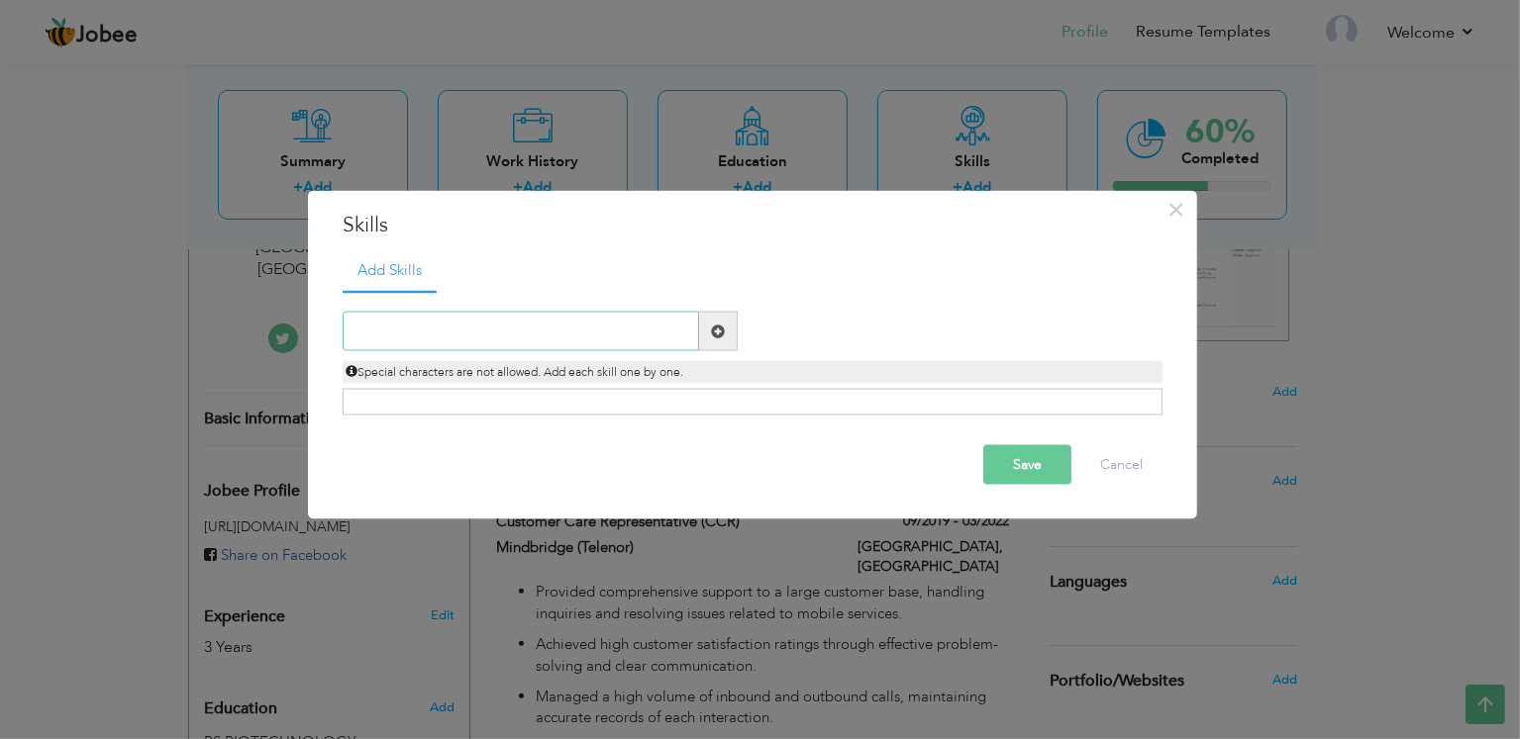
click at [543, 337] on input "text" at bounding box center [521, 332] width 356 height 40
type input "MS Office"
click at [722, 361] on div "Special characters are not allowed. Add each skill one by one." at bounding box center [753, 372] width 820 height 23
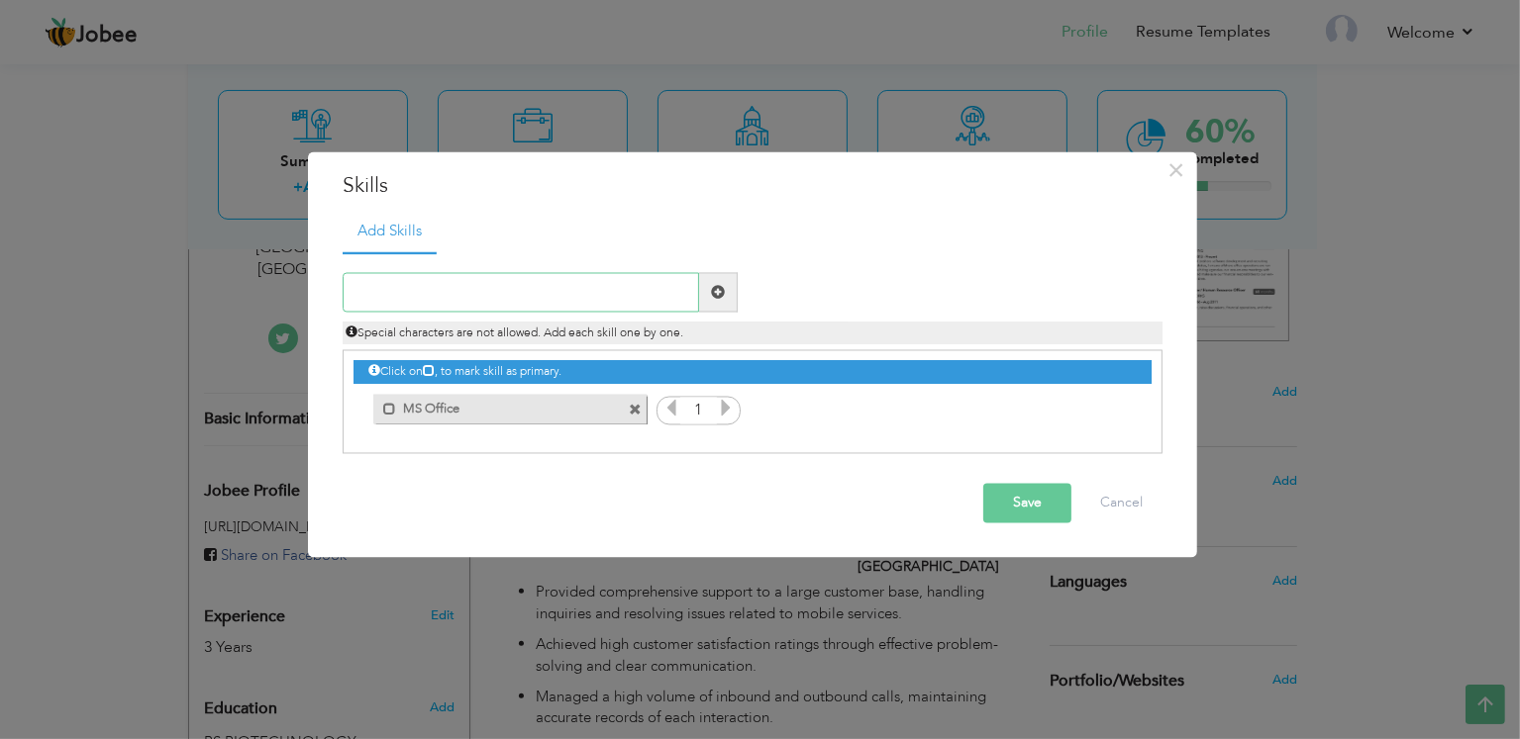
click at [574, 297] on input "text" at bounding box center [521, 293] width 356 height 40
type input "Communication"
click at [727, 293] on span at bounding box center [718, 293] width 39 height 40
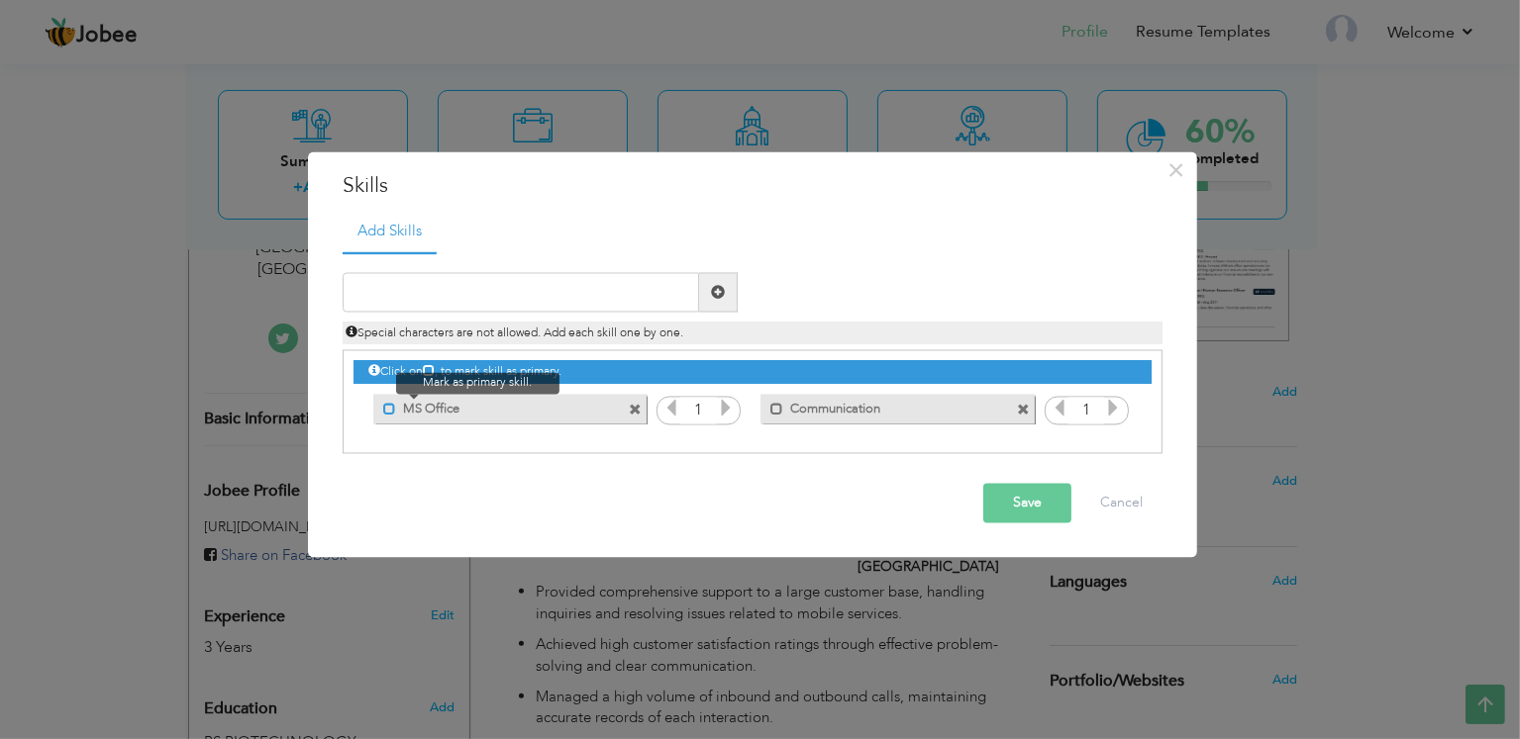
click at [387, 410] on span at bounding box center [389, 409] width 13 height 13
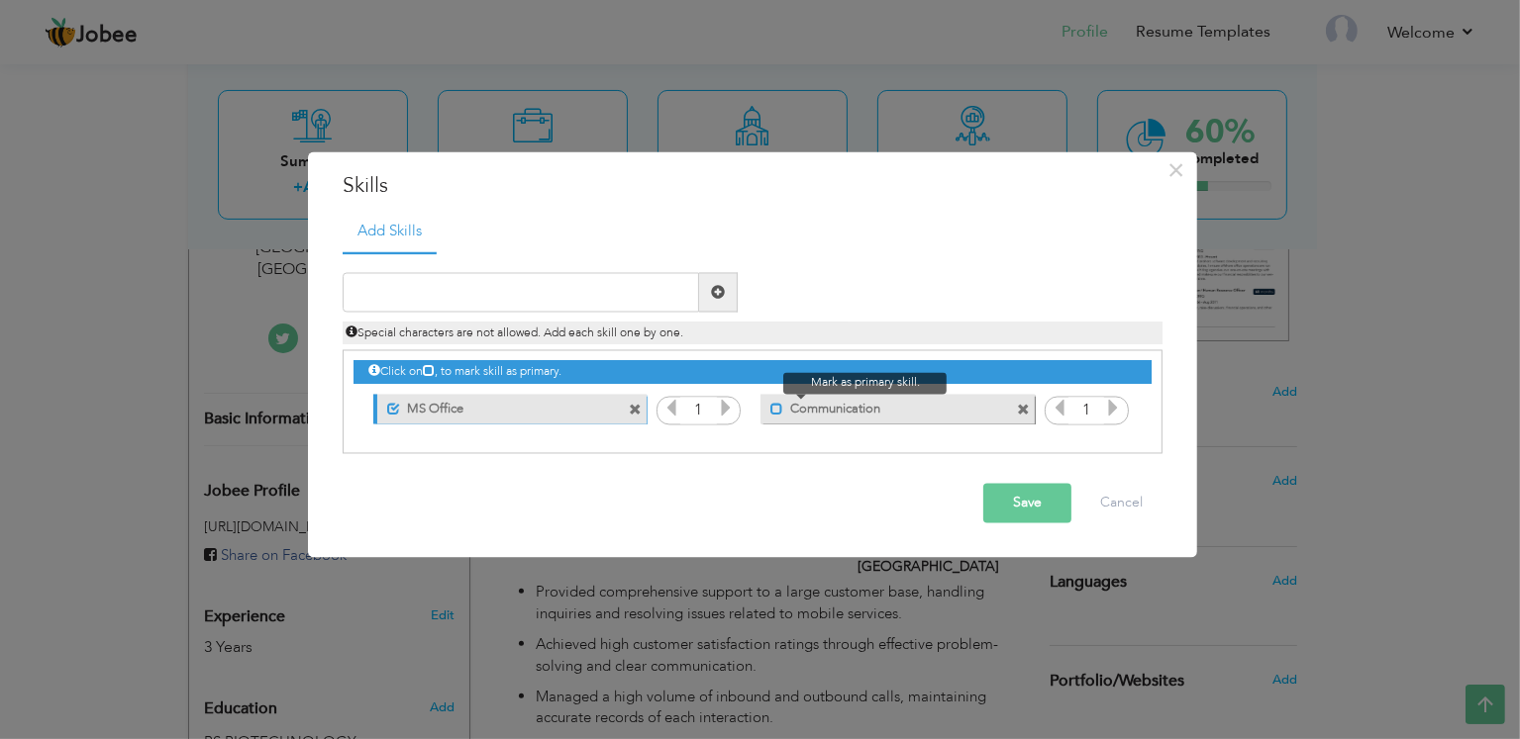
click at [776, 406] on span at bounding box center [776, 409] width 13 height 13
click at [611, 286] on input "text" at bounding box center [521, 293] width 356 height 40
type input "Customer Relationship"
click at [720, 291] on span at bounding box center [718, 293] width 39 height 40
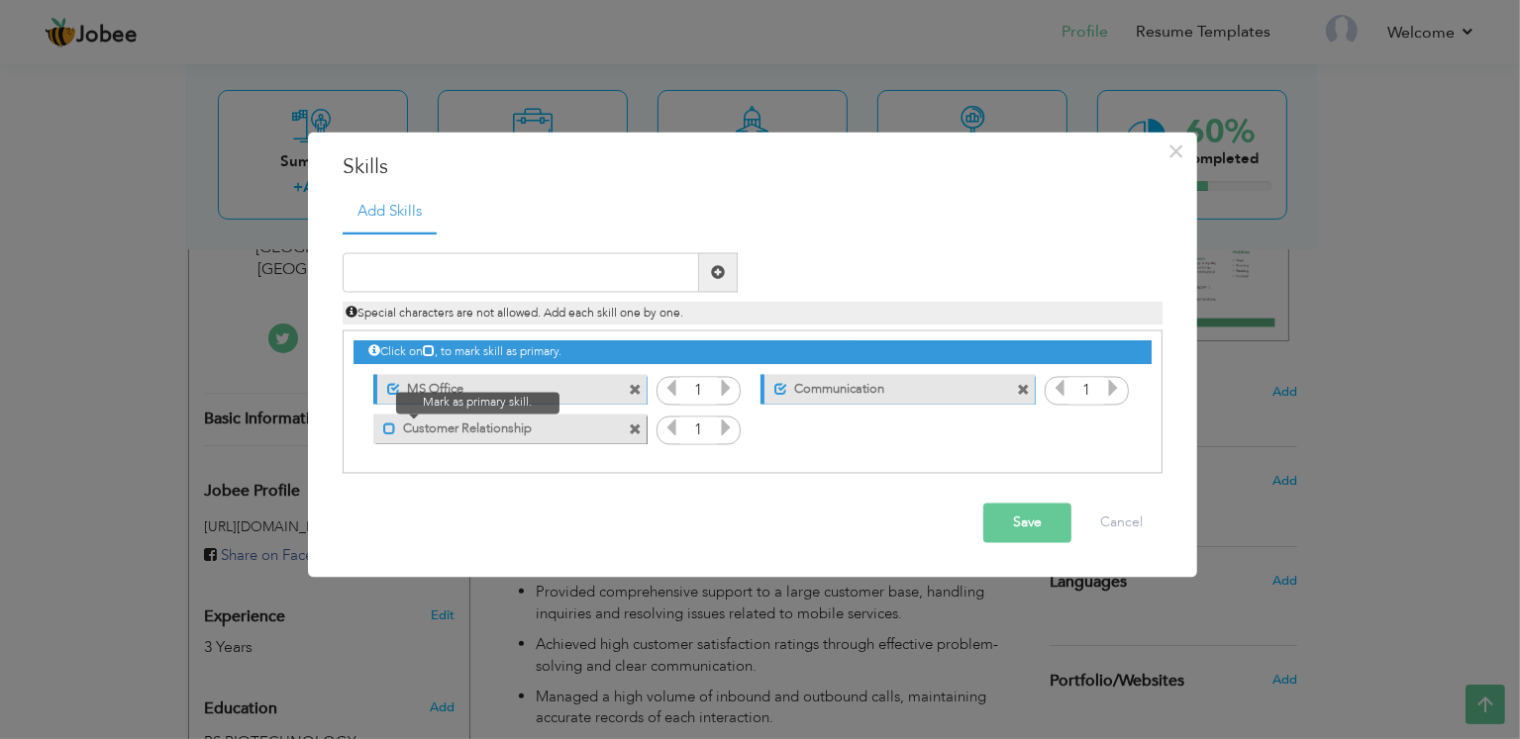
click at [383, 434] on span at bounding box center [389, 429] width 13 height 13
click at [717, 274] on span at bounding box center [718, 272] width 14 height 14
click at [595, 275] on input "text" at bounding box center [521, 273] width 356 height 40
type input "Technology Integration"
click at [720, 277] on span at bounding box center [718, 272] width 14 height 14
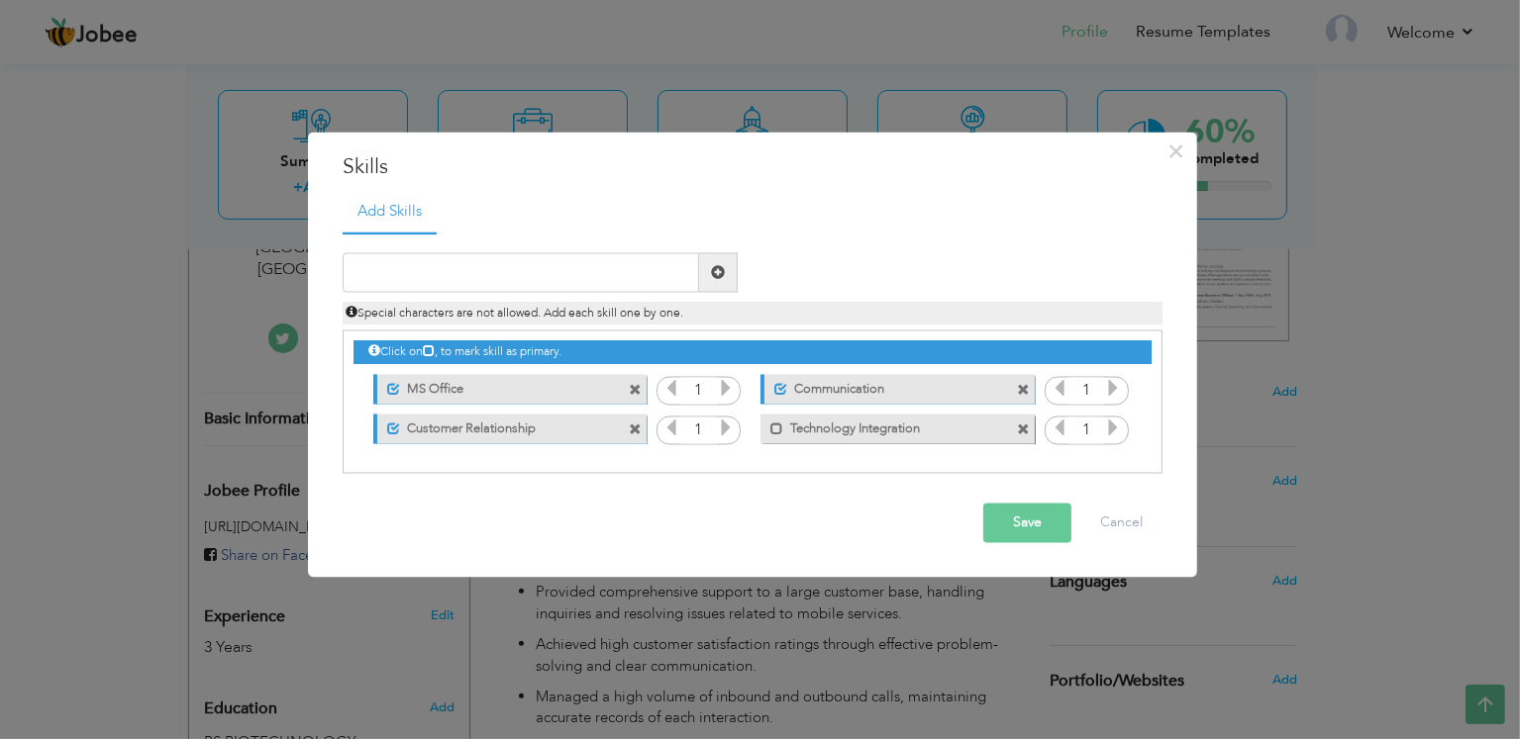
click at [1027, 523] on button "Save" at bounding box center [1027, 524] width 88 height 40
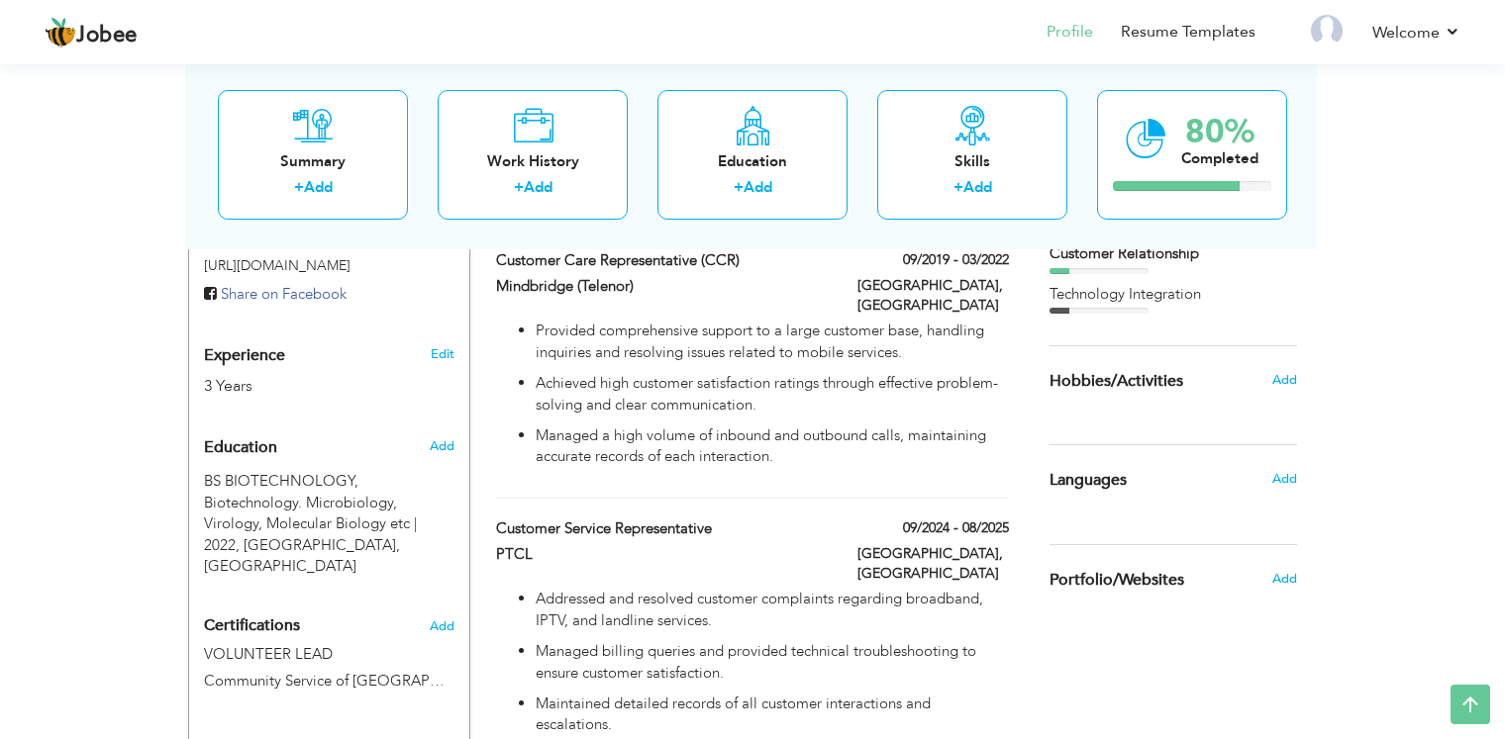
scroll to position [666, 0]
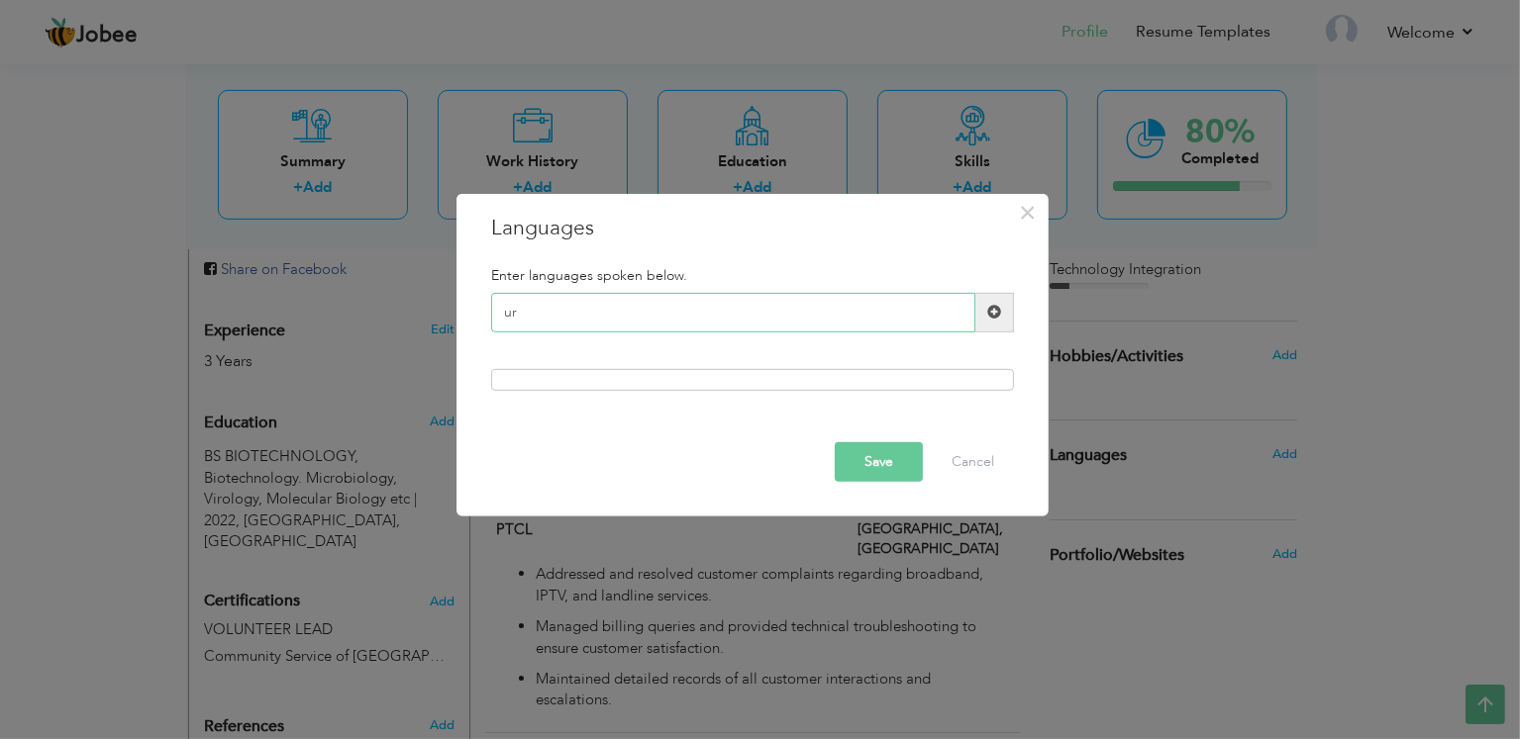
type input "u"
type input "English"
click at [997, 318] on div "English Please enter a valid language." at bounding box center [752, 320] width 552 height 55
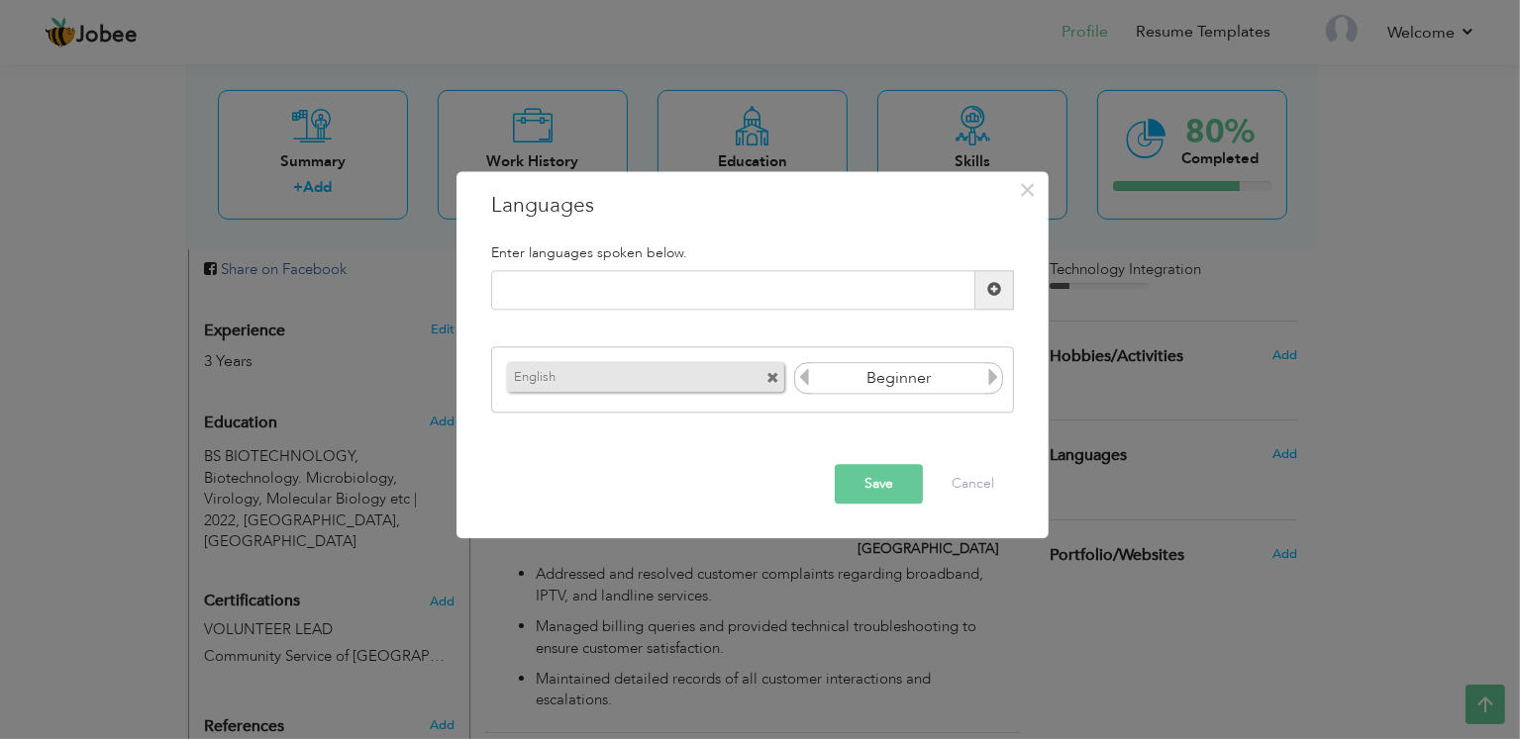
click at [997, 382] on icon at bounding box center [993, 378] width 18 height 18
click at [727, 292] on input "text" at bounding box center [733, 290] width 484 height 40
type input "Urdu"
click at [1000, 285] on span at bounding box center [994, 290] width 39 height 40
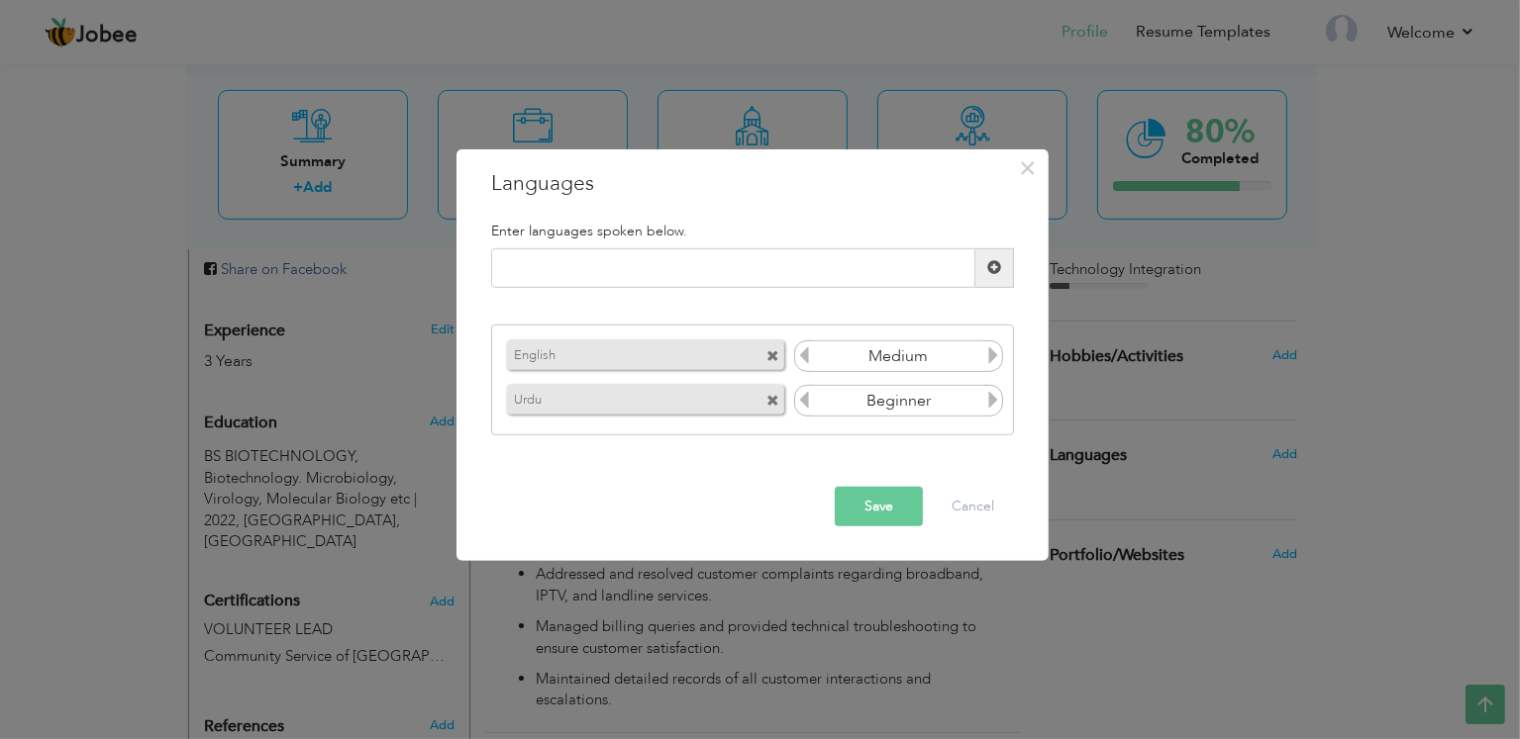
click at [995, 405] on icon at bounding box center [993, 400] width 18 height 18
click at [994, 404] on icon at bounding box center [993, 400] width 18 height 18
click at [720, 271] on input "text" at bounding box center [733, 268] width 484 height 40
type input "Punjabi"
click at [991, 268] on div "Punjabi Please enter a valid language." at bounding box center [752, 275] width 552 height 55
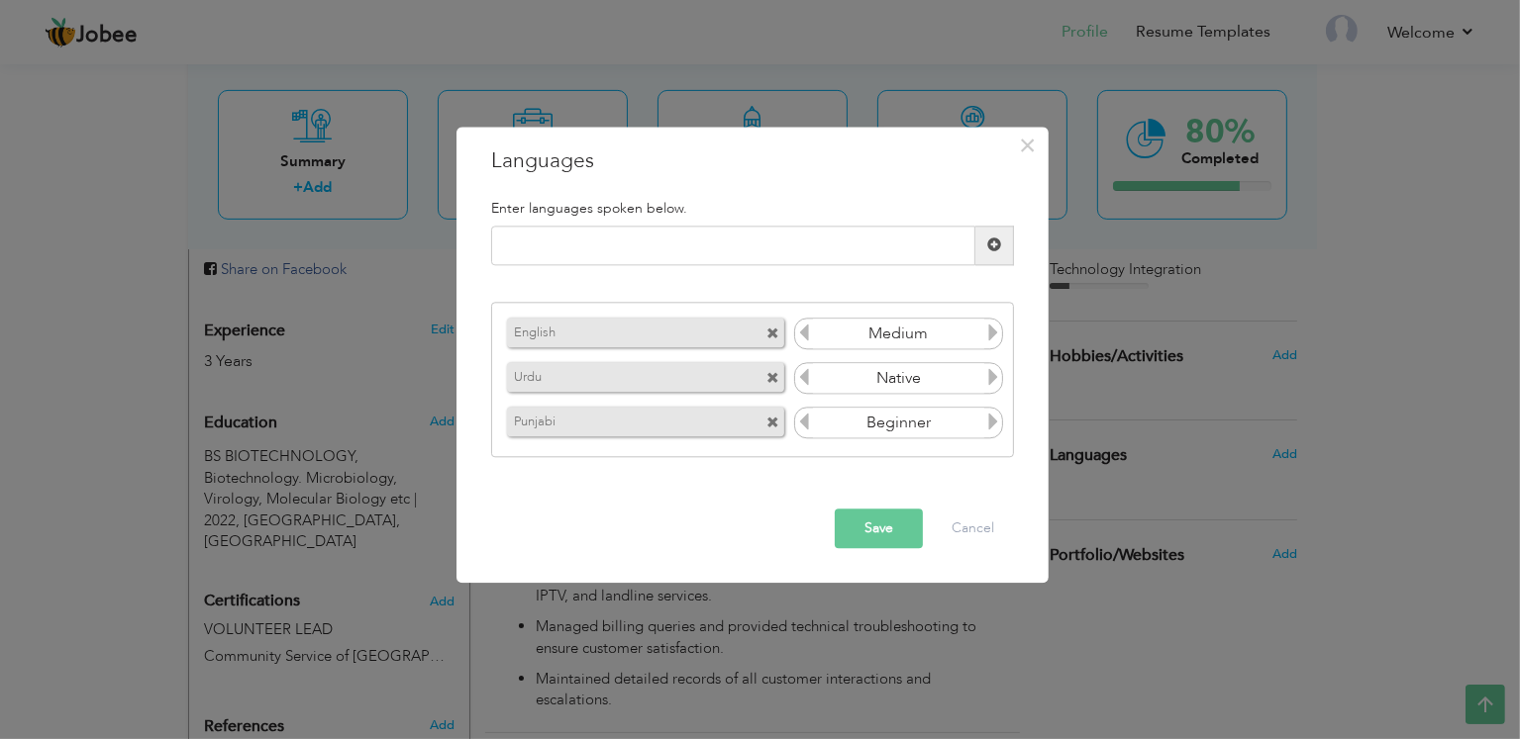
click at [994, 424] on icon at bounding box center [993, 423] width 18 height 18
click at [988, 424] on icon at bounding box center [993, 423] width 18 height 18
click at [875, 530] on button "Save" at bounding box center [879, 529] width 88 height 40
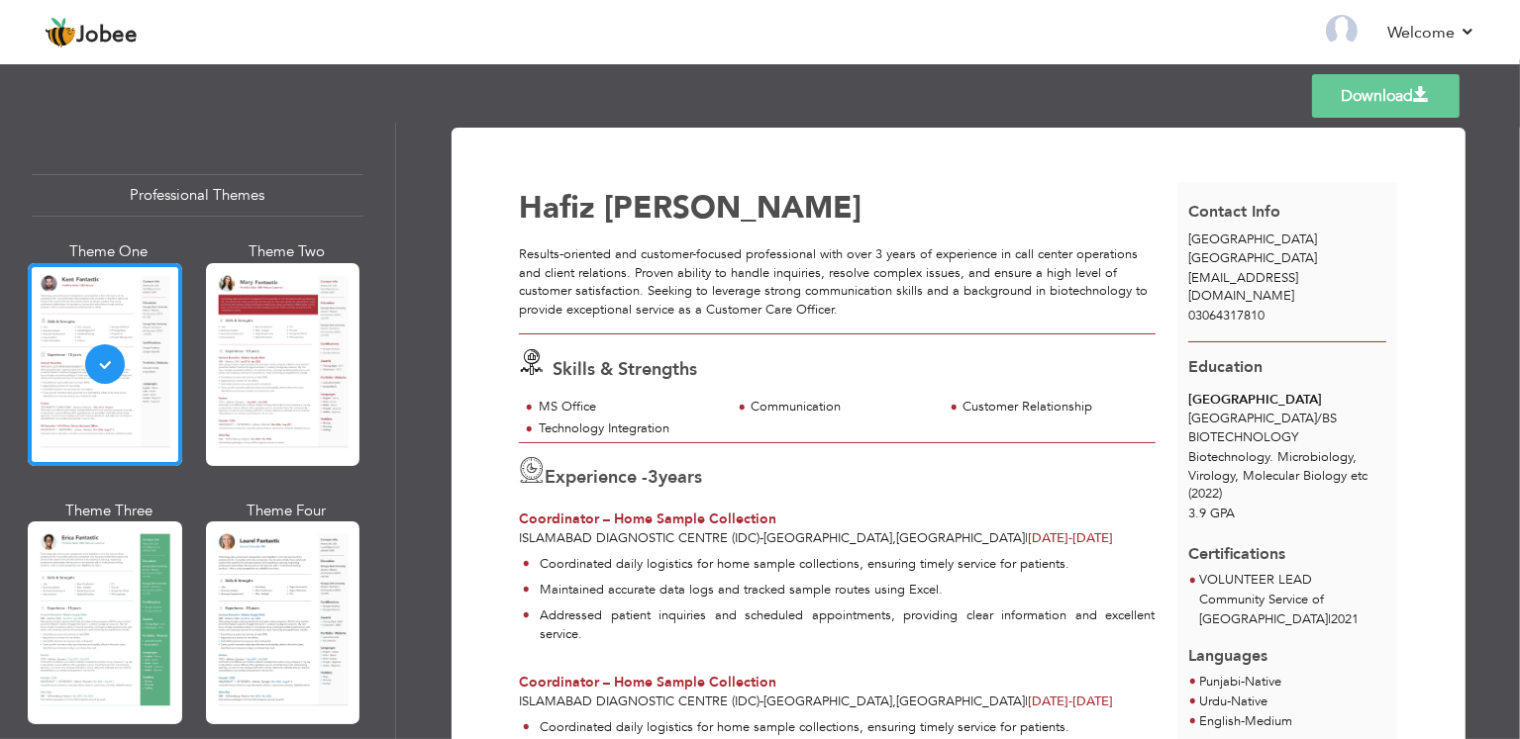
click at [257, 356] on div "Professional Themes Theme One Theme Two Theme Three Theme Four" at bounding box center [760, 431] width 1520 height 617
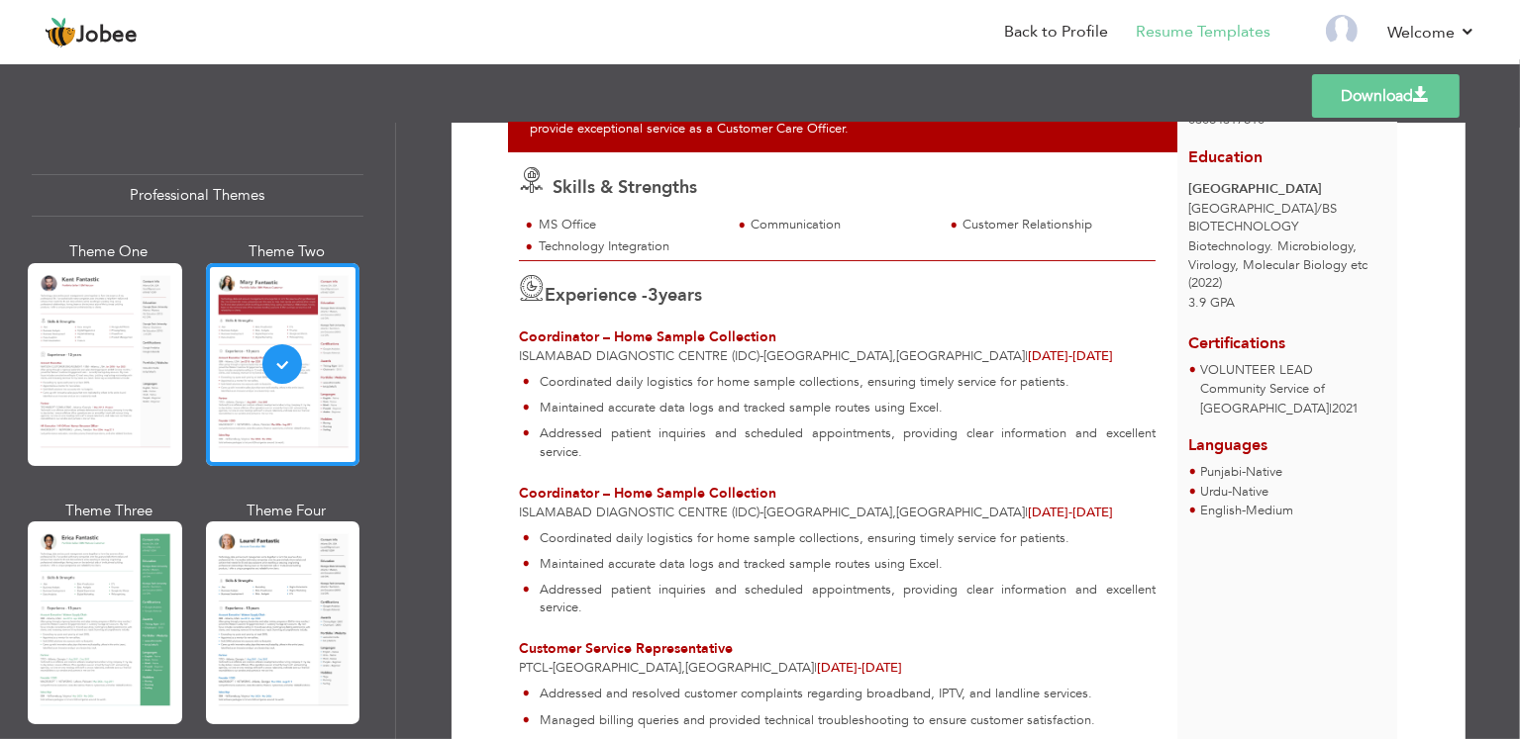
scroll to position [191, 0]
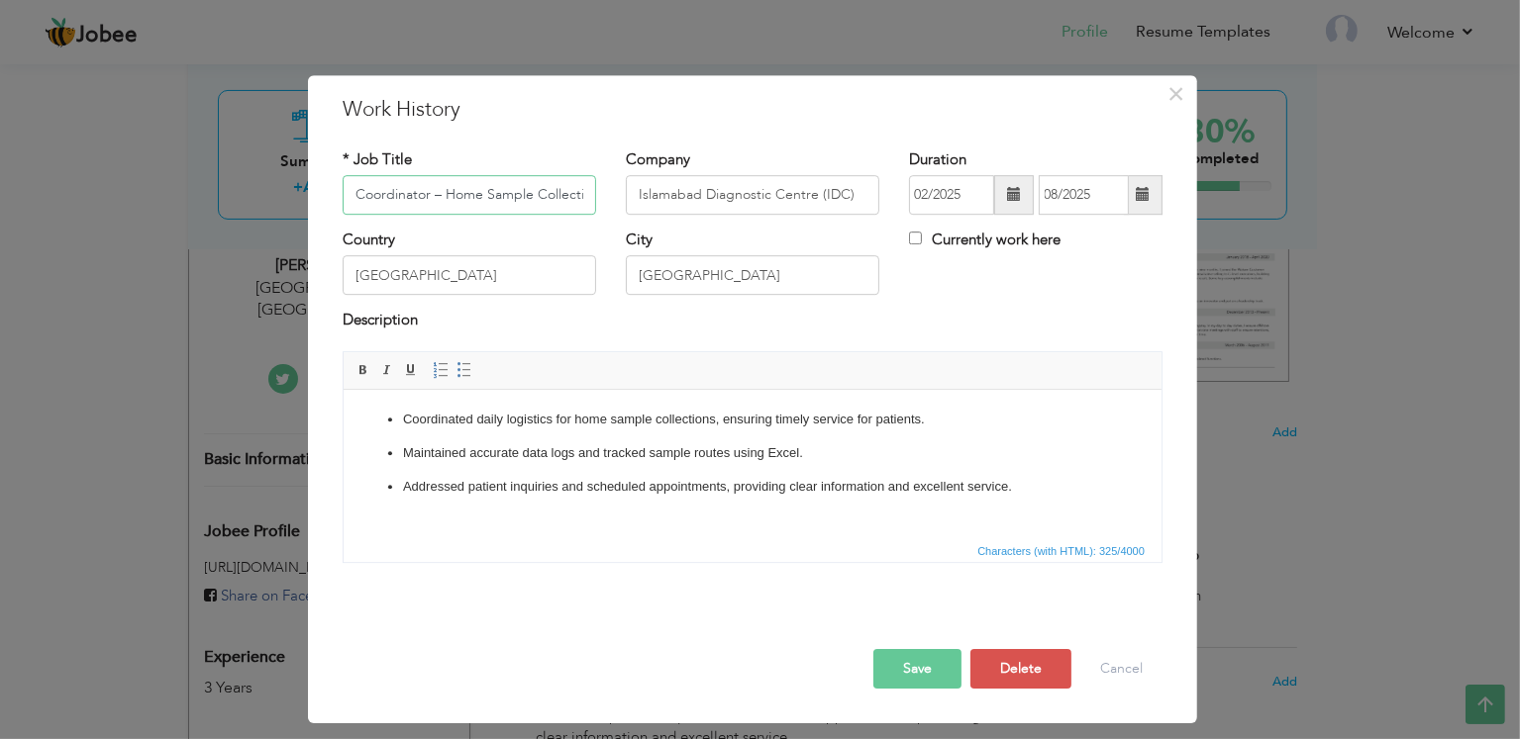
scroll to position [0, 13]
click at [1027, 655] on button "Delete" at bounding box center [1020, 669] width 101 height 40
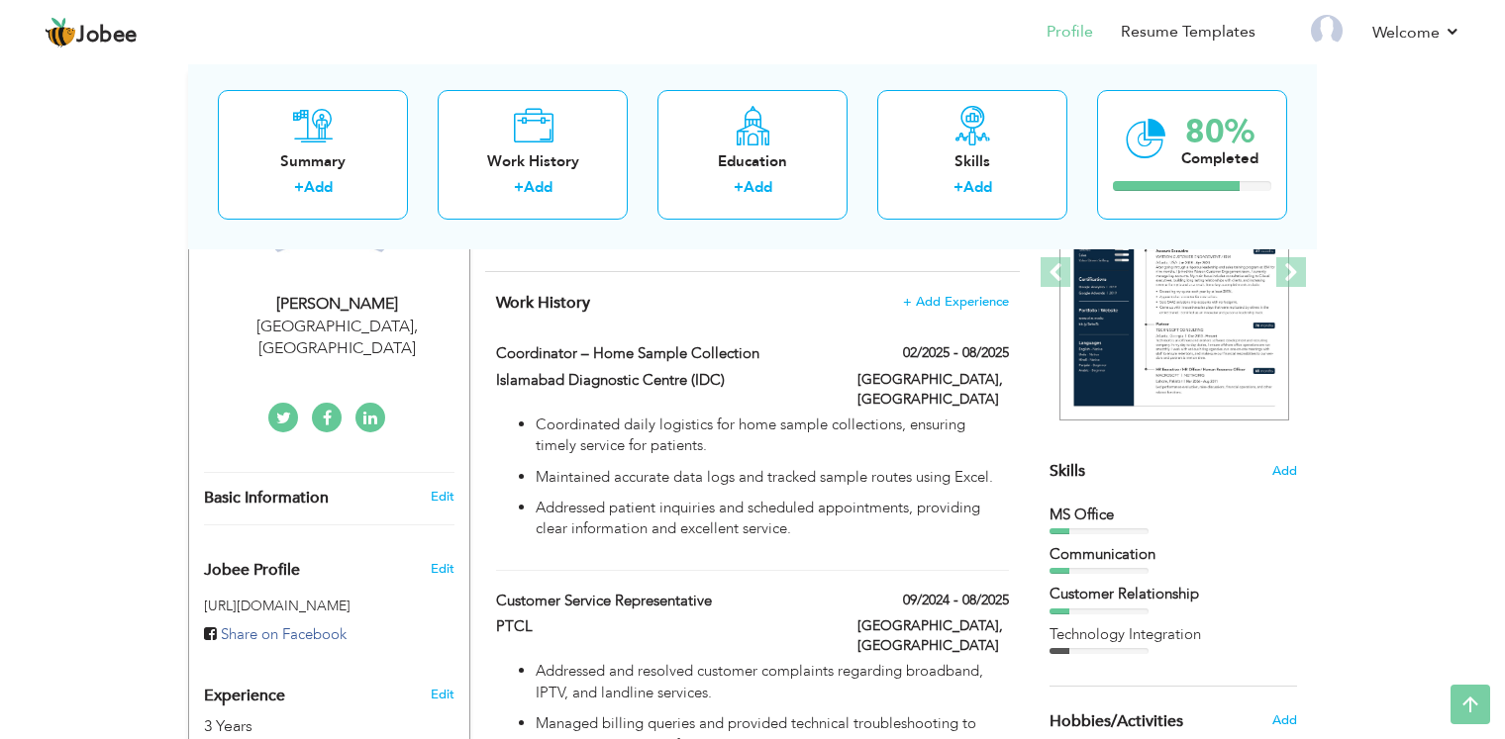
scroll to position [0, 0]
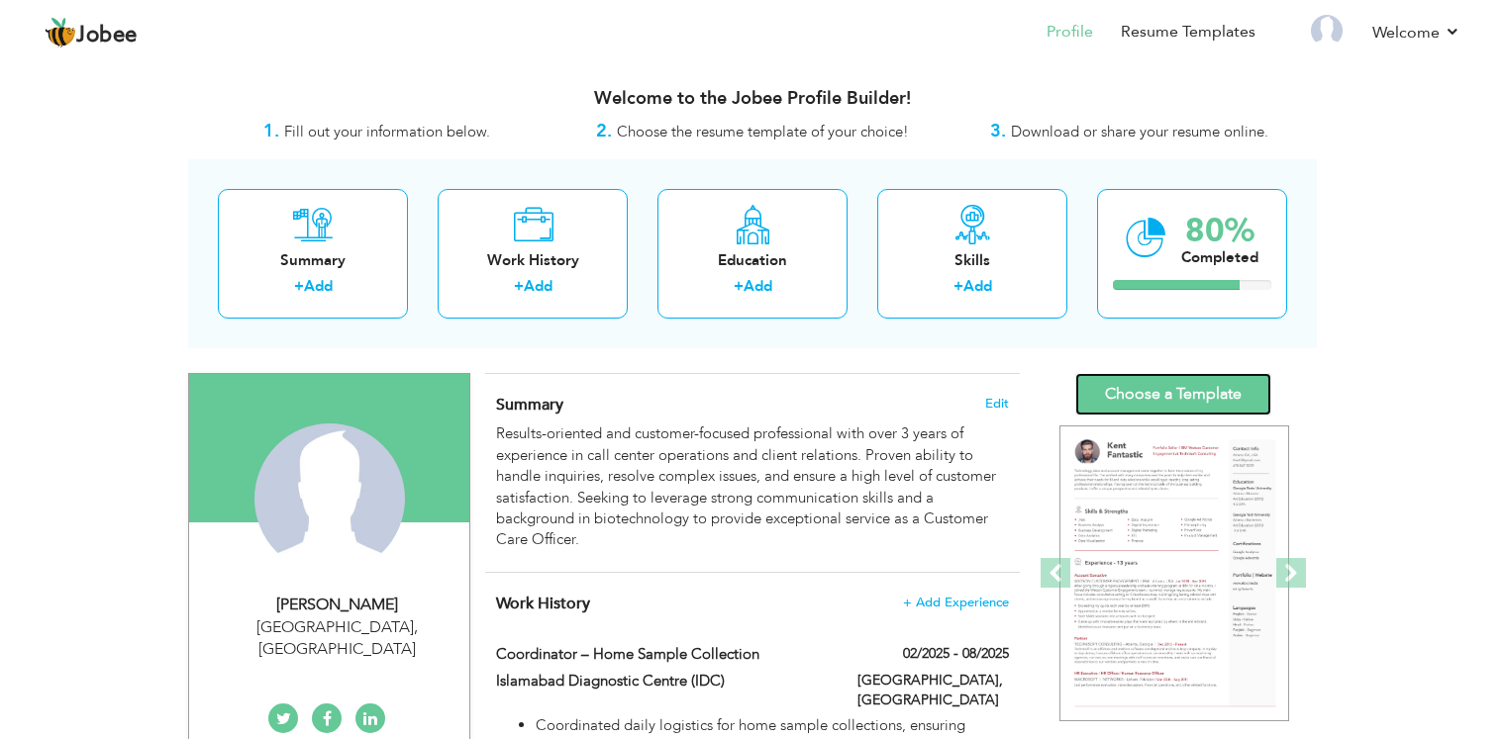
click at [1109, 373] on link "Choose a Template" at bounding box center [1173, 394] width 196 height 43
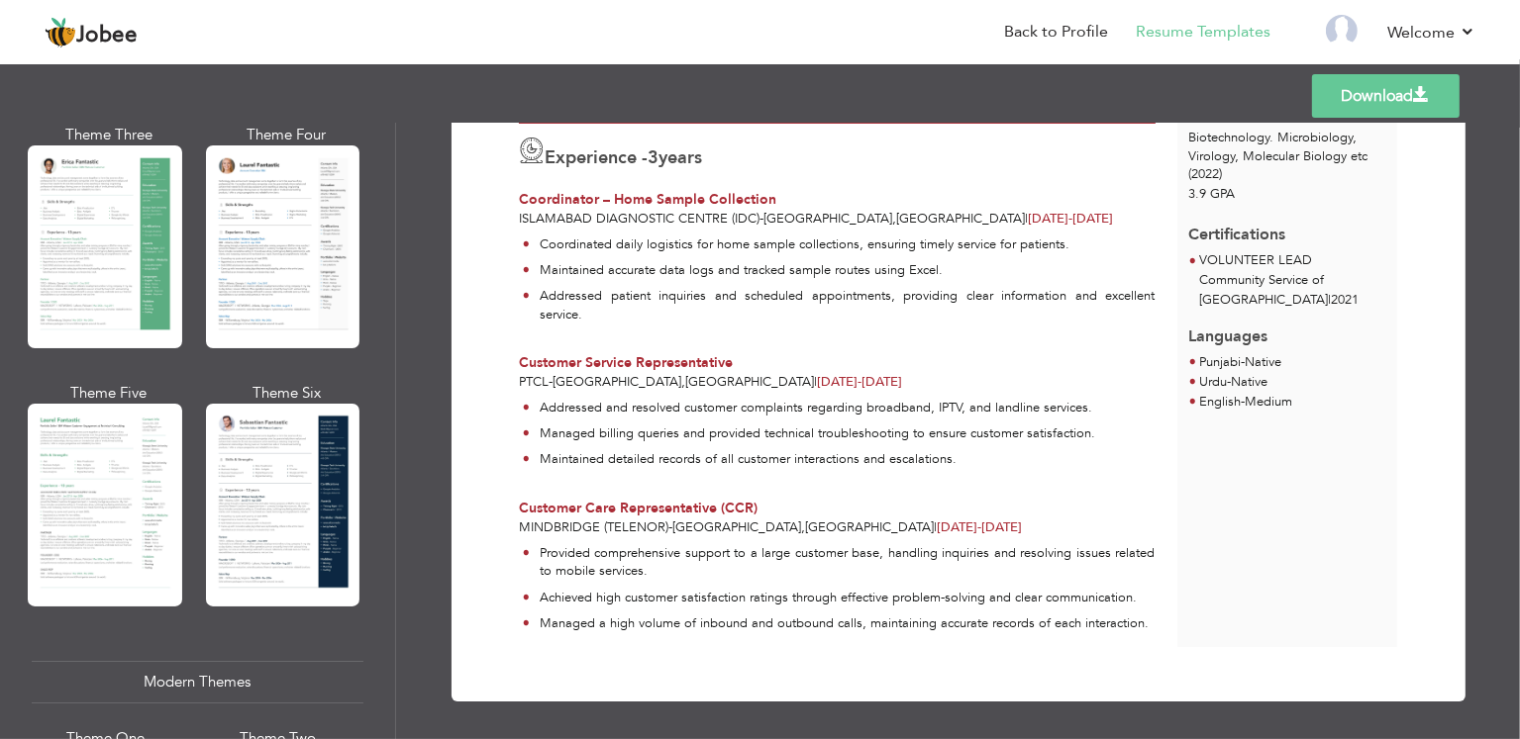
scroll to position [353, 0]
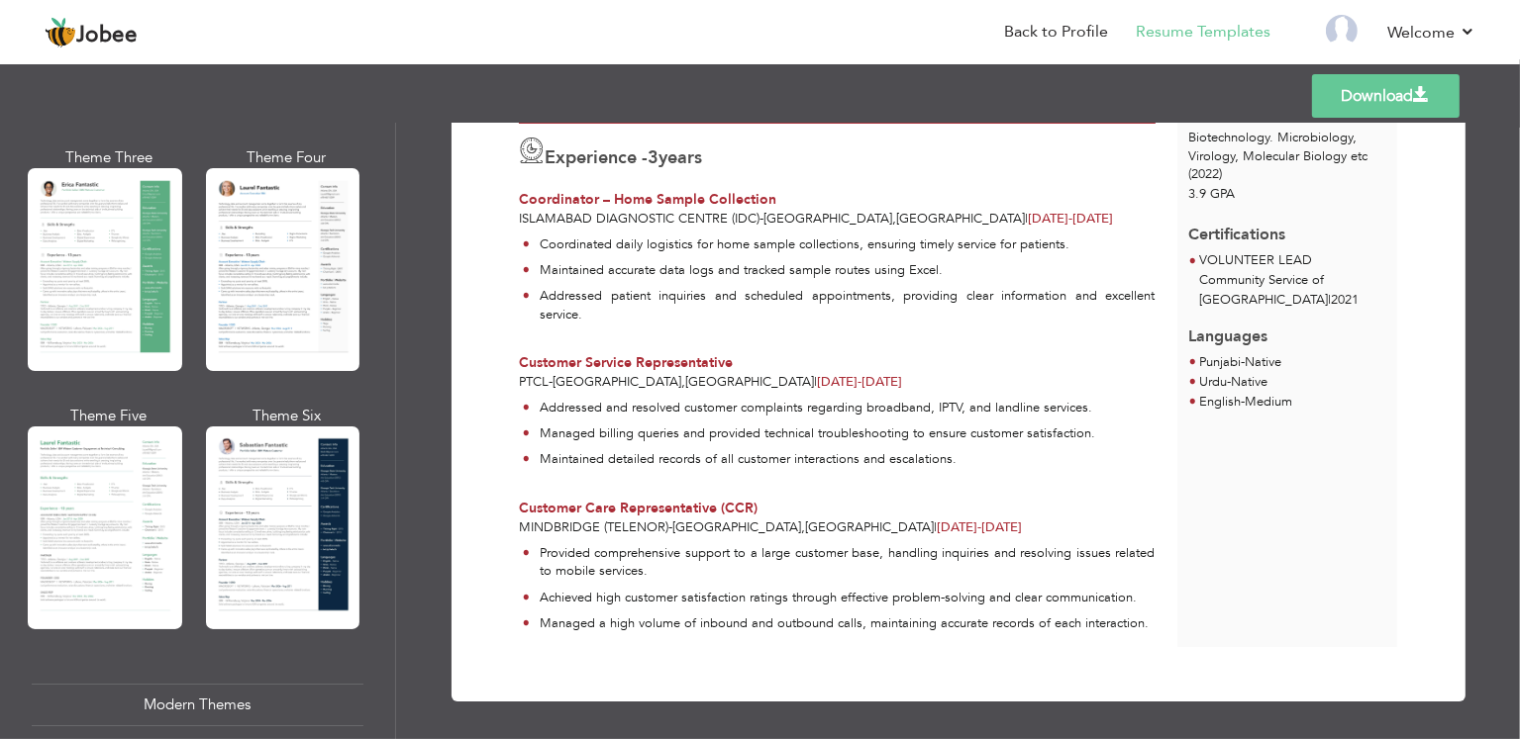
click at [261, 305] on div "Professional Themes Theme One Theme Two Theme Three Theme Four" at bounding box center [760, 431] width 1520 height 617
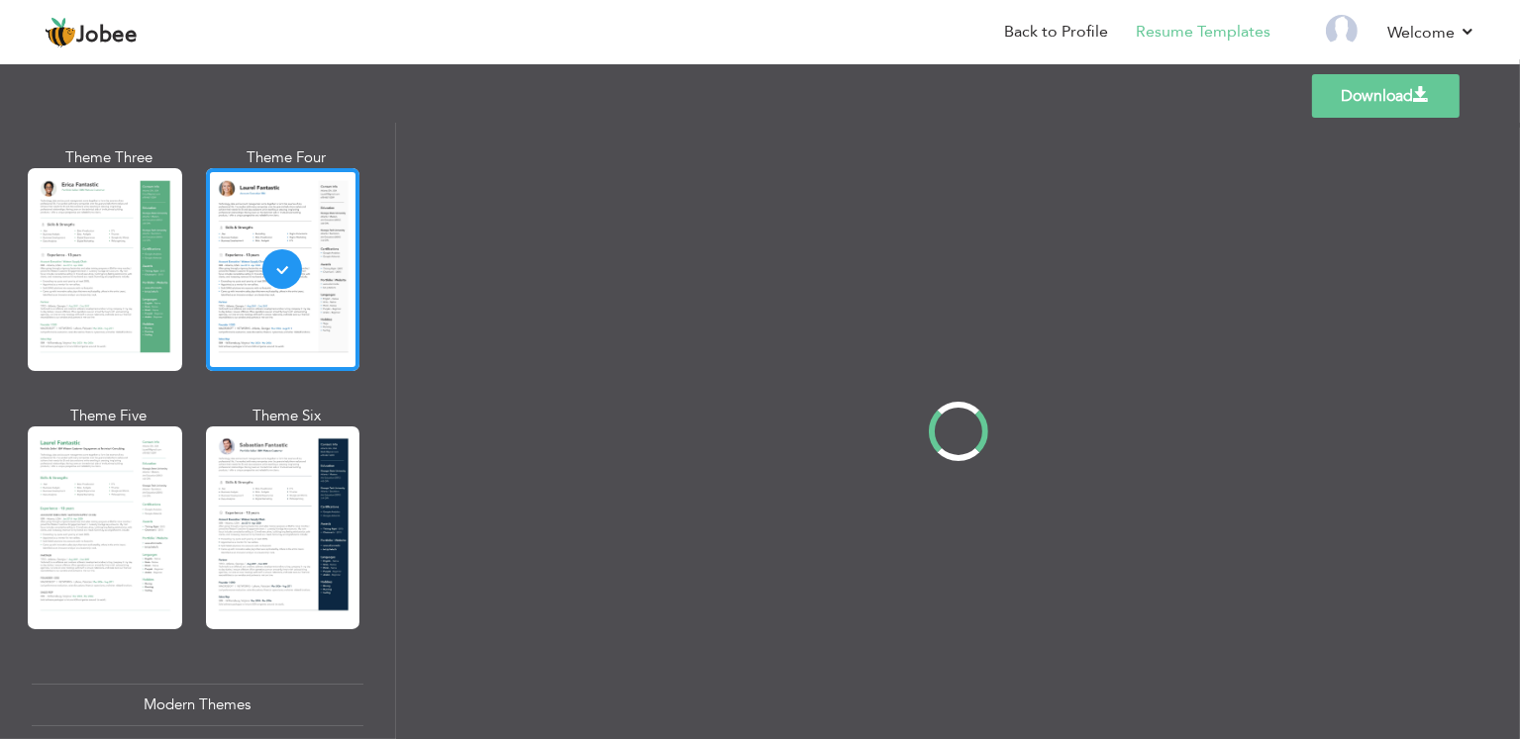
scroll to position [0, 0]
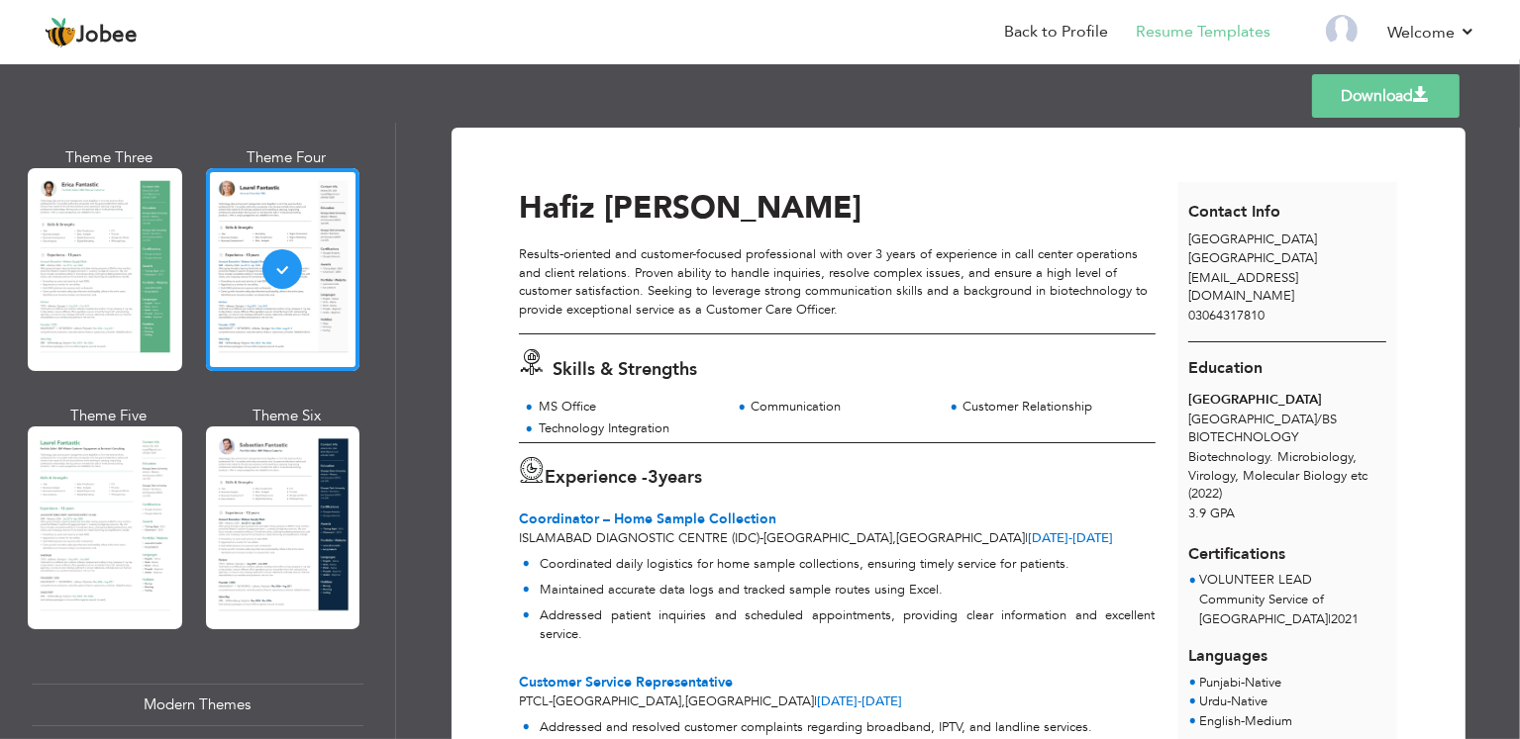
click at [299, 506] on div "Professional Themes Theme One Theme Two Theme Three Theme Four" at bounding box center [760, 431] width 1520 height 617
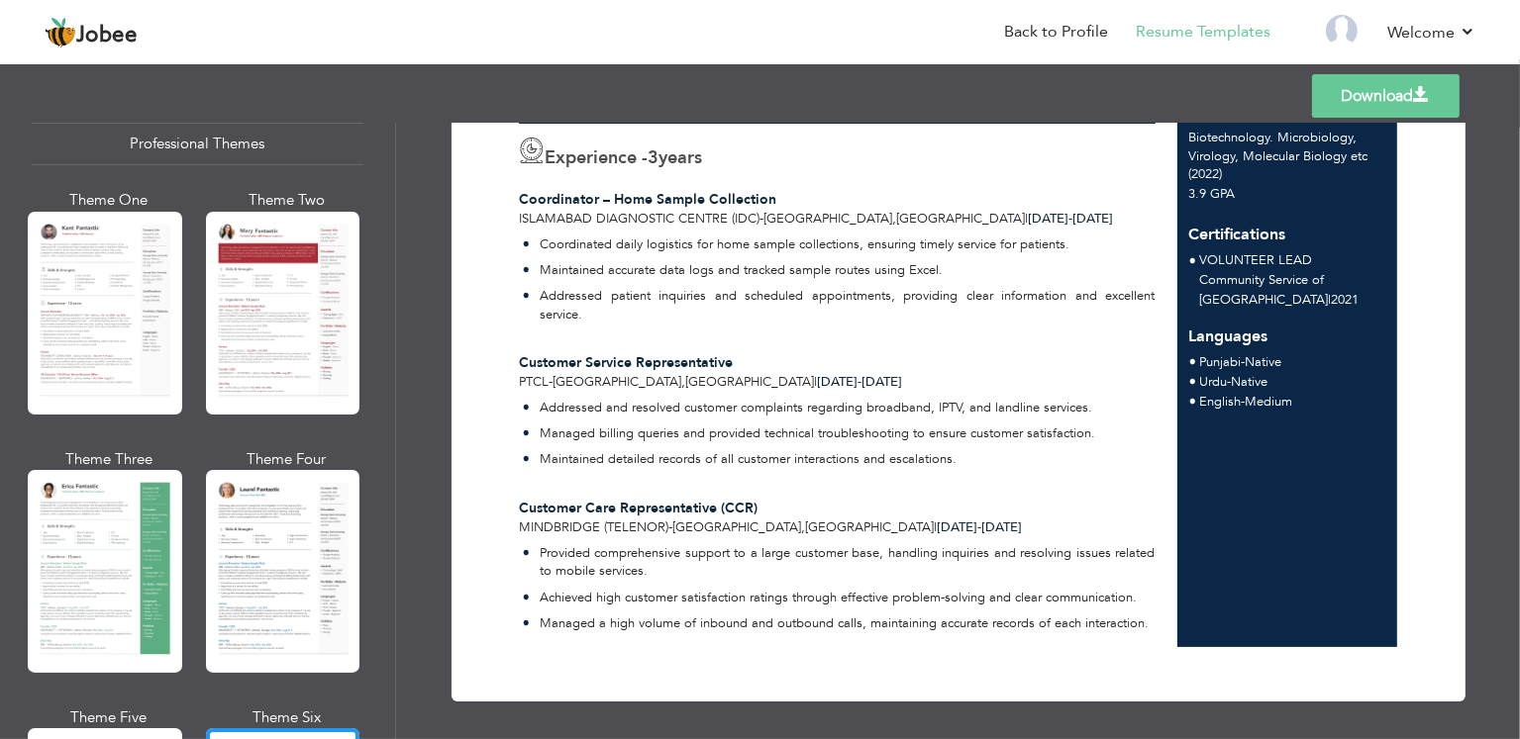
scroll to position [38, 0]
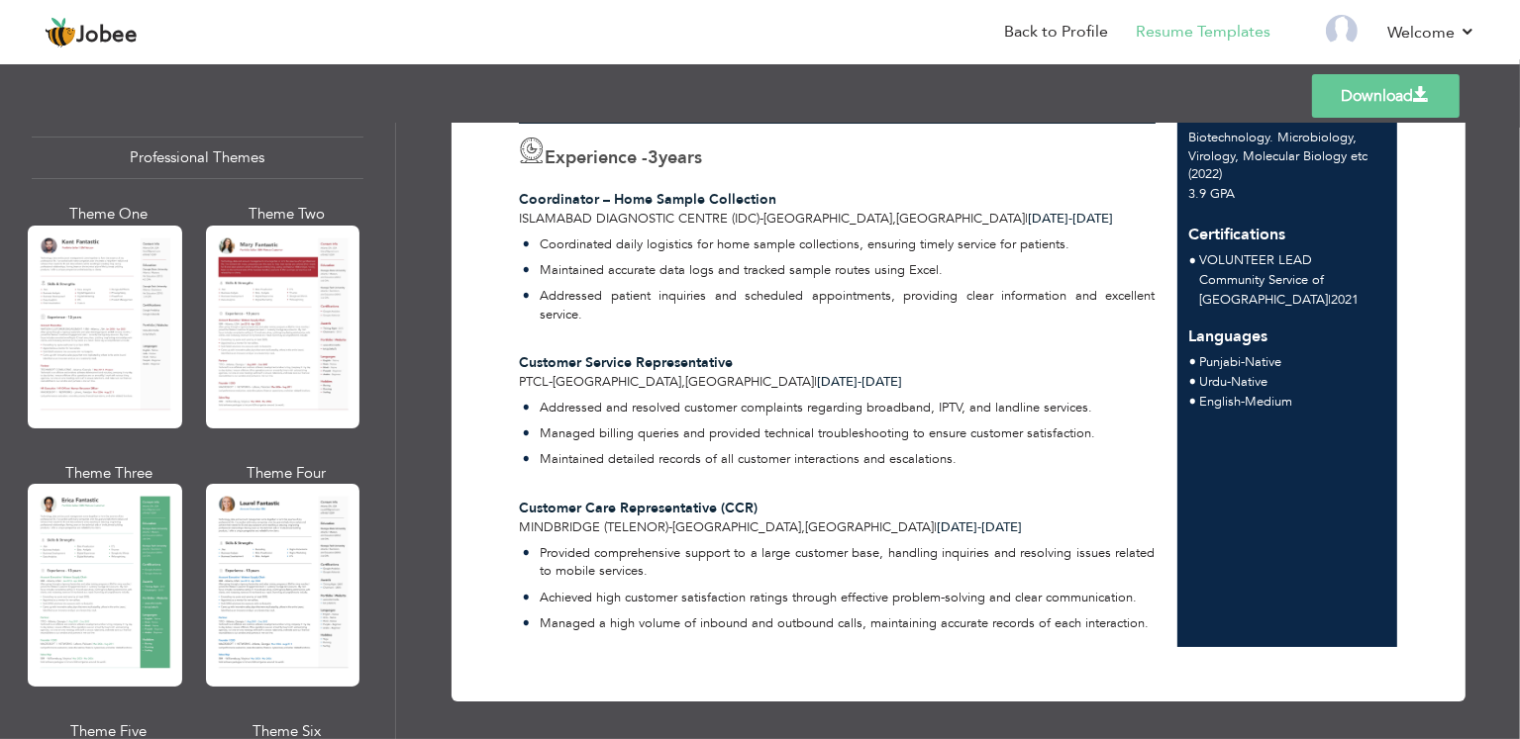
click at [293, 311] on div "Professional Themes Theme One Theme Two Theme Three Theme Four" at bounding box center [760, 431] width 1520 height 617
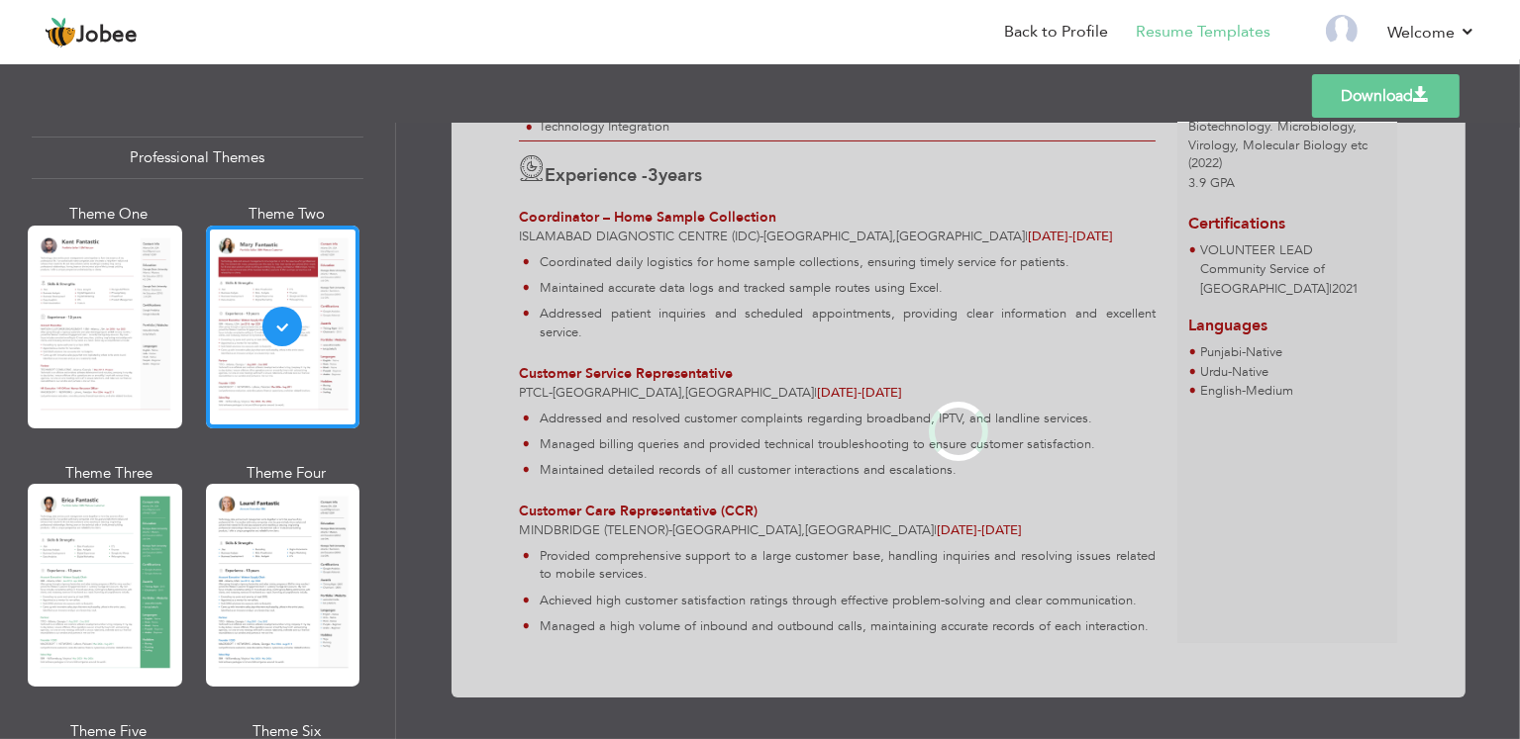
scroll to position [0, 0]
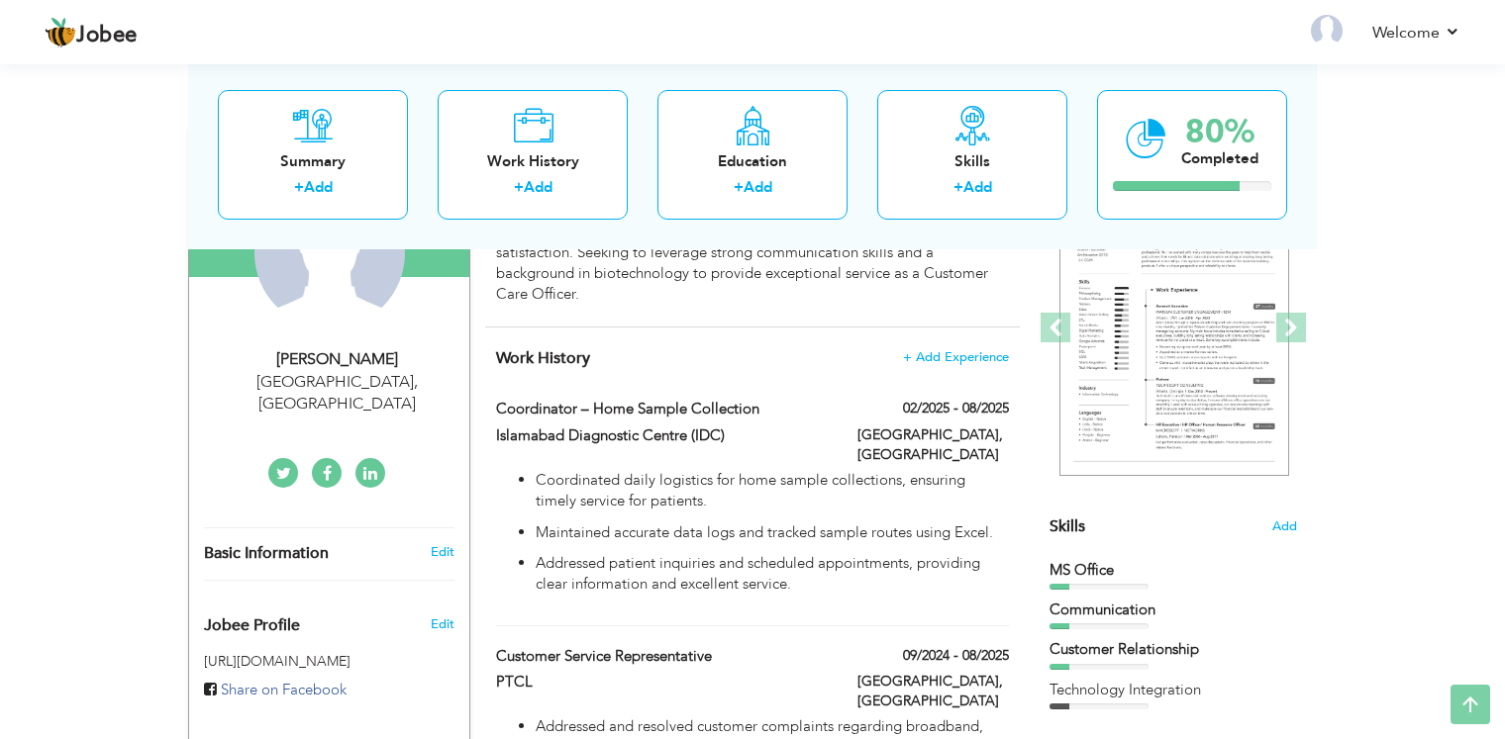
type input "Hafiz"
type input "[PERSON_NAME]"
type input "03064317810"
select select "number:166"
type input "[GEOGRAPHIC_DATA]"
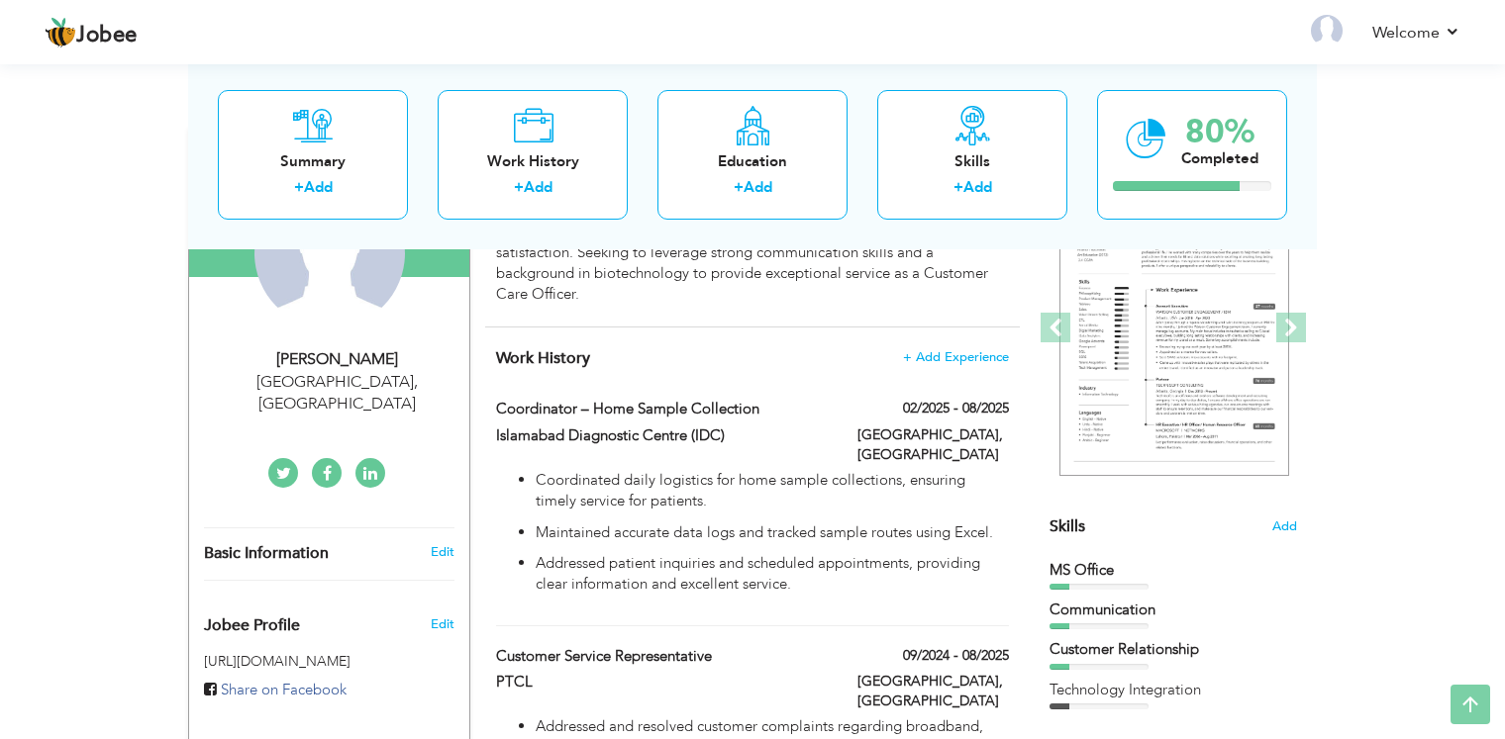
select select "number:5"
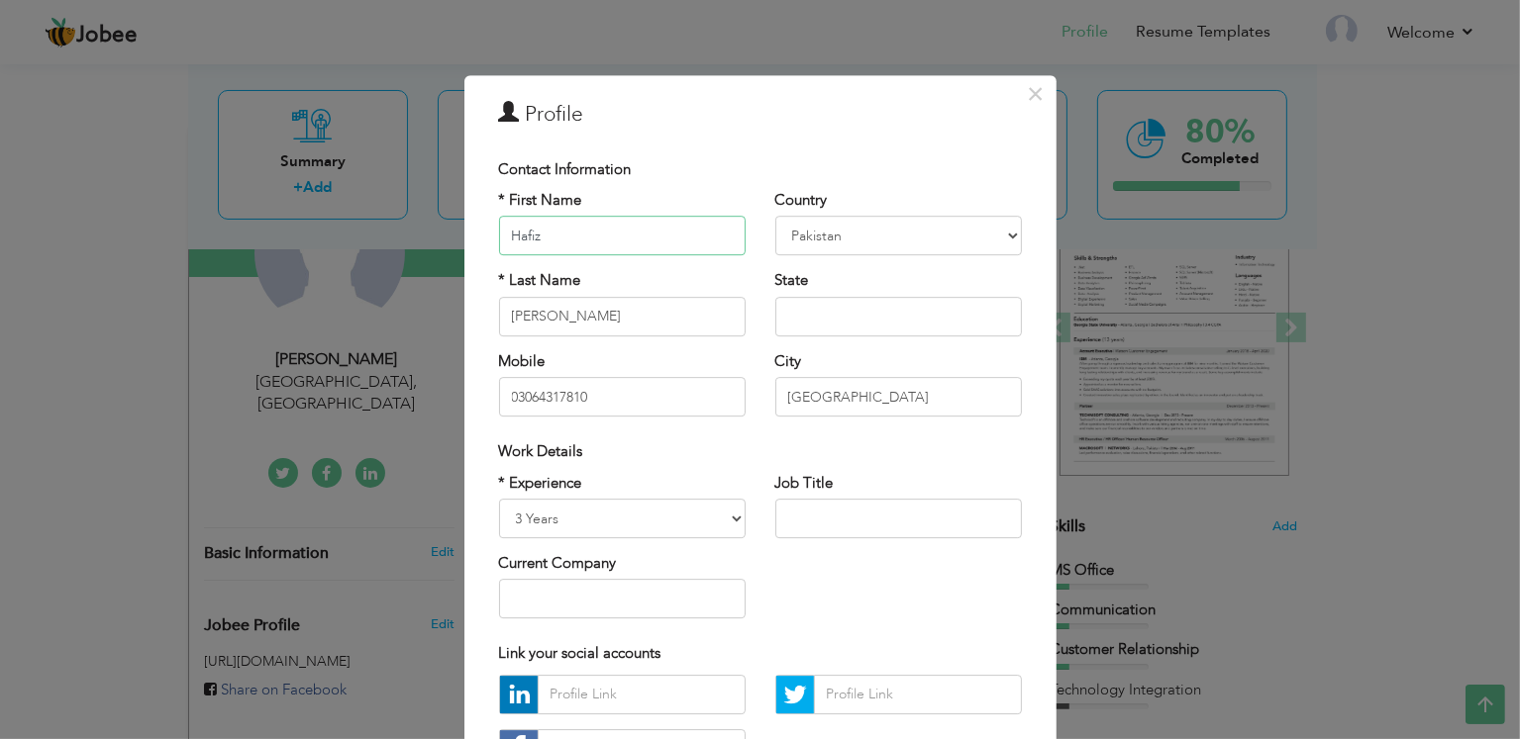
click at [656, 242] on input "Hafiz" at bounding box center [622, 237] width 246 height 40
type input "[PERSON_NAME]"
type input "[GEOGRAPHIC_DATA]"
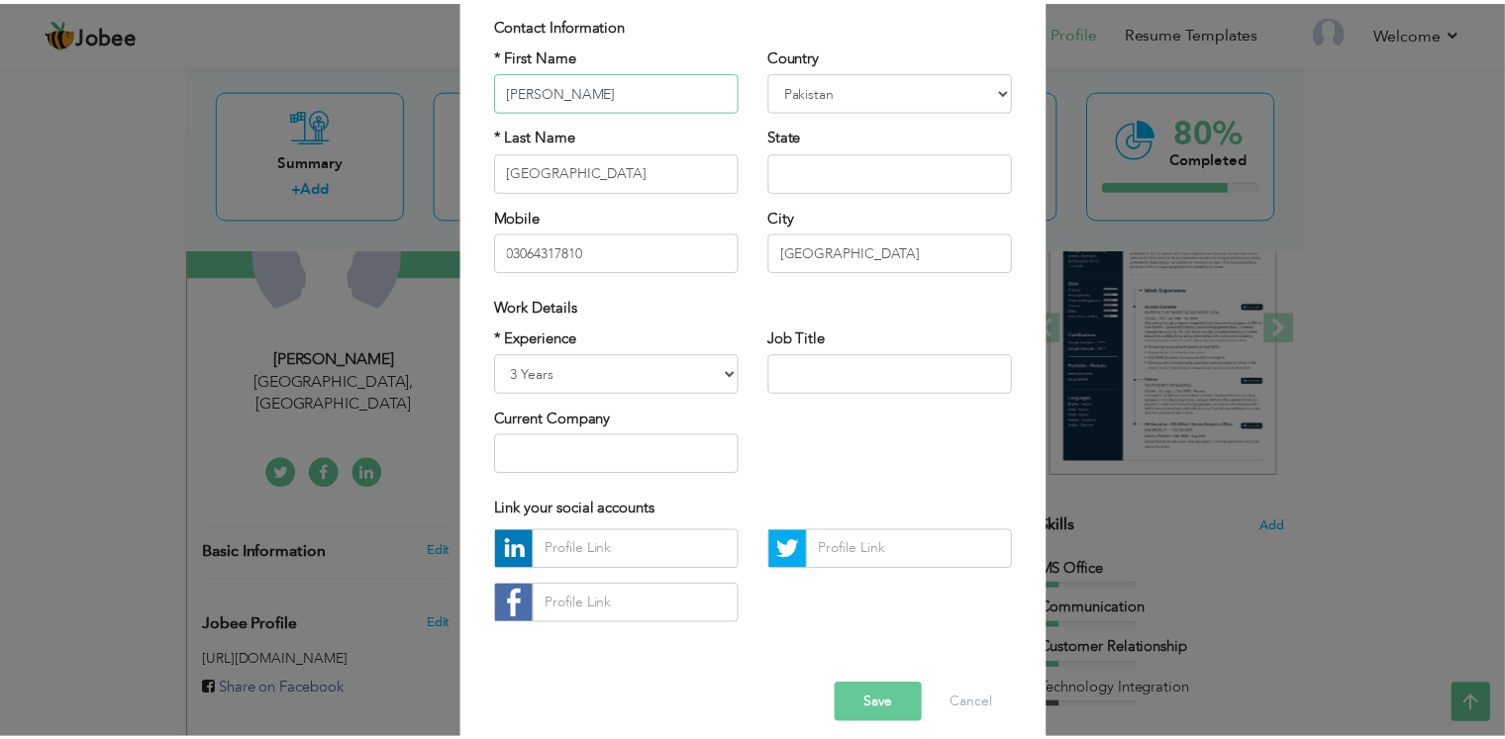
scroll to position [163, 0]
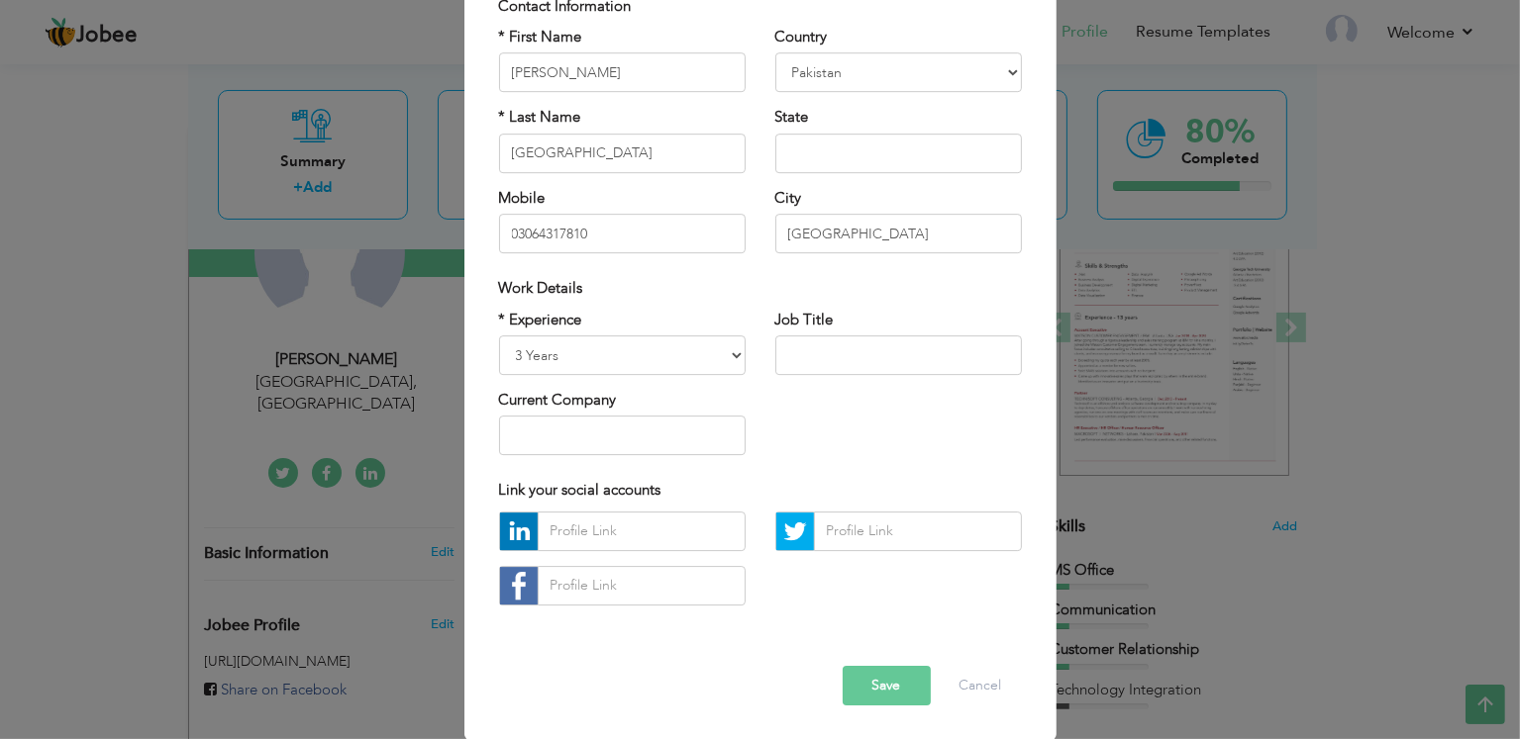
click at [879, 681] on button "Save" at bounding box center [886, 686] width 88 height 40
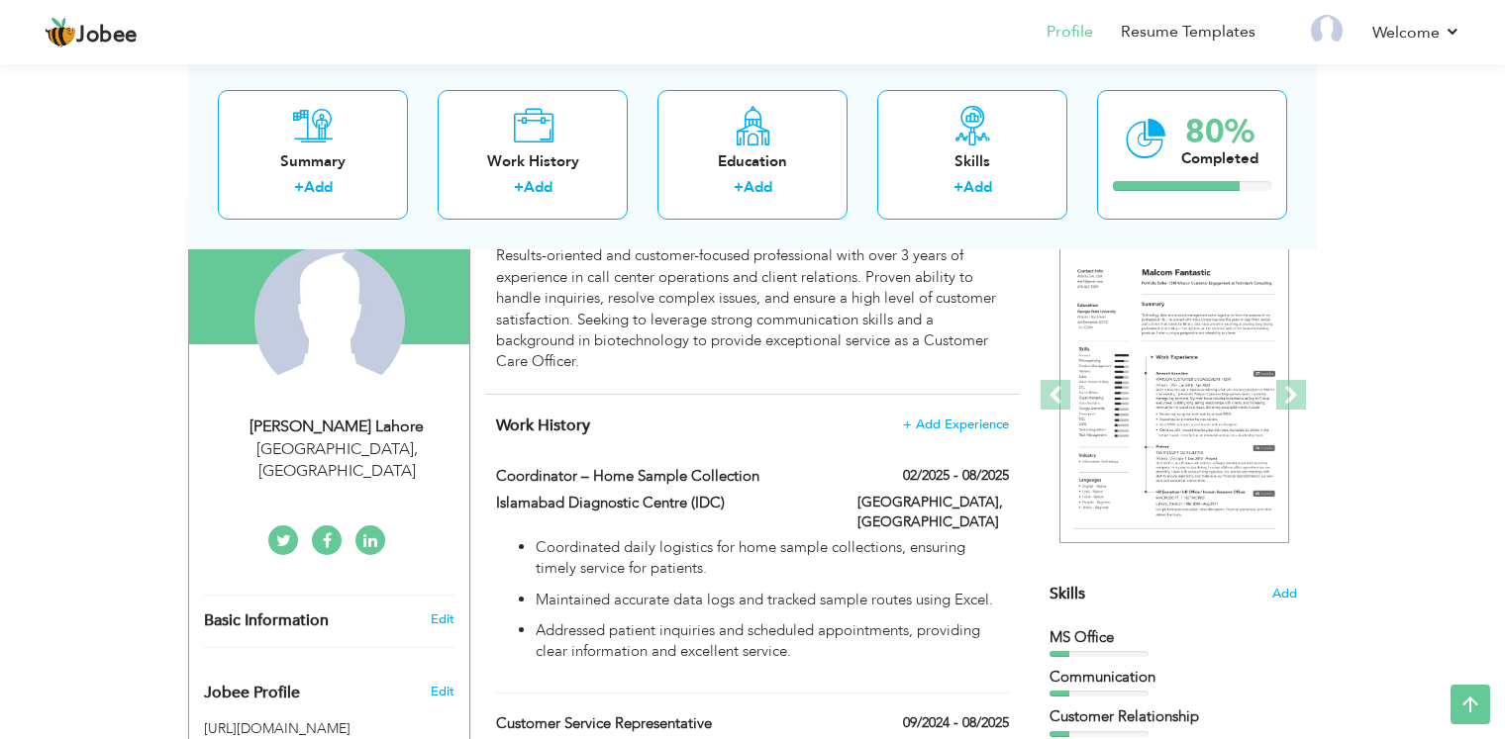
select select "number:166"
select select "number:5"
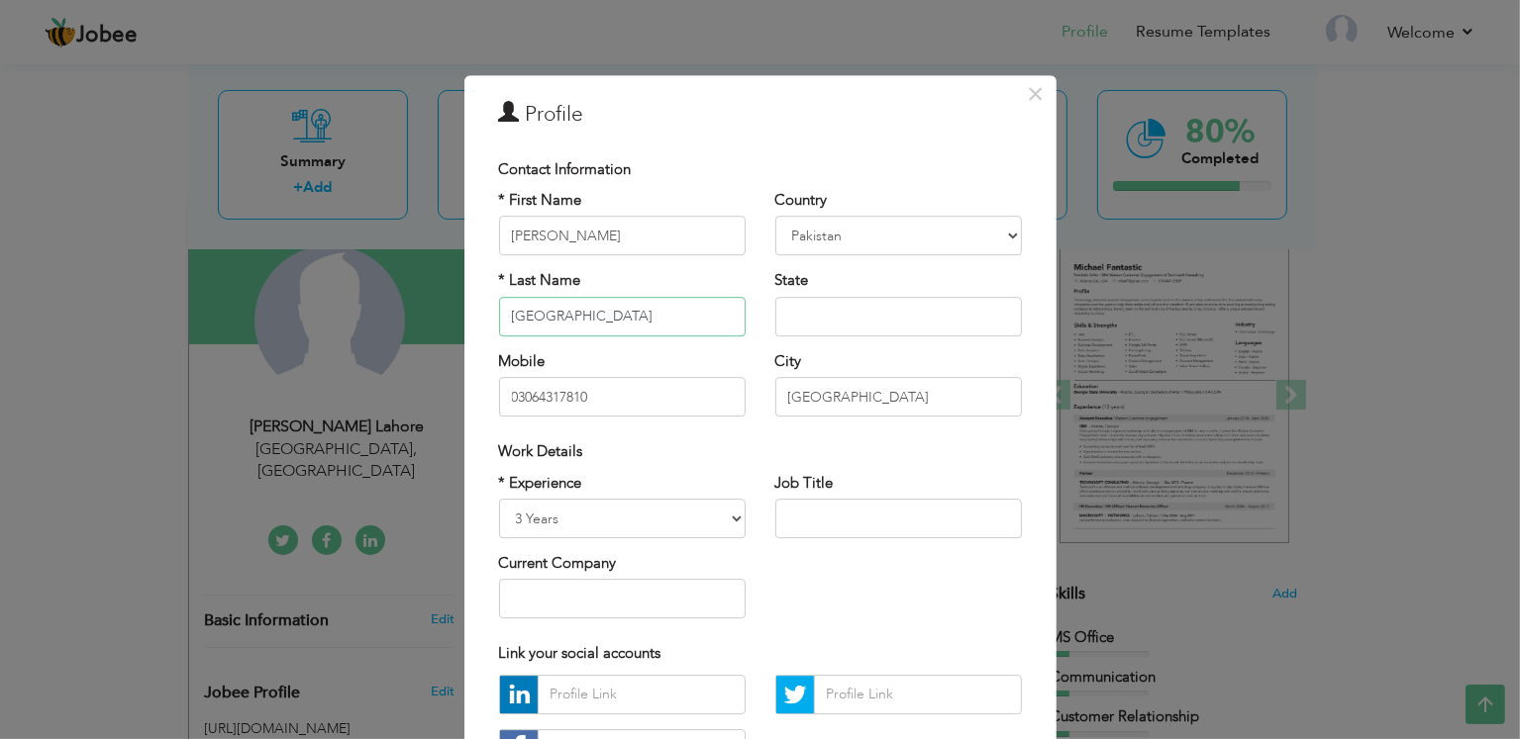
click at [618, 323] on input "[GEOGRAPHIC_DATA]" at bounding box center [622, 317] width 246 height 40
type input "L"
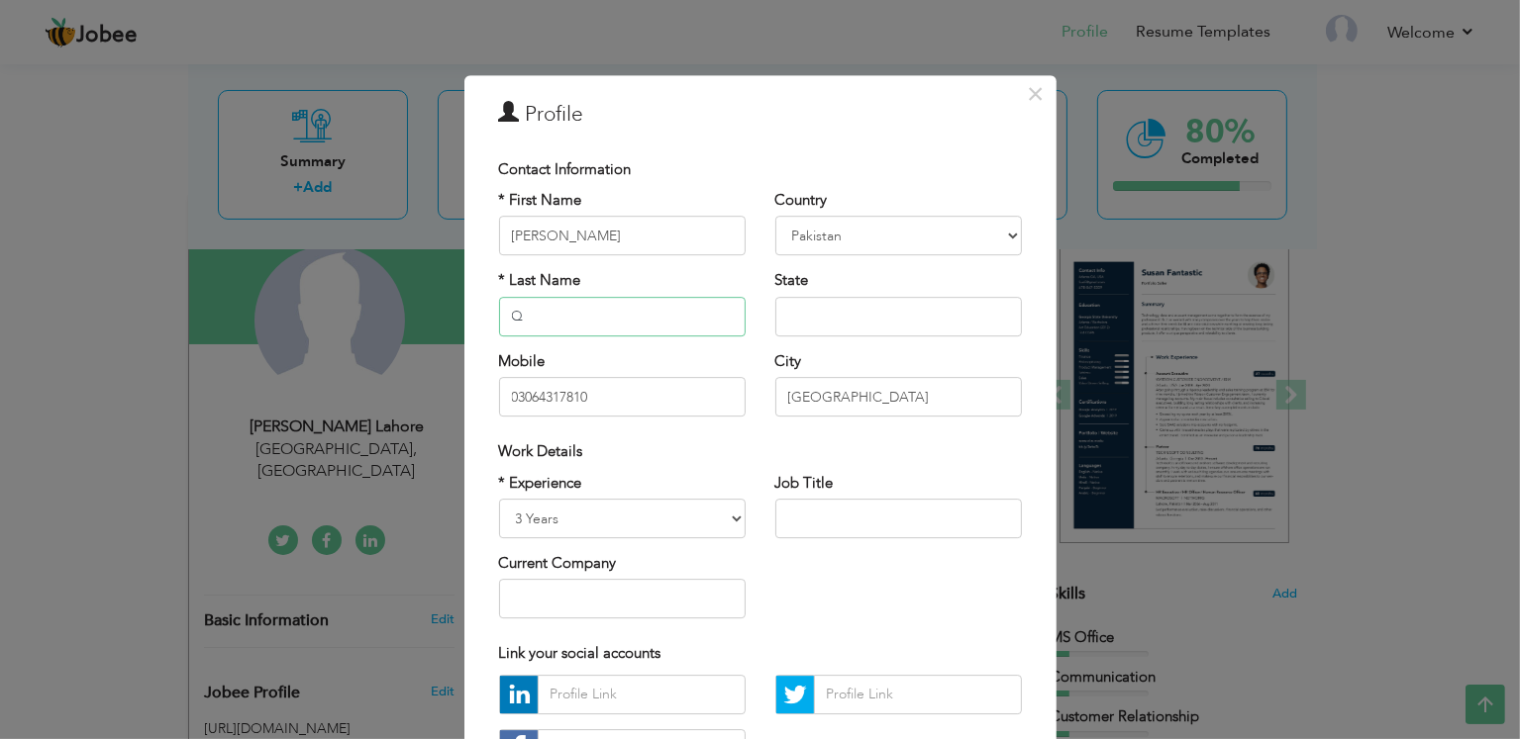
type input "[PERSON_NAME]"
click at [625, 237] on input "Hafiz" at bounding box center [622, 237] width 246 height 40
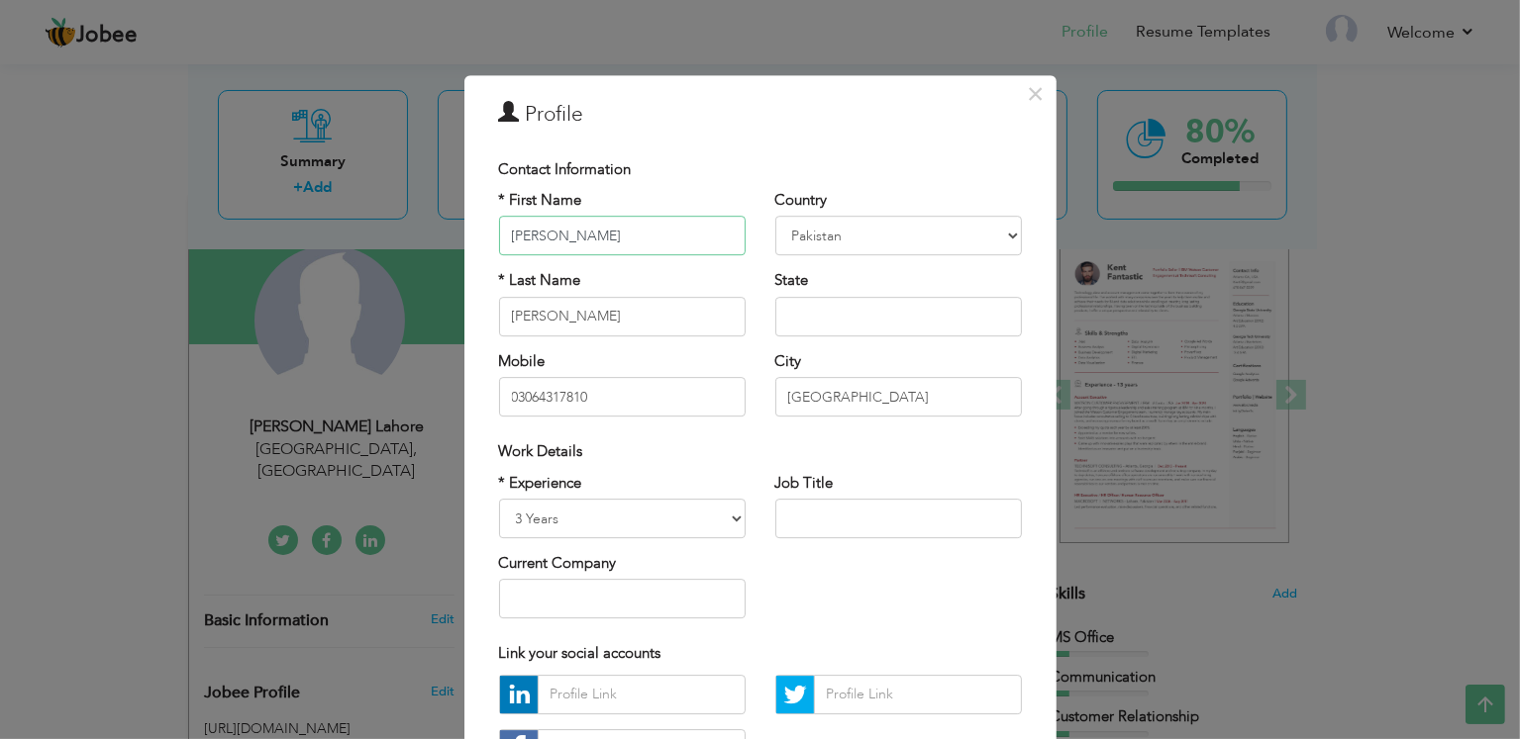
type input "[PERSON_NAME]"
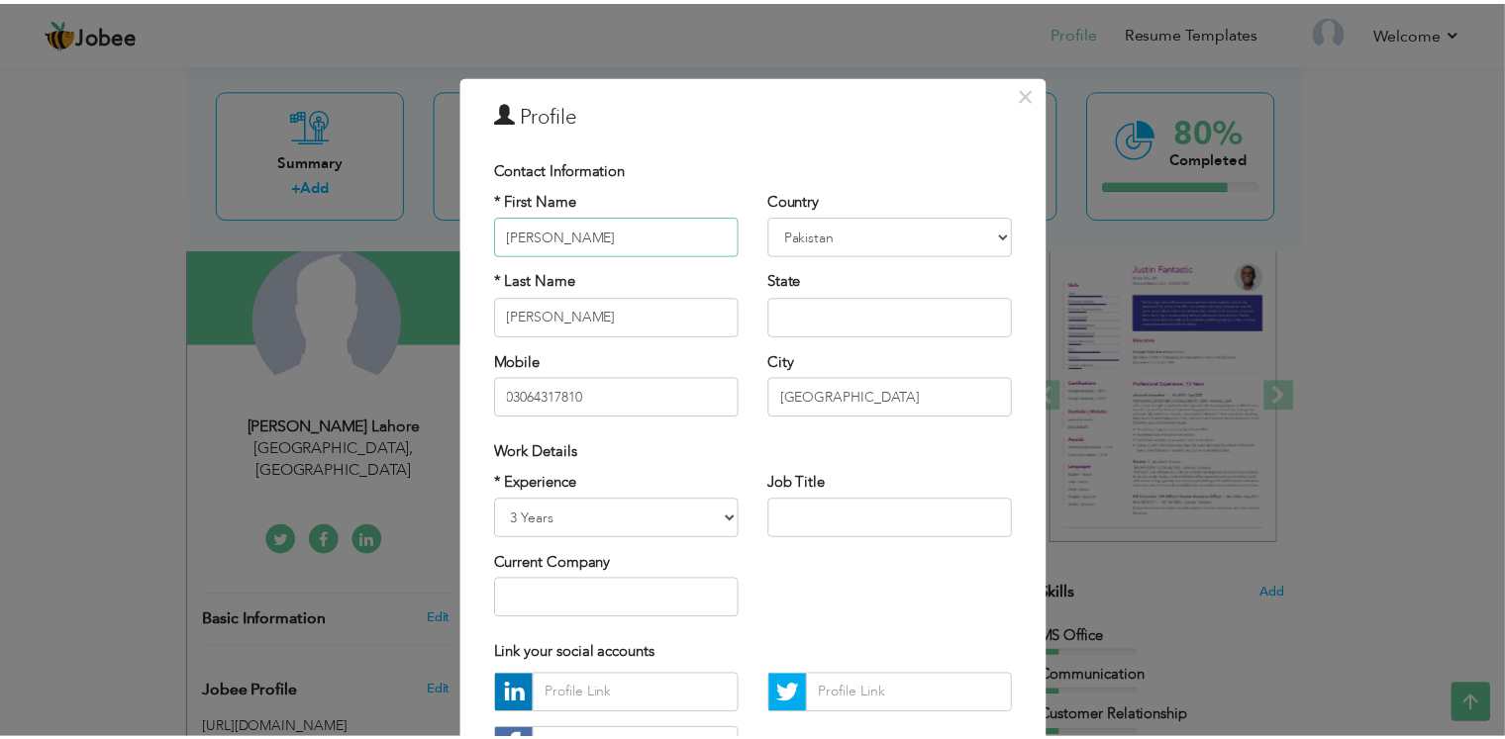
scroll to position [163, 0]
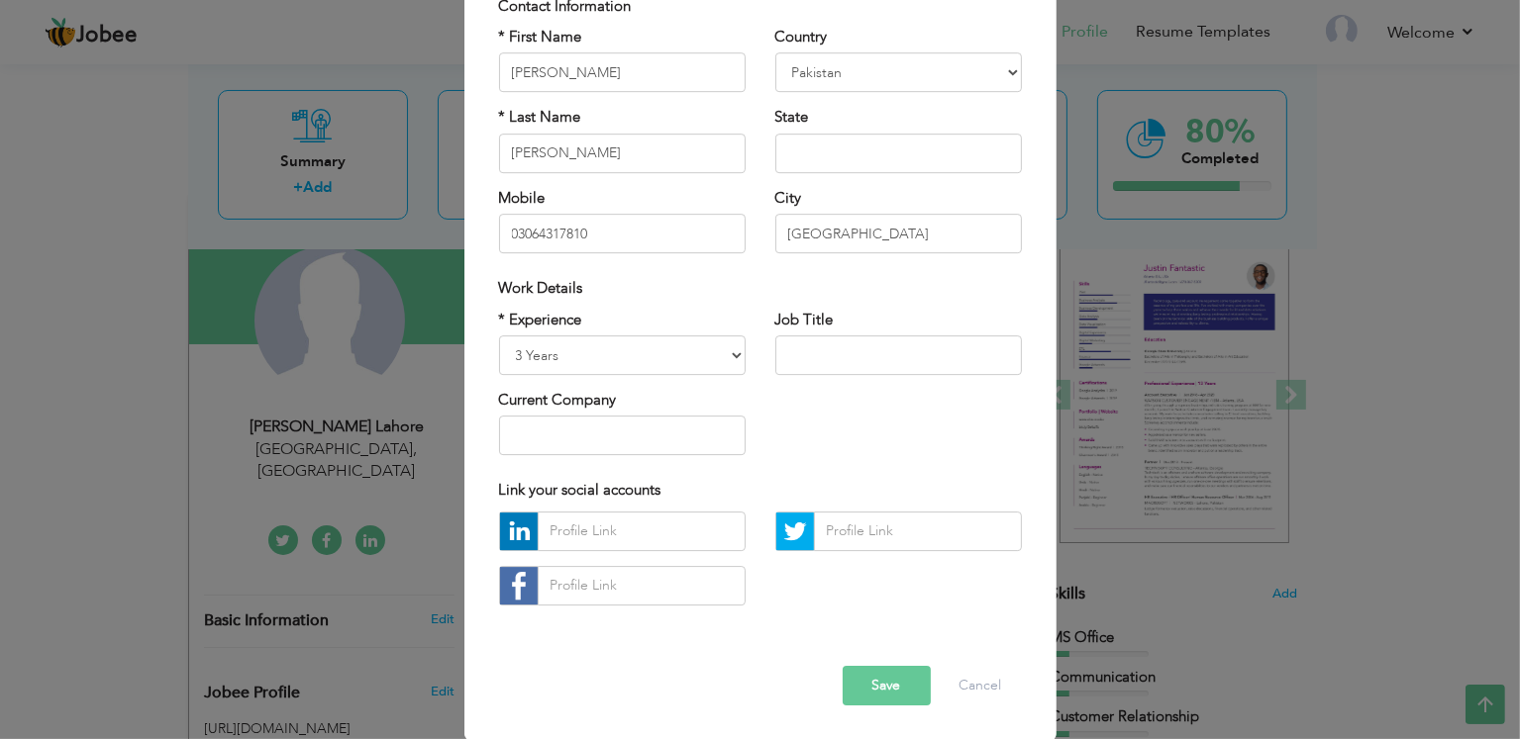
click at [0, 0] on span "button" at bounding box center [0, 0] width 0 height 0
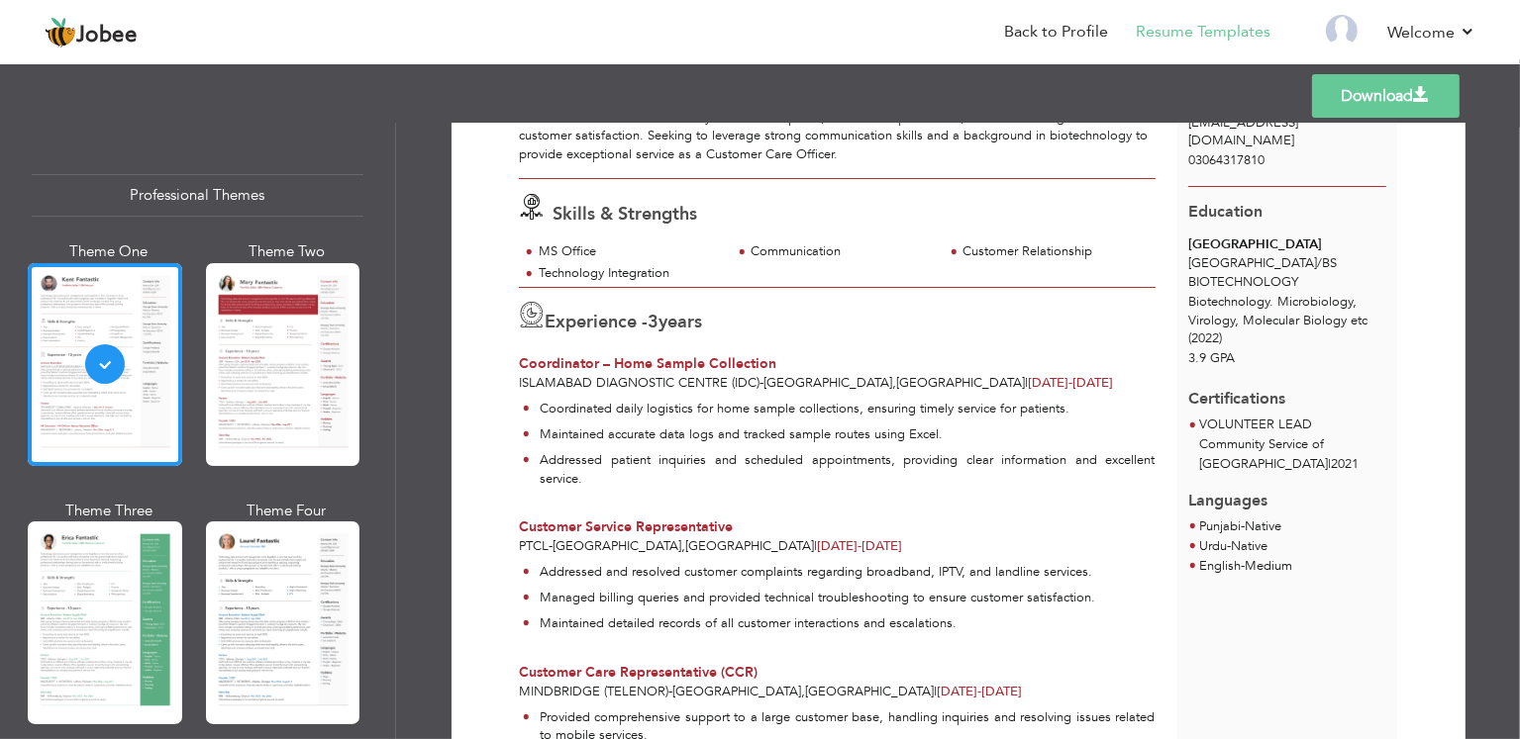
scroll to position [147, 0]
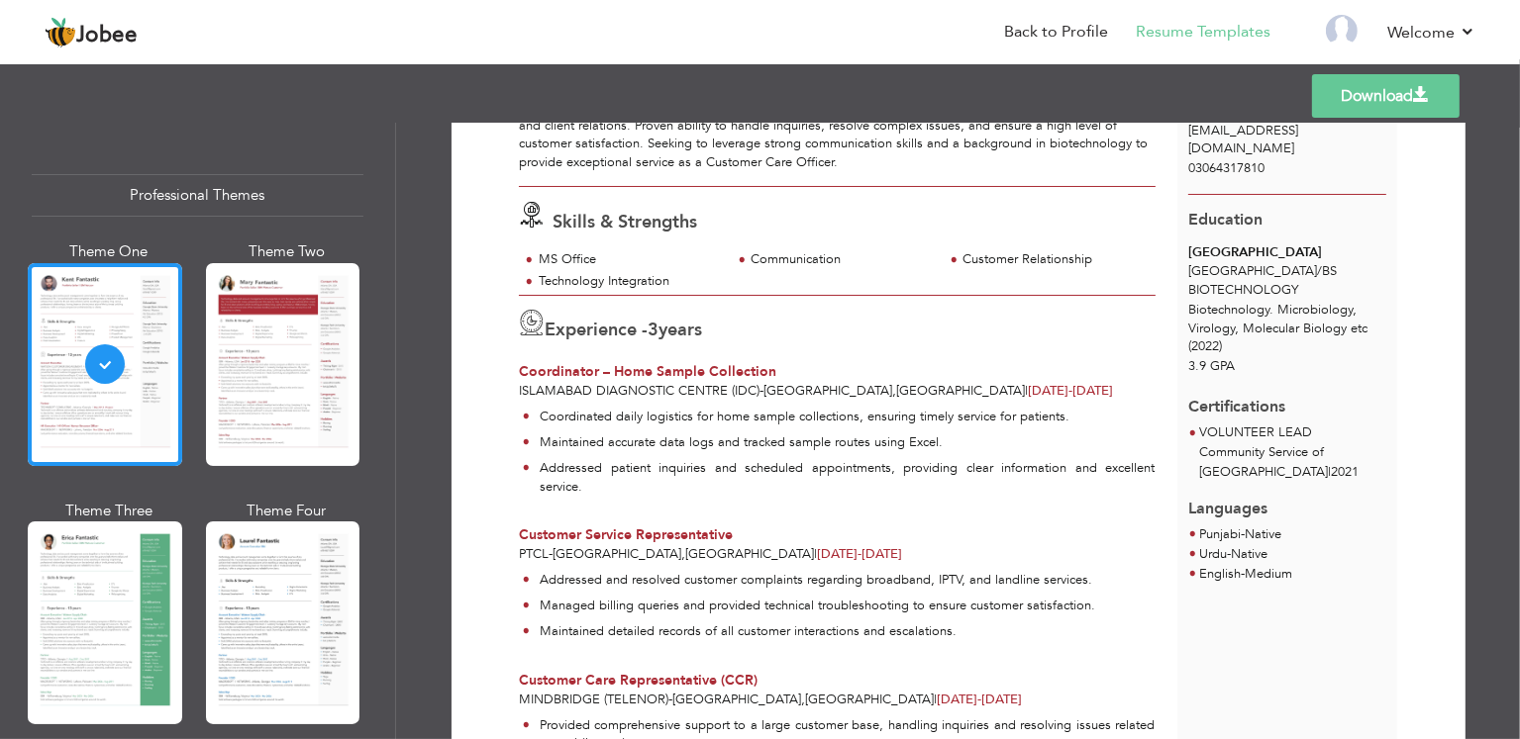
click at [265, 351] on div "Professional Themes Theme One Theme Two Theme Three Theme Four" at bounding box center [760, 431] width 1520 height 617
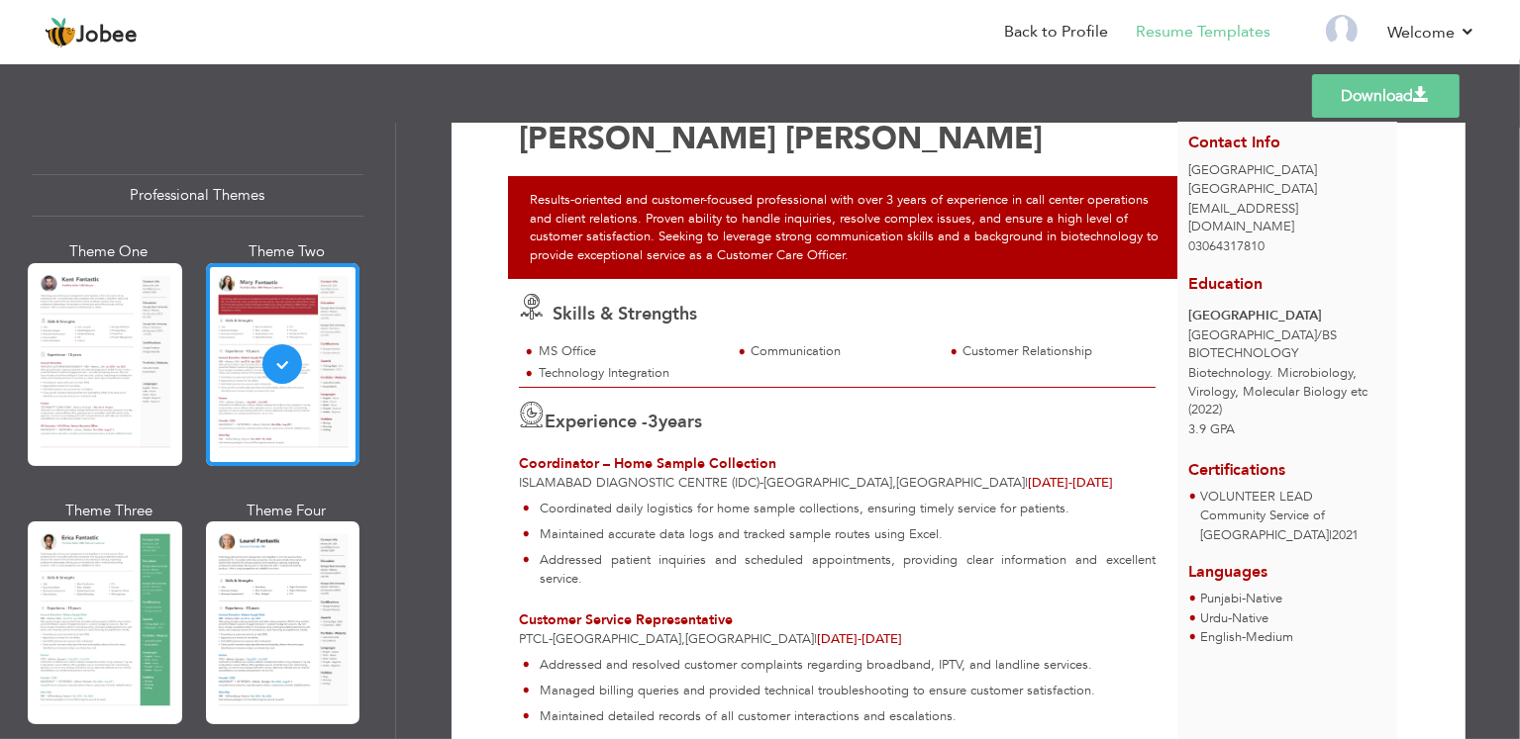
scroll to position [0, 0]
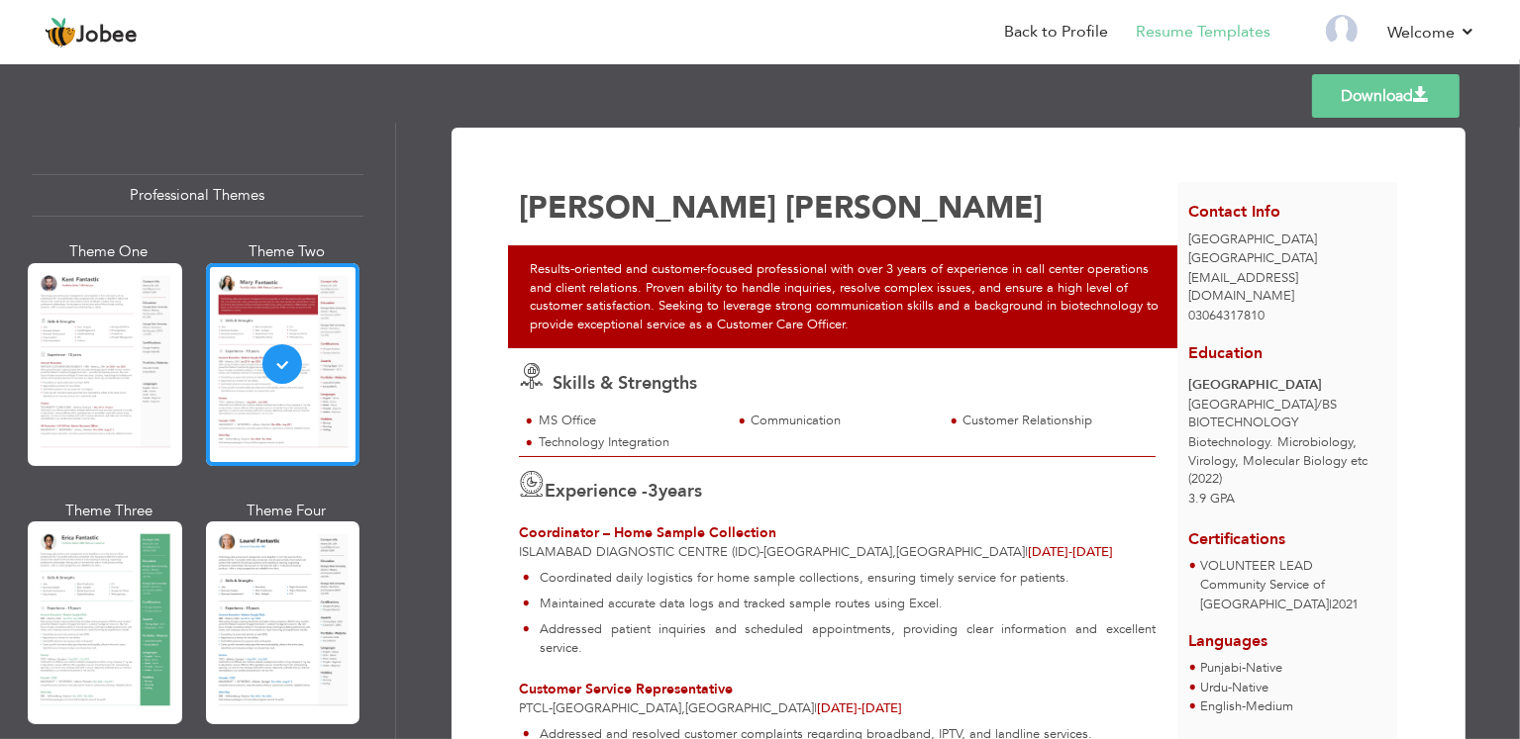
click at [1349, 106] on link "Download" at bounding box center [1385, 96] width 147 height 44
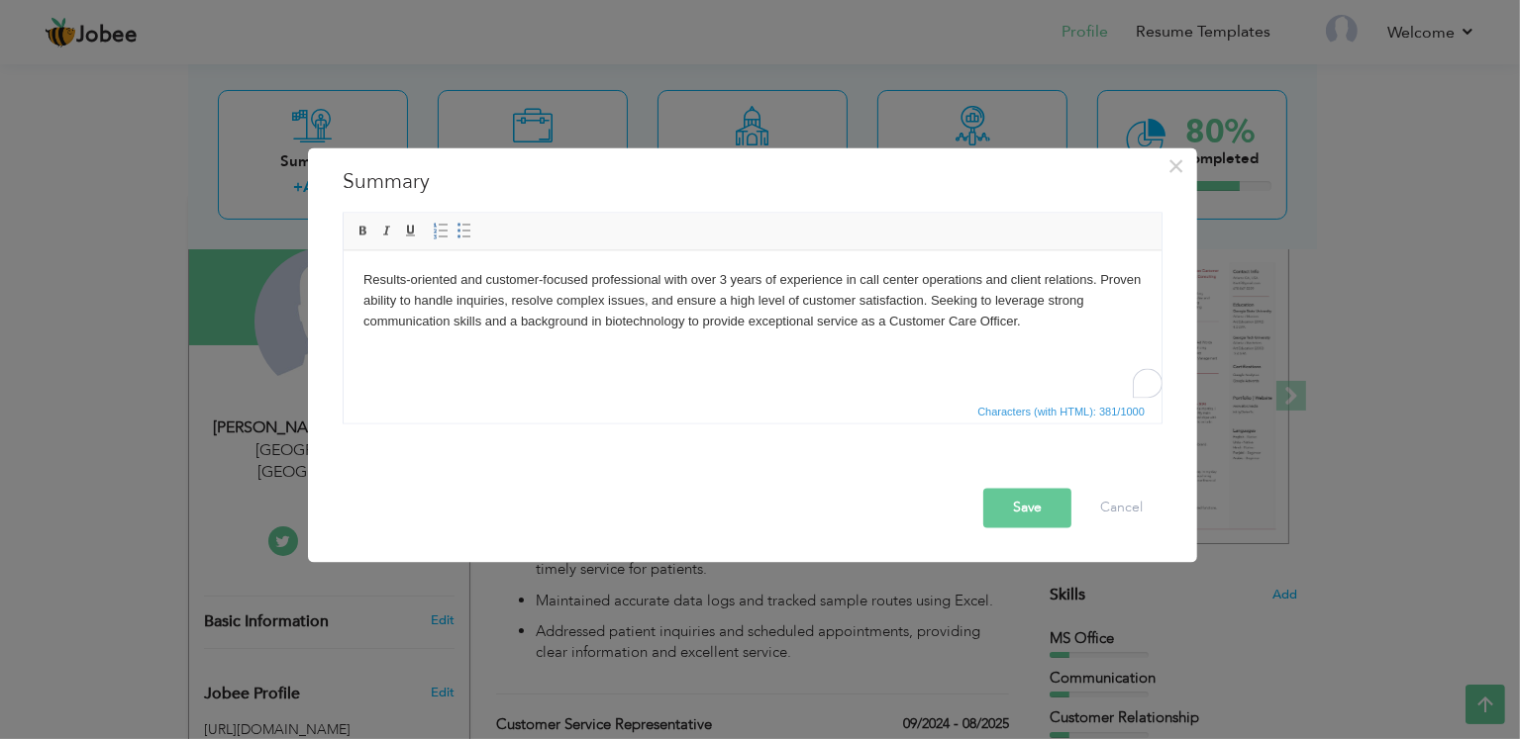
click at [646, 308] on body "Results-oriented and customer-focused professional with over 3 years of experie…" at bounding box center [751, 299] width 778 height 61
click at [1022, 507] on button "Save" at bounding box center [1027, 508] width 88 height 40
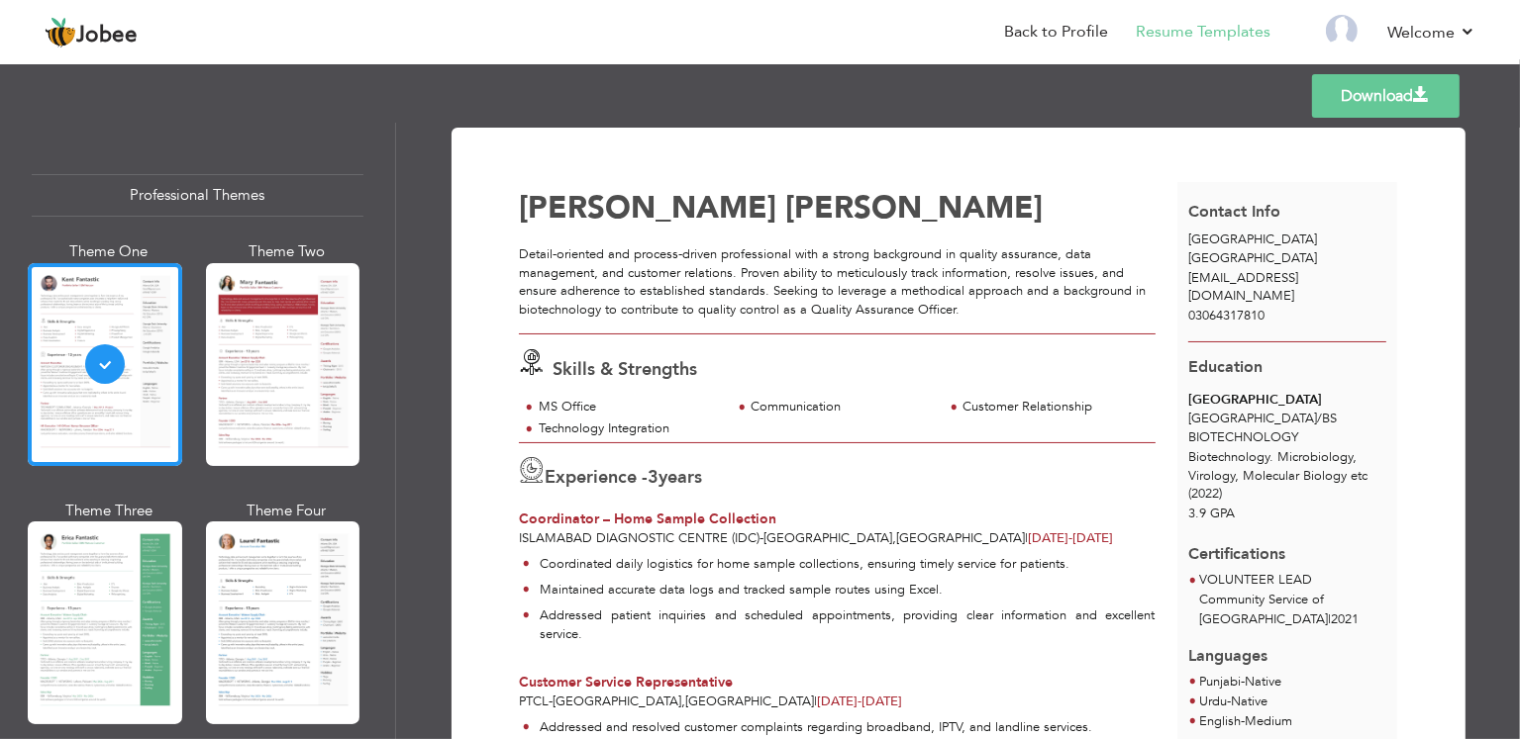
click at [1360, 104] on link "Download" at bounding box center [1385, 96] width 147 height 44
